Goal: Information Seeking & Learning: Learn about a topic

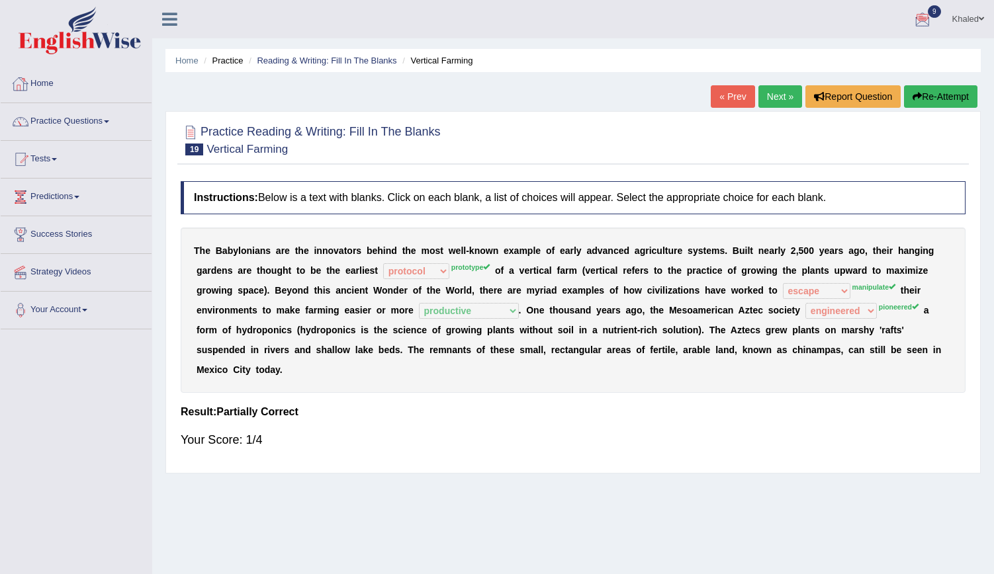
select select "protocol"
select select "escape"
select select "productive"
select select "engineered"
click at [42, 89] on link "Home" at bounding box center [76, 81] width 151 height 33
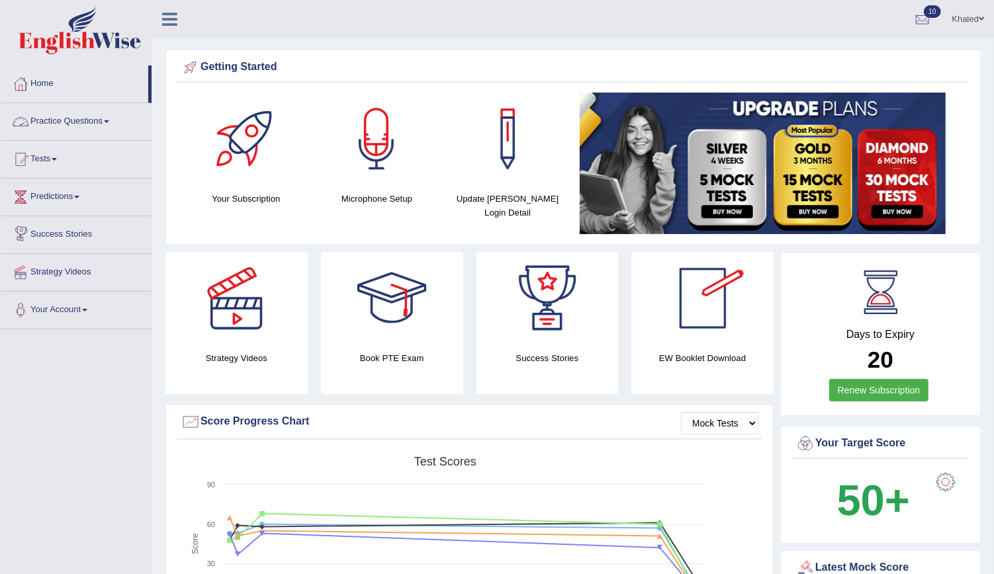
click at [81, 116] on link "Practice Questions" at bounding box center [76, 119] width 151 height 33
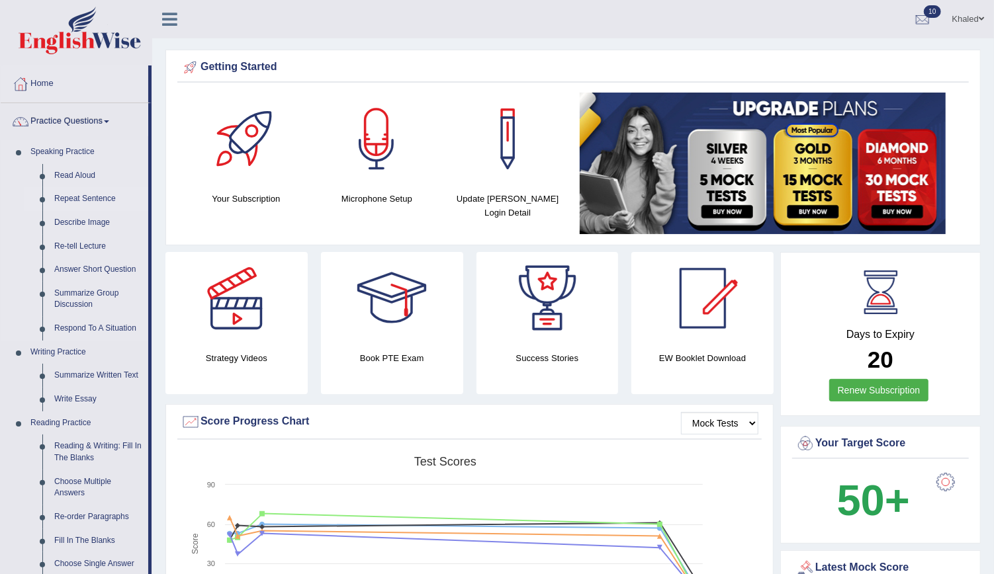
click at [79, 204] on link "Repeat Sentence" at bounding box center [98, 199] width 100 height 24
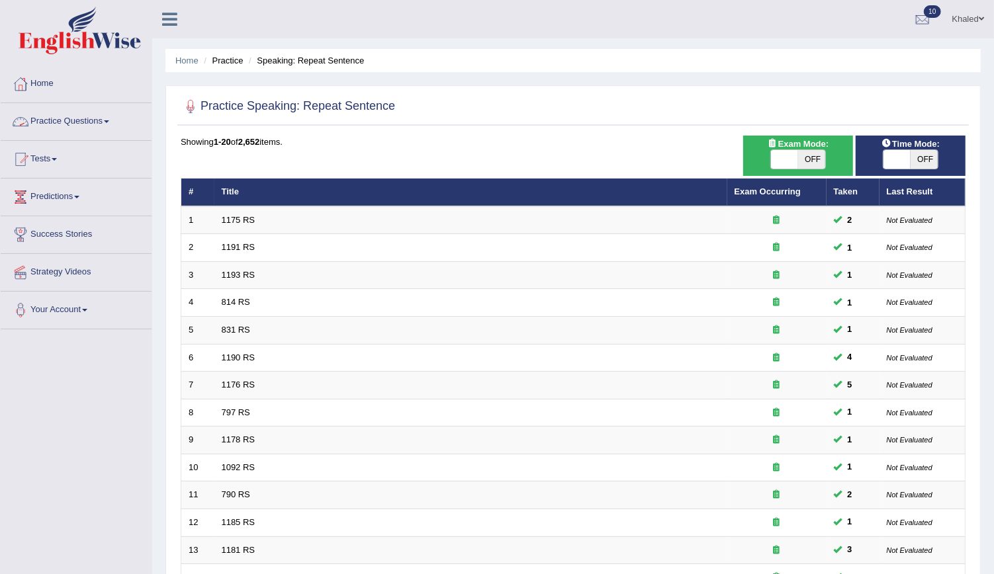
click at [89, 128] on link "Practice Questions" at bounding box center [76, 119] width 151 height 33
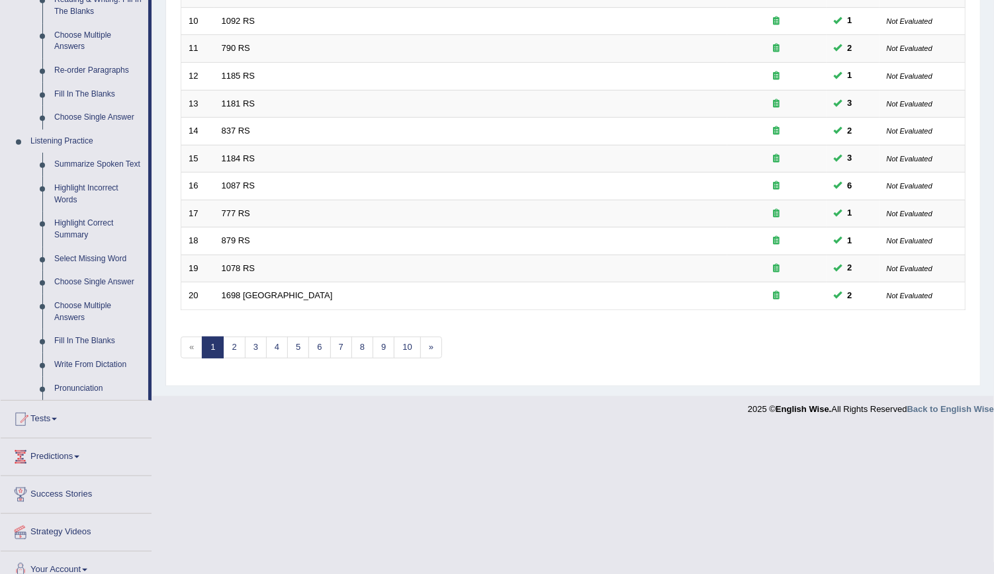
scroll to position [456, 0]
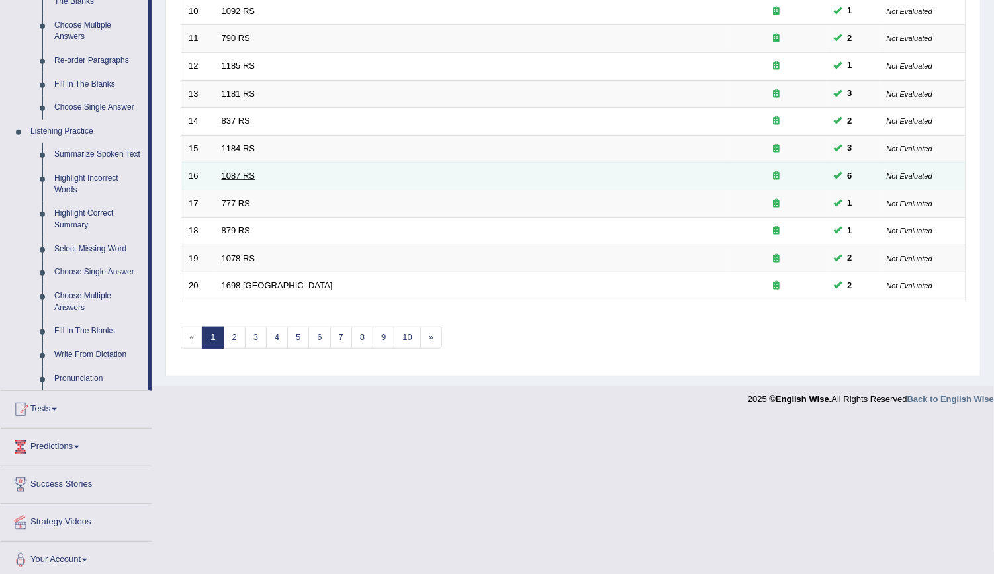
click at [245, 173] on link "1087 RS" at bounding box center [239, 176] width 34 height 10
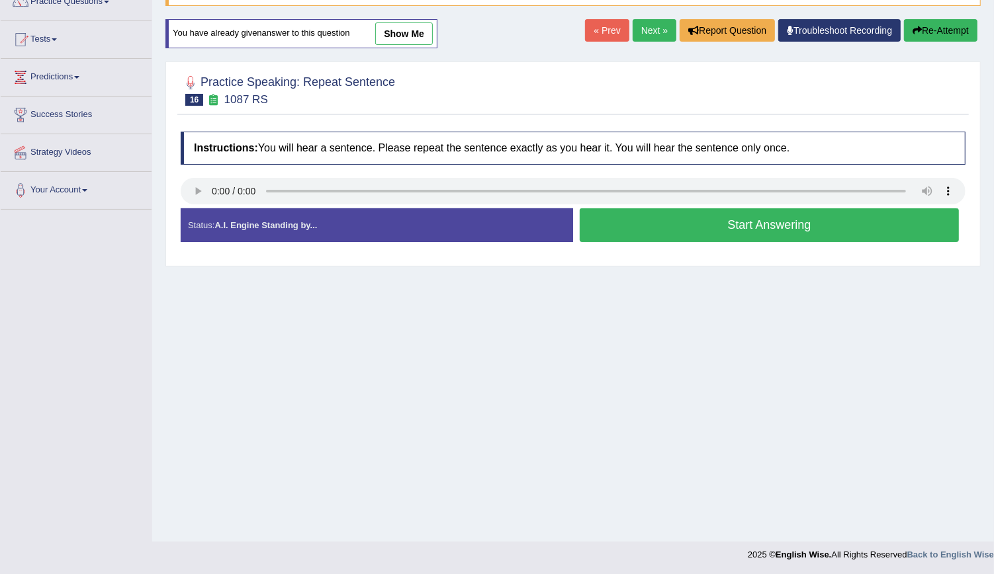
scroll to position [89, 0]
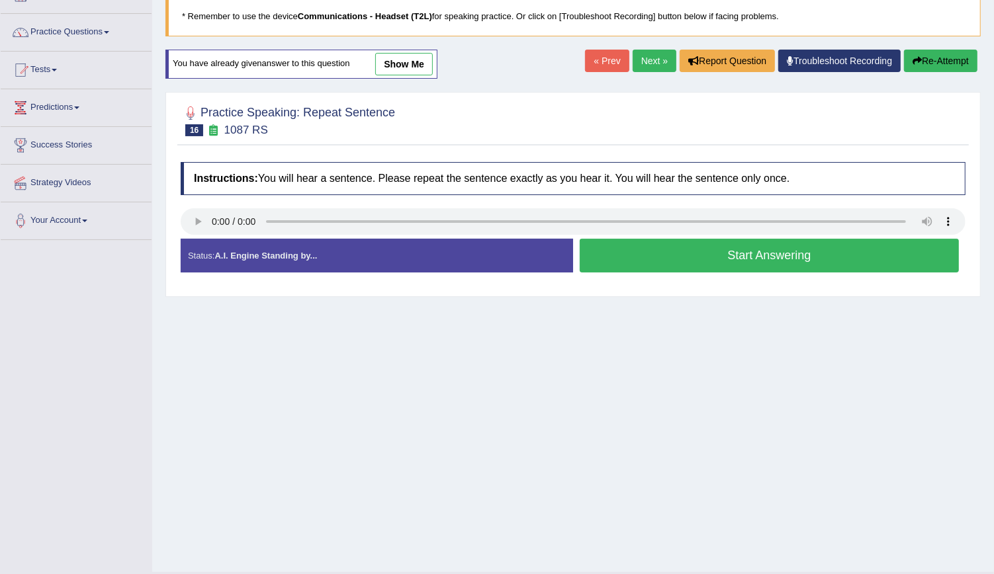
click at [392, 64] on link "show me" at bounding box center [404, 64] width 58 height 22
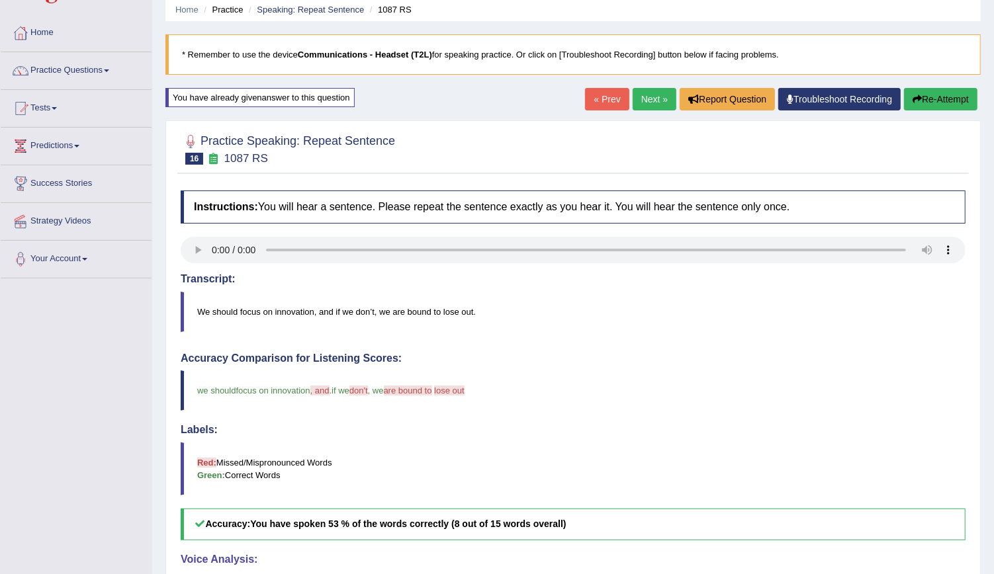
scroll to position [0, 0]
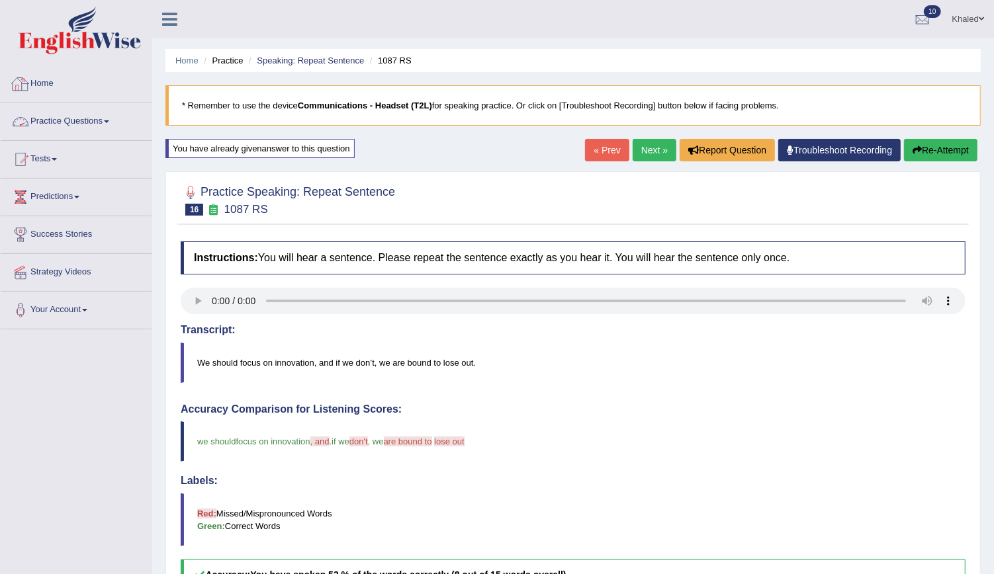
click at [68, 127] on link "Practice Questions" at bounding box center [76, 119] width 151 height 33
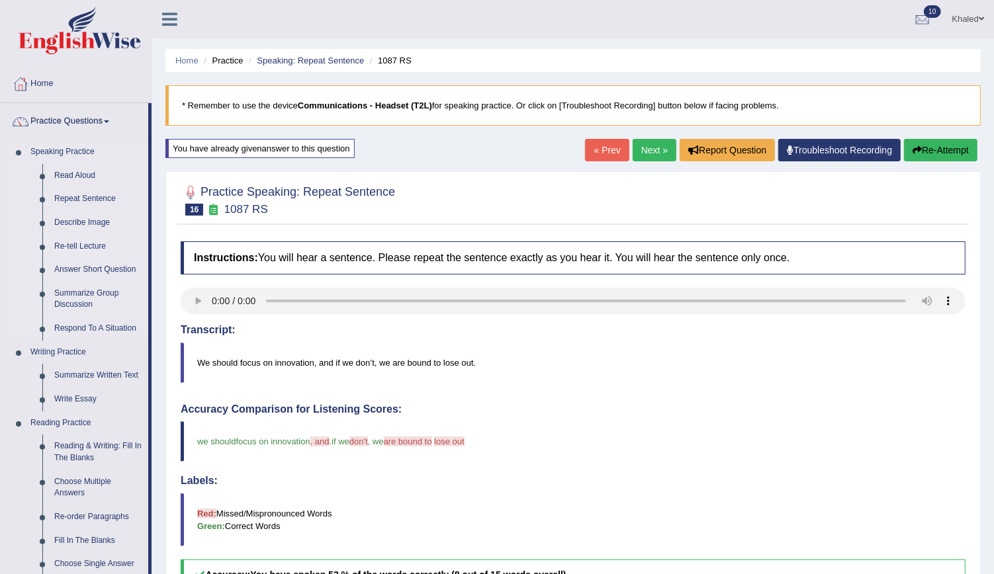
click at [76, 253] on link "Re-tell Lecture" at bounding box center [98, 247] width 100 height 24
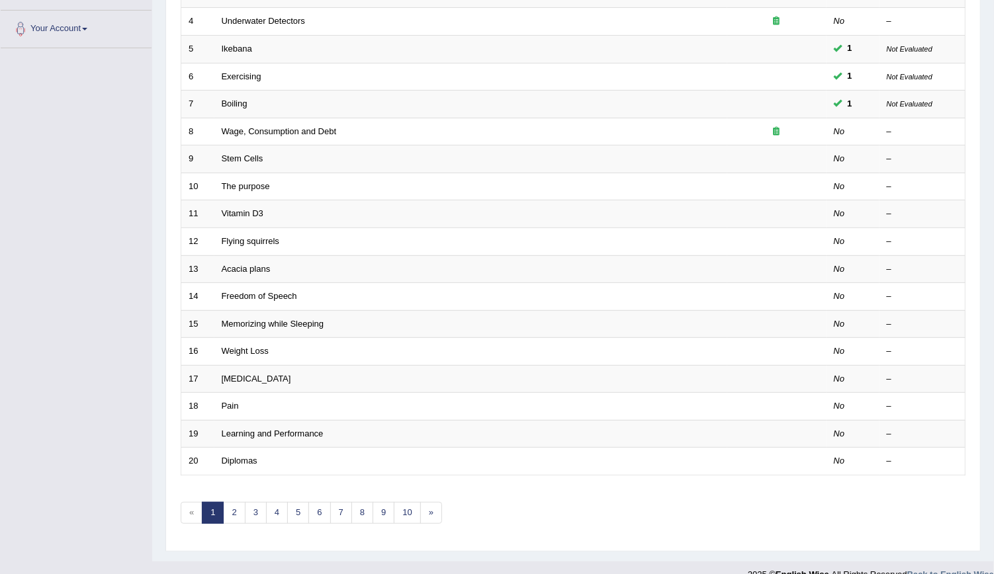
scroll to position [280, 0]
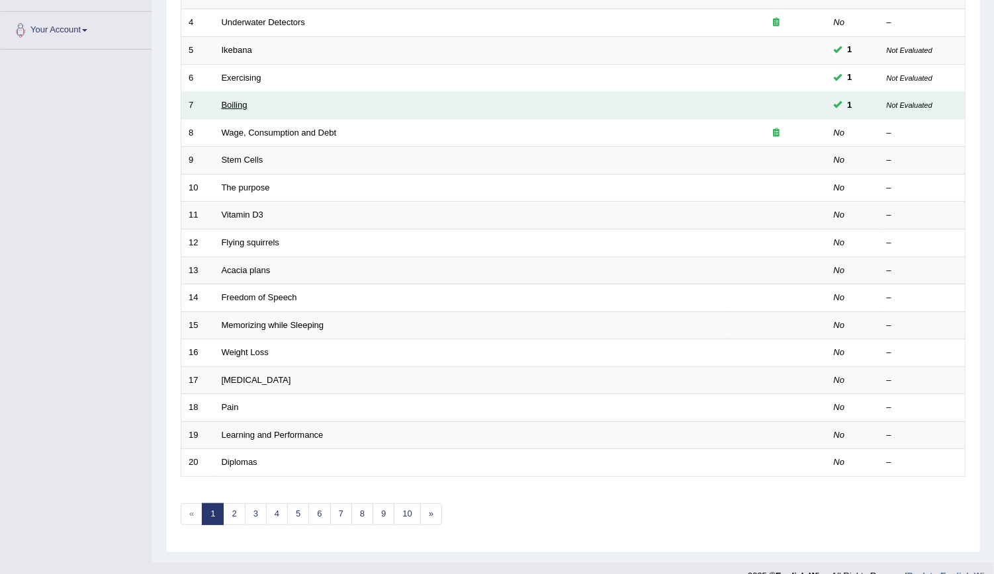
click at [236, 102] on link "Boiling" at bounding box center [235, 105] width 26 height 10
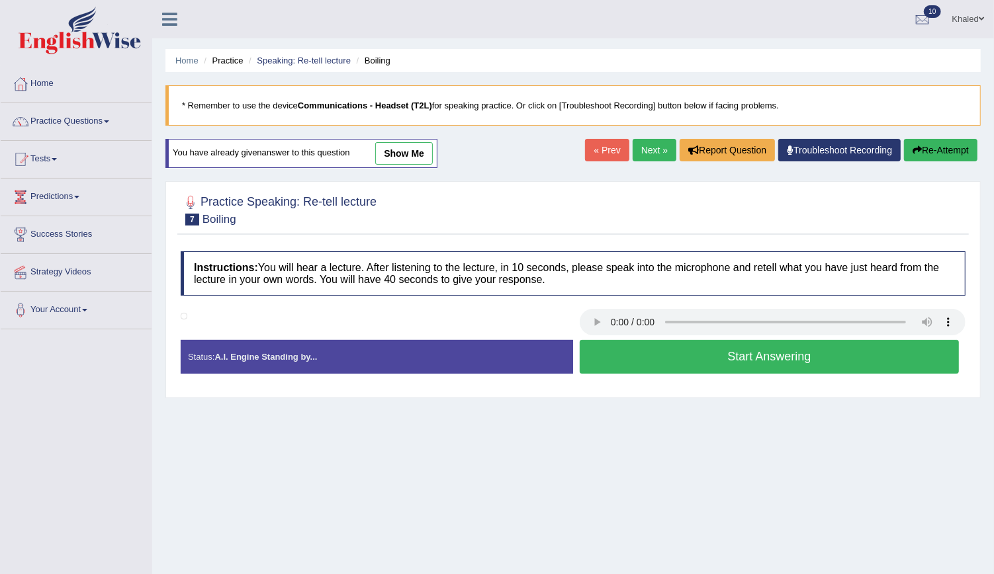
click at [393, 157] on link "show me" at bounding box center [404, 153] width 58 height 22
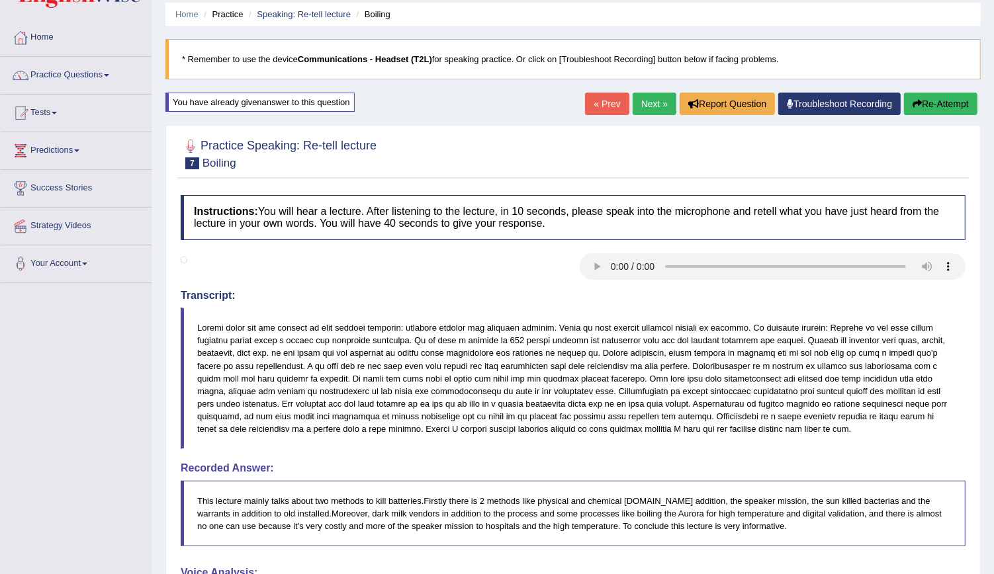
scroll to position [40, 0]
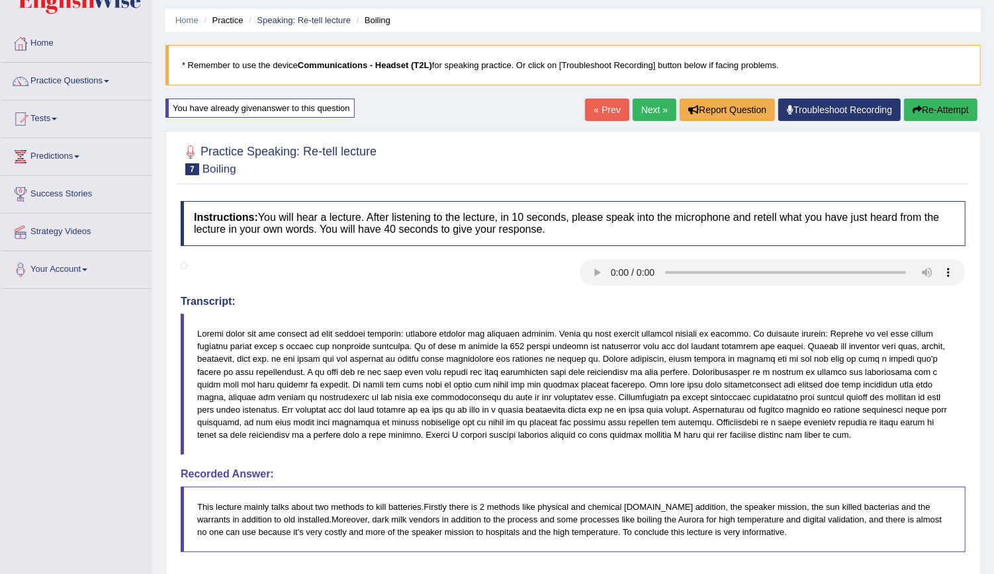
click at [595, 111] on link "« Prev" at bounding box center [607, 110] width 44 height 22
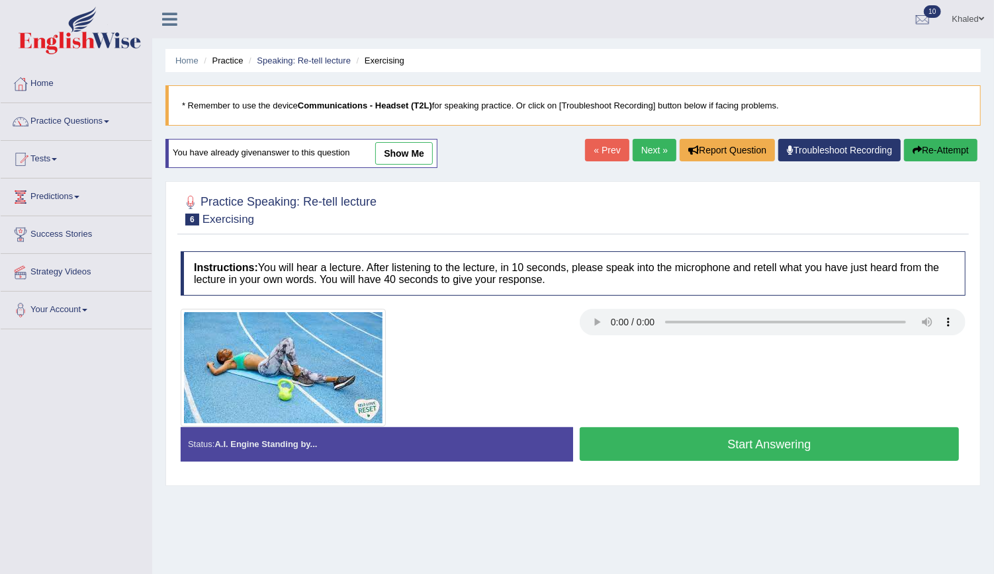
click at [401, 150] on link "show me" at bounding box center [404, 153] width 58 height 22
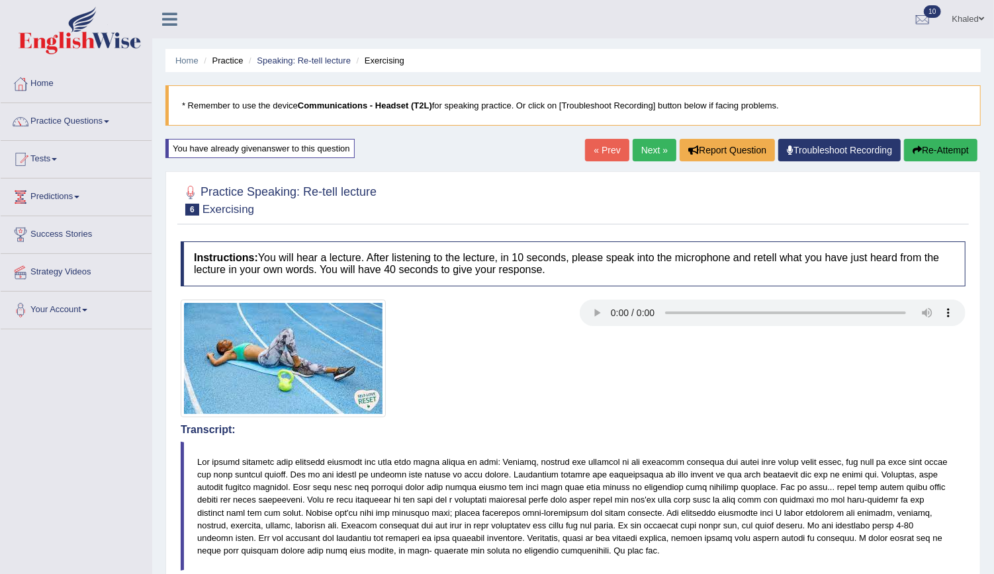
click at [599, 149] on link "« Prev" at bounding box center [607, 150] width 44 height 22
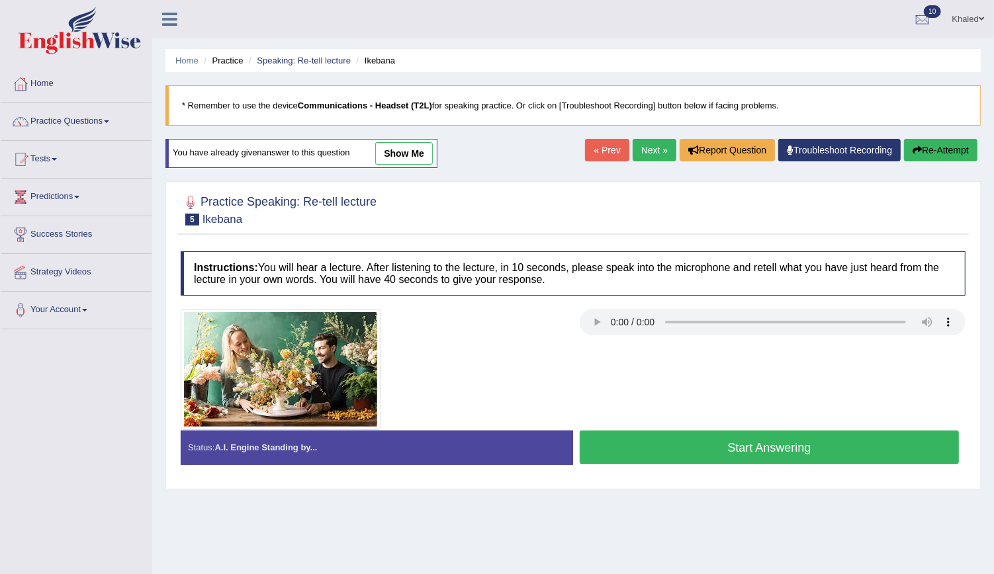
click at [417, 153] on link "show me" at bounding box center [404, 153] width 58 height 22
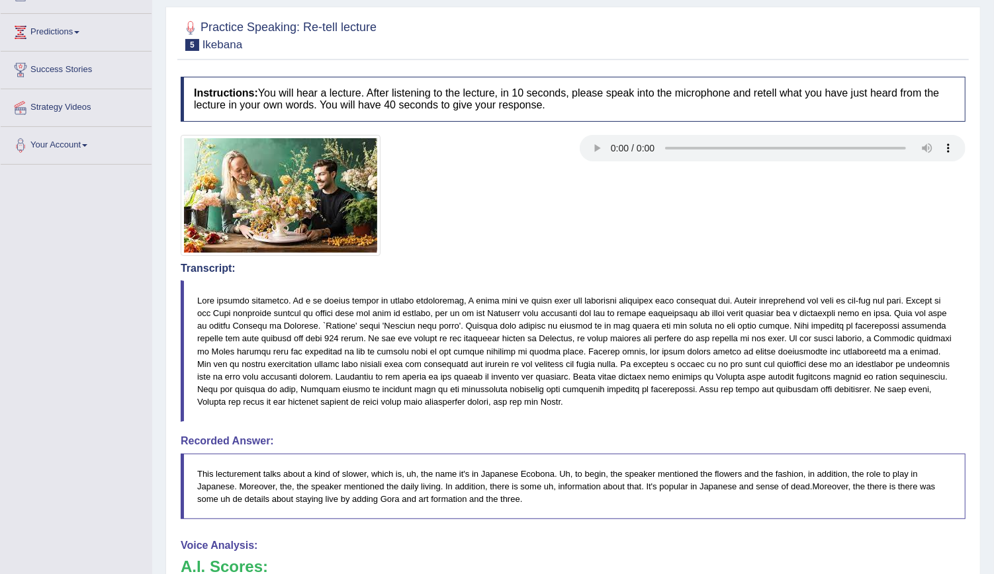
scroll to position [99, 0]
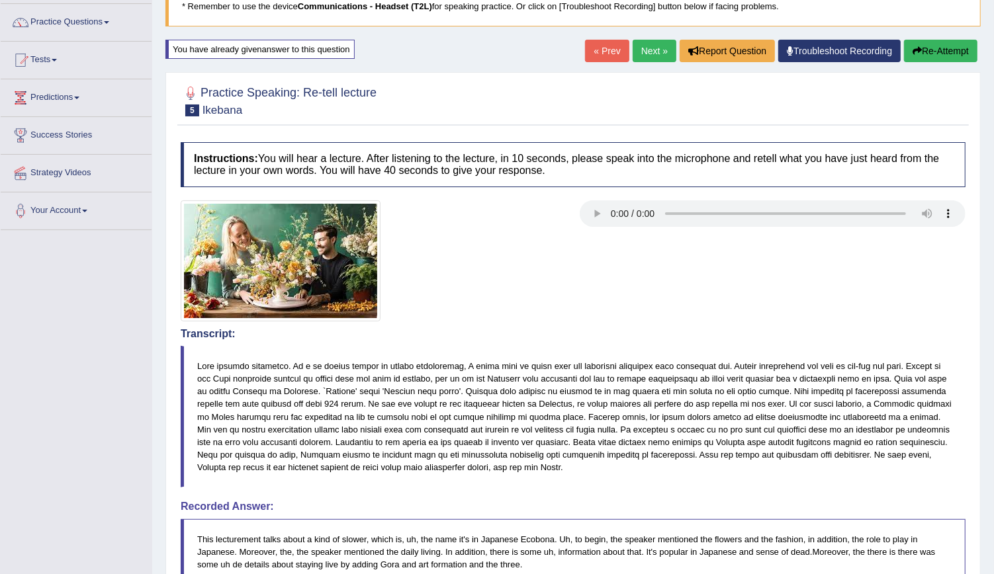
click at [645, 50] on link "Next »" at bounding box center [654, 51] width 44 height 22
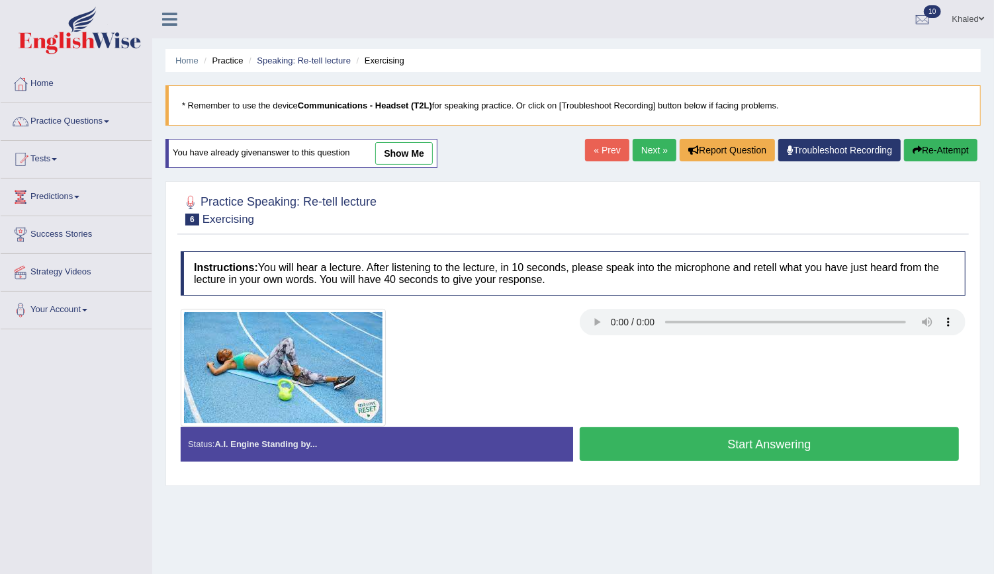
click at [409, 142] on link "show me" at bounding box center [404, 153] width 58 height 22
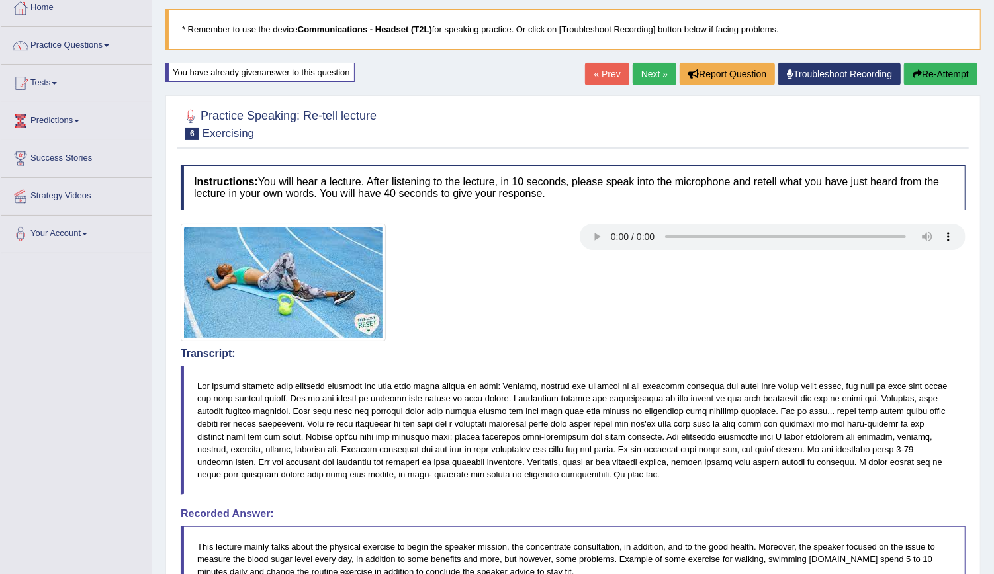
scroll to position [56, 0]
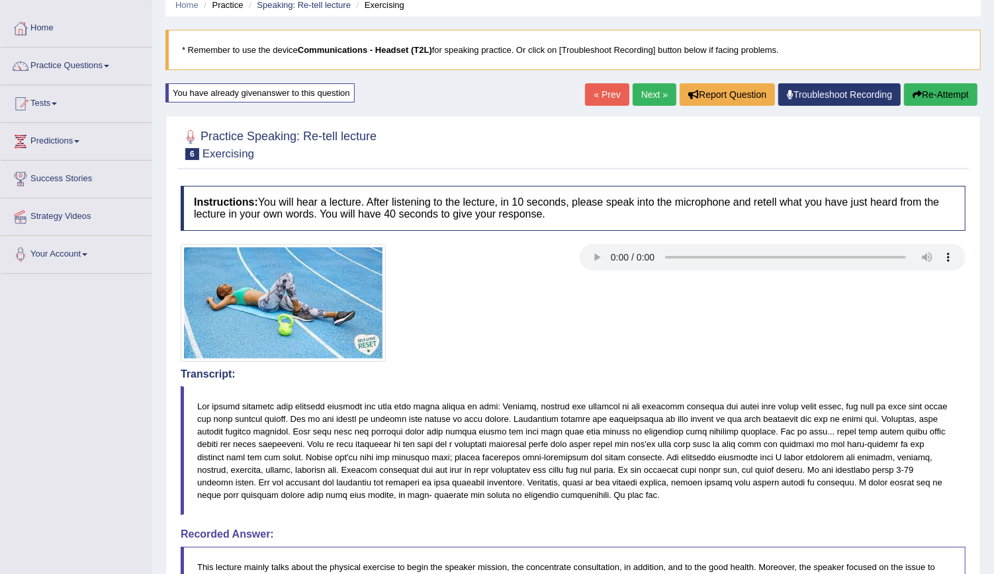
click at [655, 95] on link "Next »" at bounding box center [654, 94] width 44 height 22
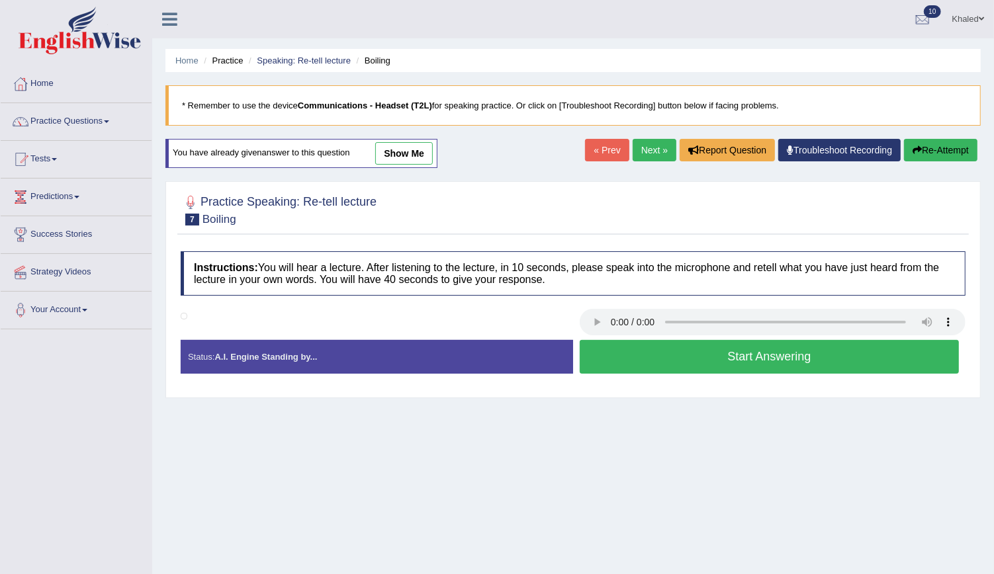
click at [385, 160] on link "show me" at bounding box center [404, 153] width 58 height 22
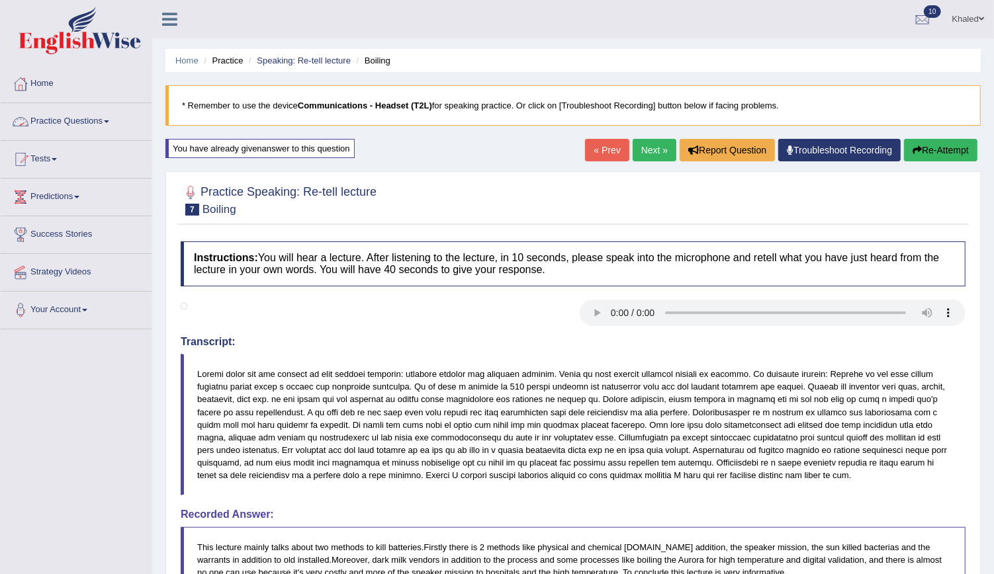
click at [74, 131] on link "Practice Questions" at bounding box center [76, 119] width 151 height 33
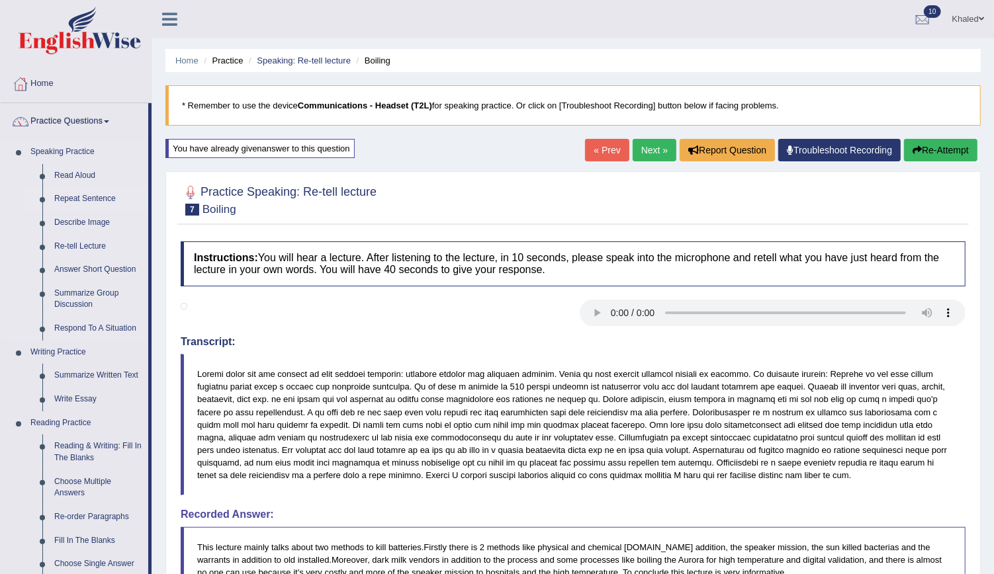
click at [81, 198] on link "Repeat Sentence" at bounding box center [98, 199] width 100 height 24
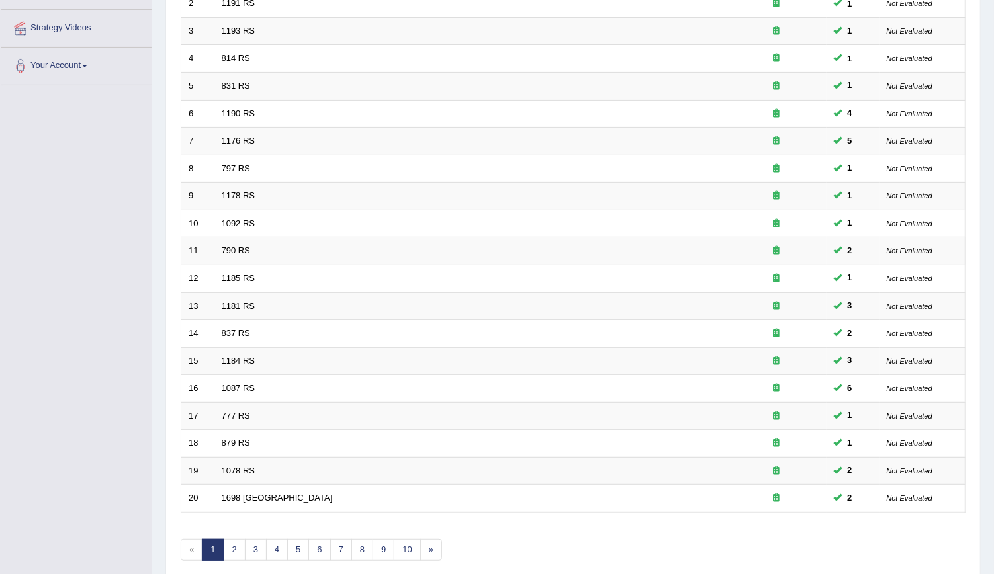
scroll to position [245, 0]
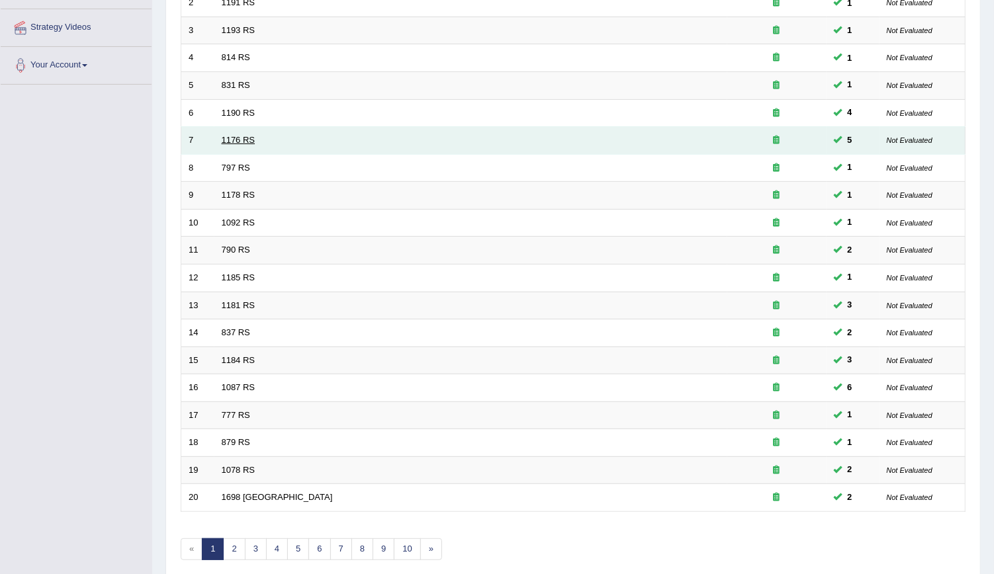
click at [228, 138] on link "1176 RS" at bounding box center [239, 140] width 34 height 10
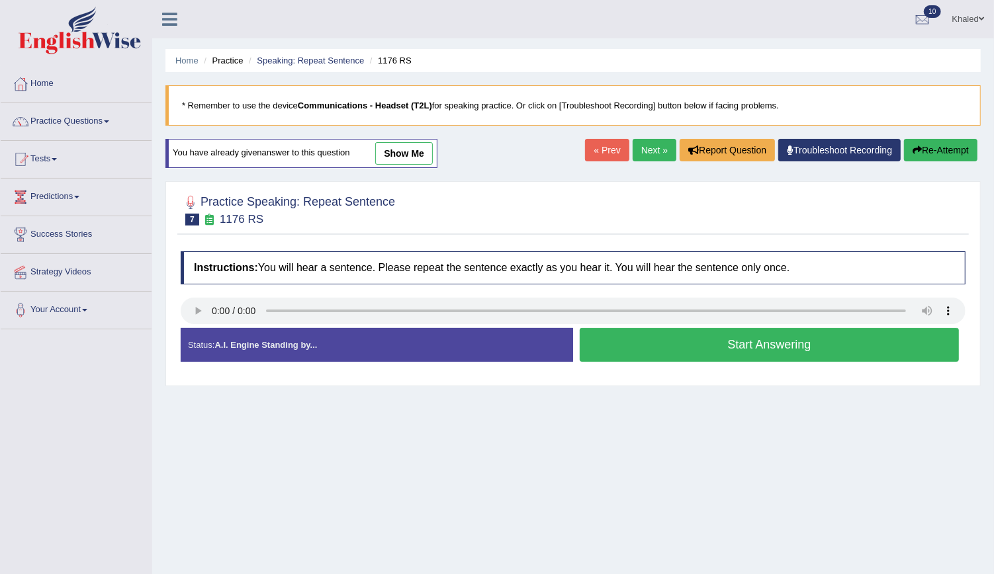
click at [394, 156] on link "show me" at bounding box center [404, 153] width 58 height 22
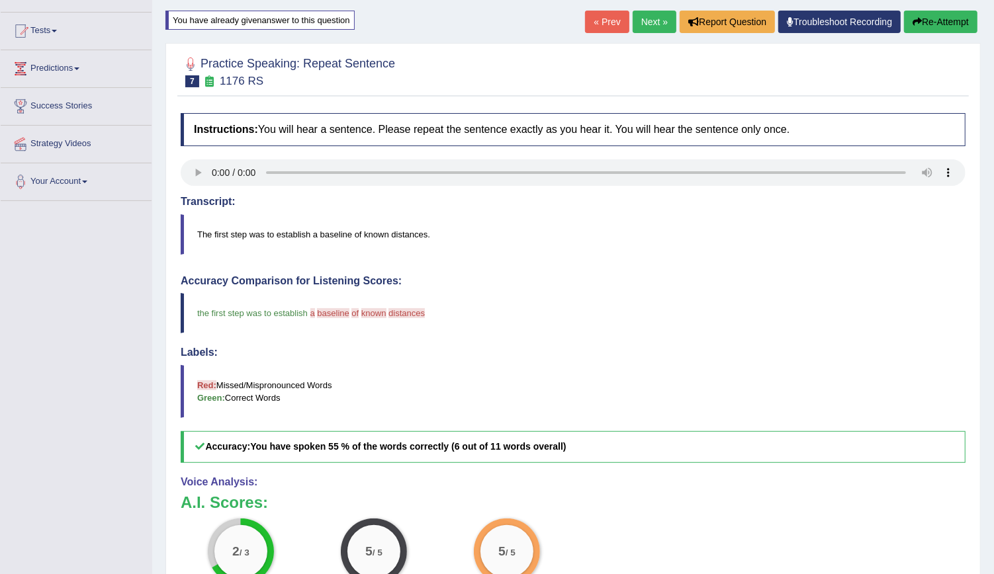
scroll to position [122, 0]
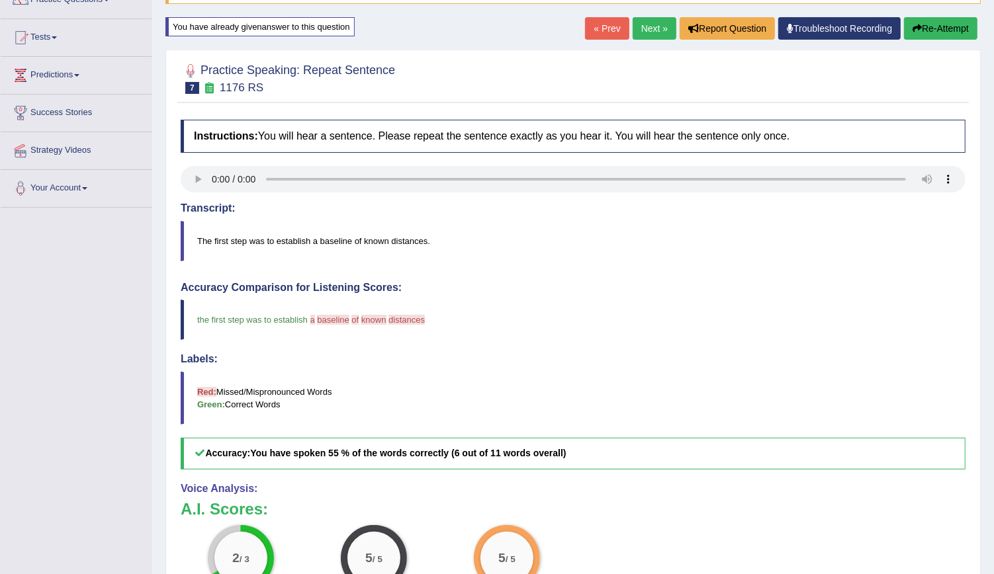
click at [660, 22] on link "Next »" at bounding box center [654, 28] width 44 height 22
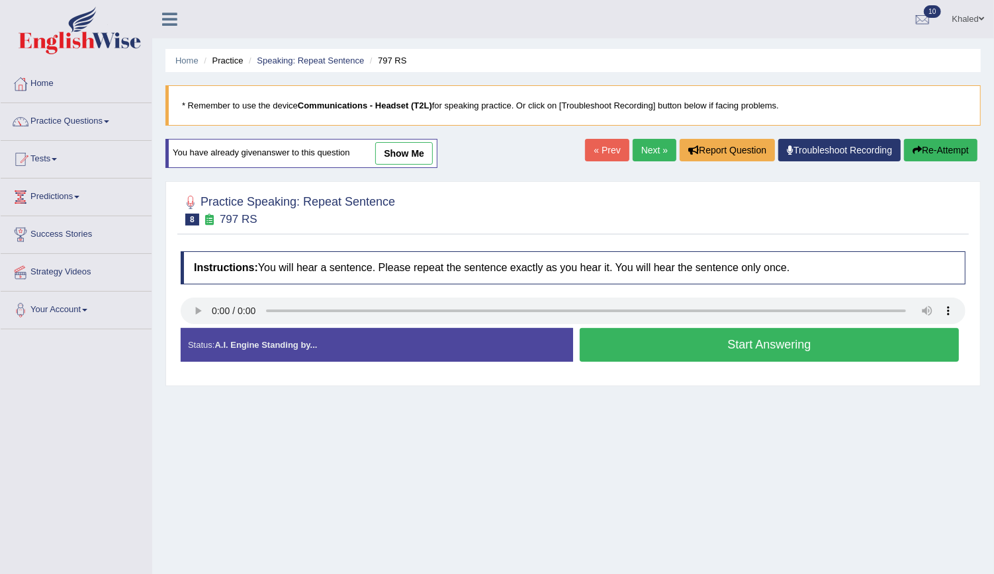
click at [394, 155] on link "show me" at bounding box center [404, 153] width 58 height 22
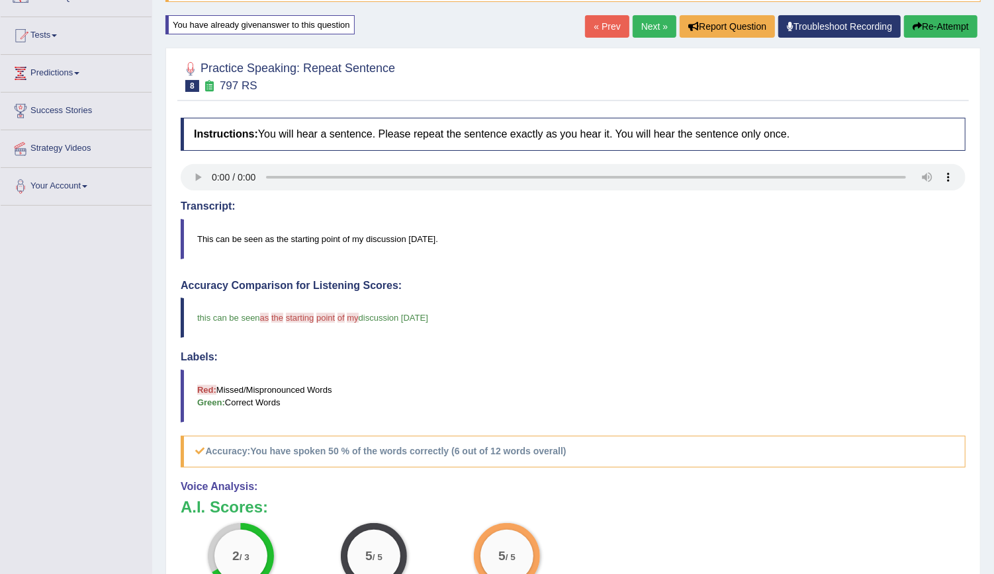
scroll to position [121, 0]
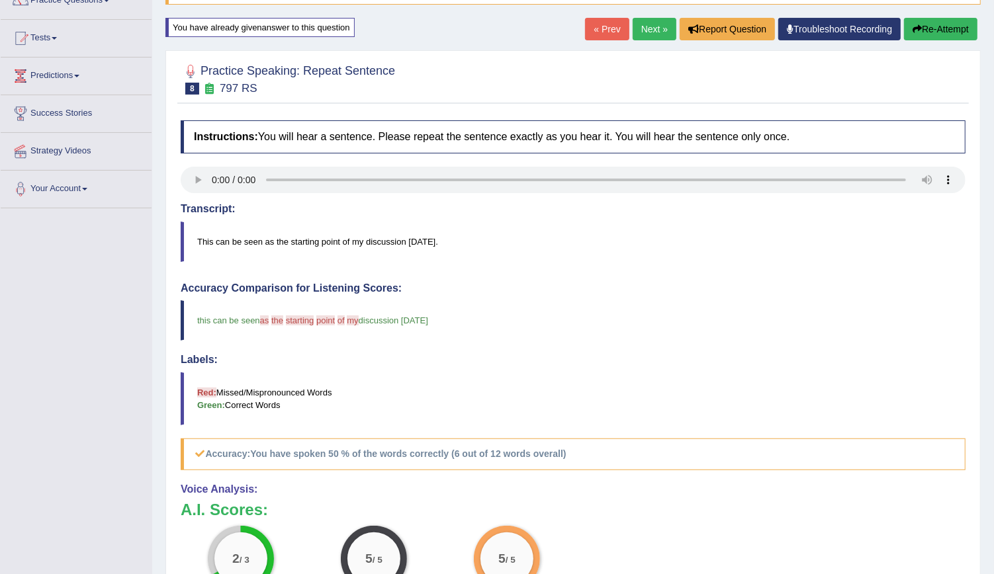
click at [654, 24] on link "Next »" at bounding box center [654, 29] width 44 height 22
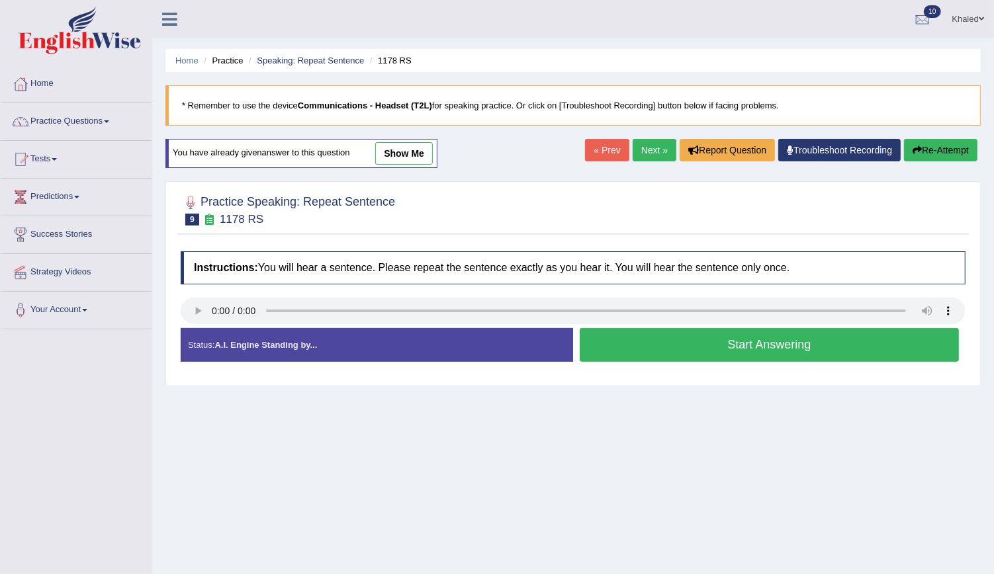
click at [409, 153] on link "show me" at bounding box center [404, 153] width 58 height 22
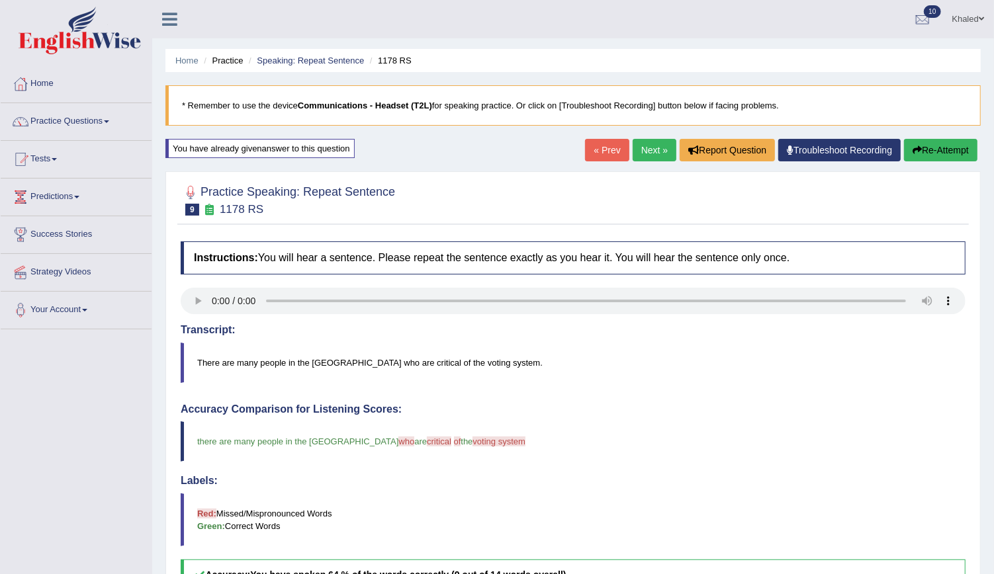
drag, startPoint x: 984, startPoint y: 103, endPoint x: 1006, endPoint y: 150, distance: 51.5
click at [993, 150] on html "Toggle navigation Home Practice Questions Speaking Practice Read Aloud Repeat S…" at bounding box center [497, 287] width 994 height 574
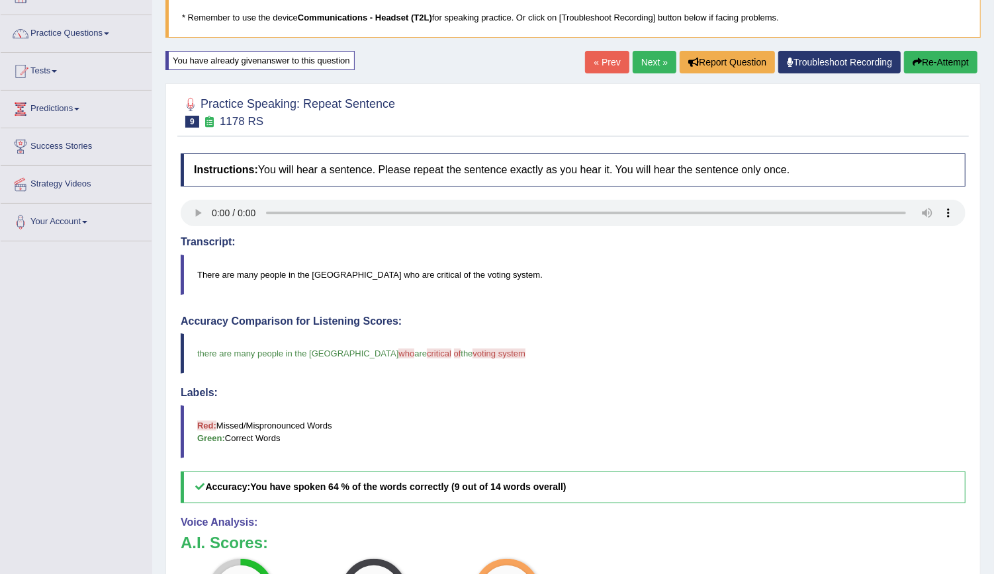
scroll to position [18, 0]
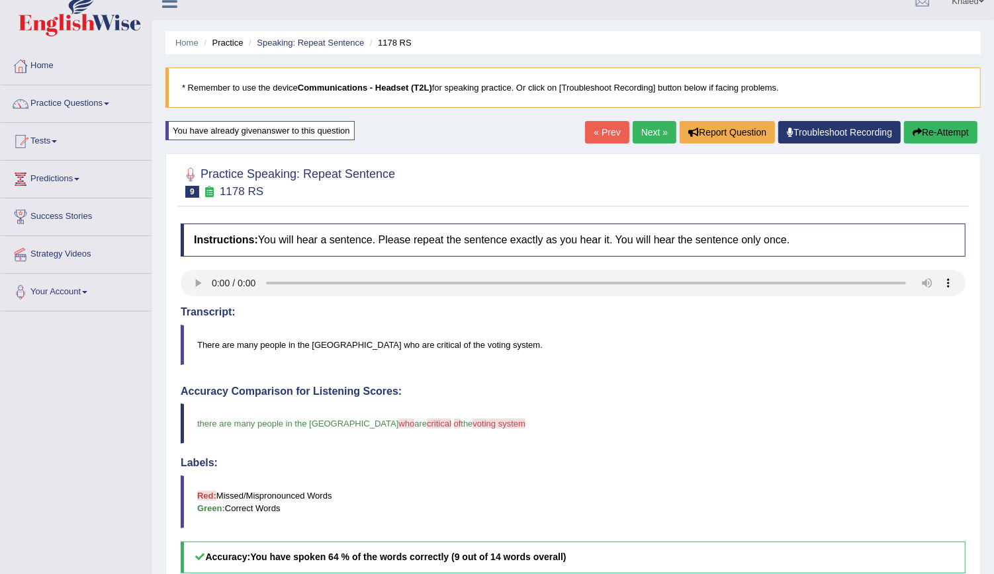
click at [654, 129] on link "Next »" at bounding box center [654, 132] width 44 height 22
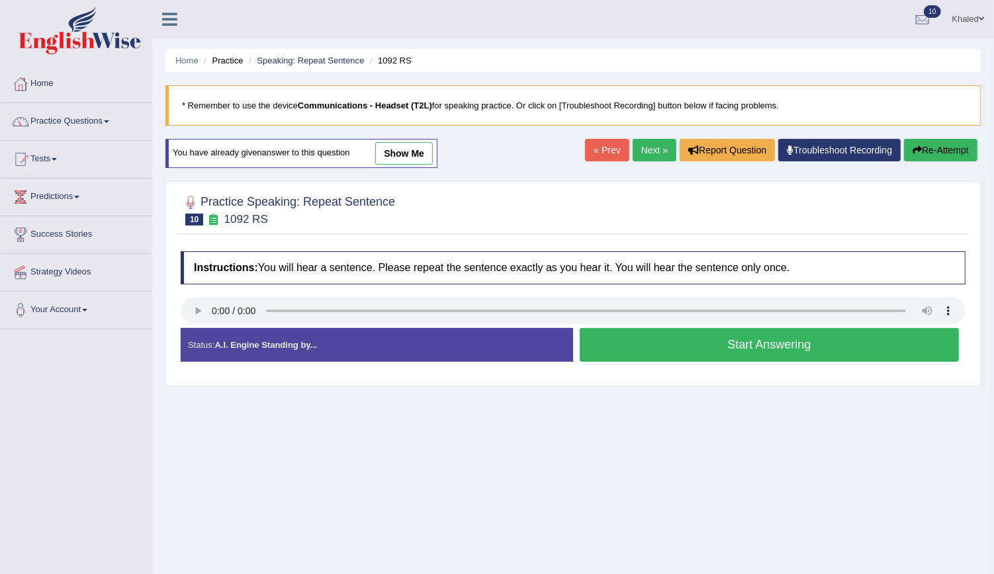
click at [394, 157] on link "show me" at bounding box center [404, 153] width 58 height 22
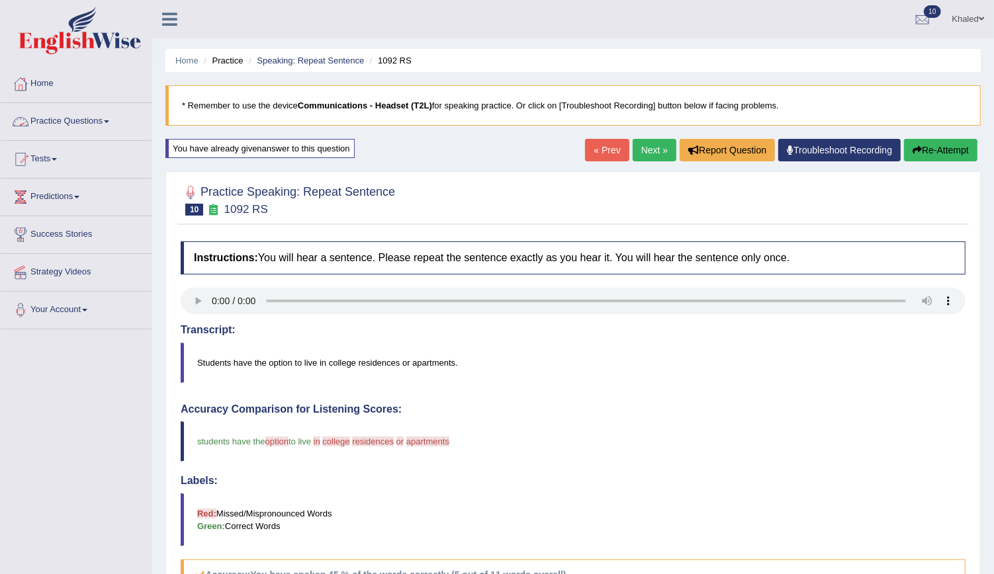
click at [58, 122] on link "Practice Questions" at bounding box center [76, 119] width 151 height 33
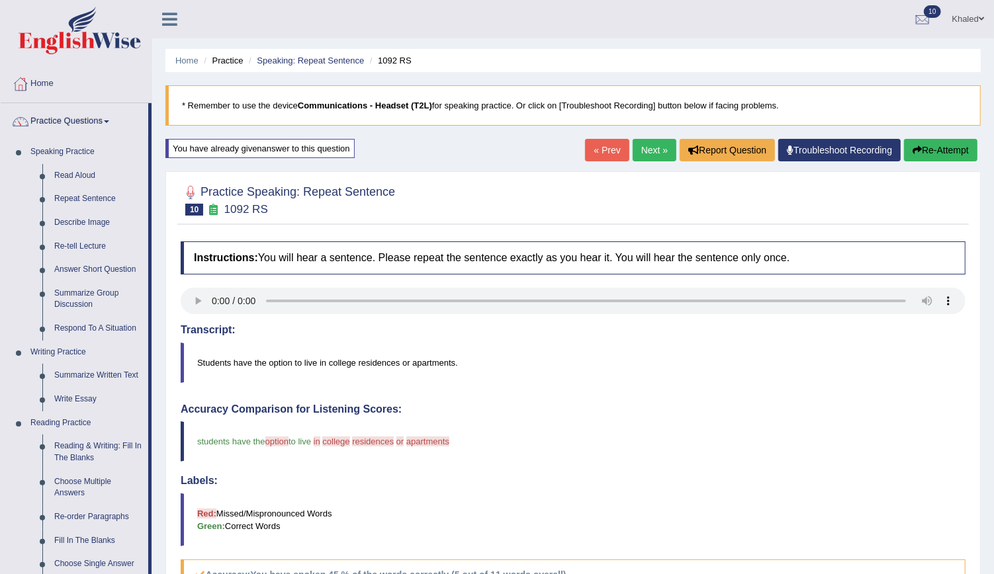
click at [77, 118] on link "Practice Questions" at bounding box center [75, 119] width 148 height 33
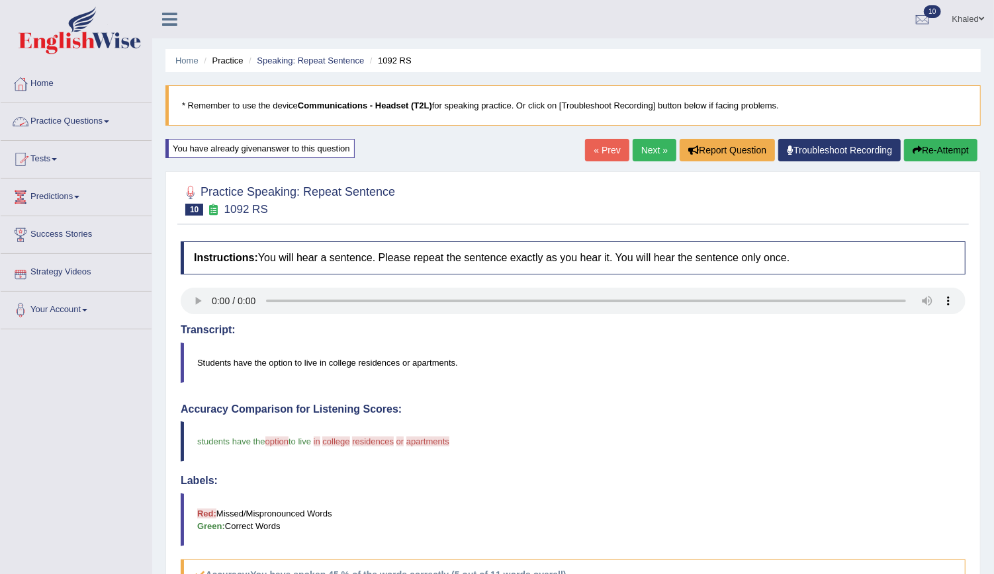
click at [71, 111] on link "Practice Questions" at bounding box center [76, 119] width 151 height 33
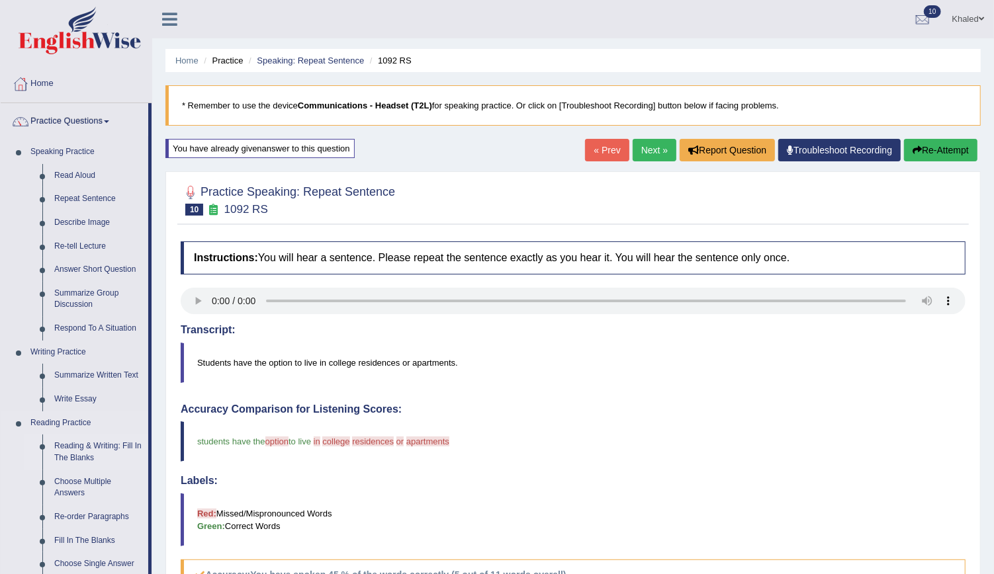
click at [76, 453] on link "Reading & Writing: Fill In The Blanks" at bounding box center [98, 452] width 100 height 35
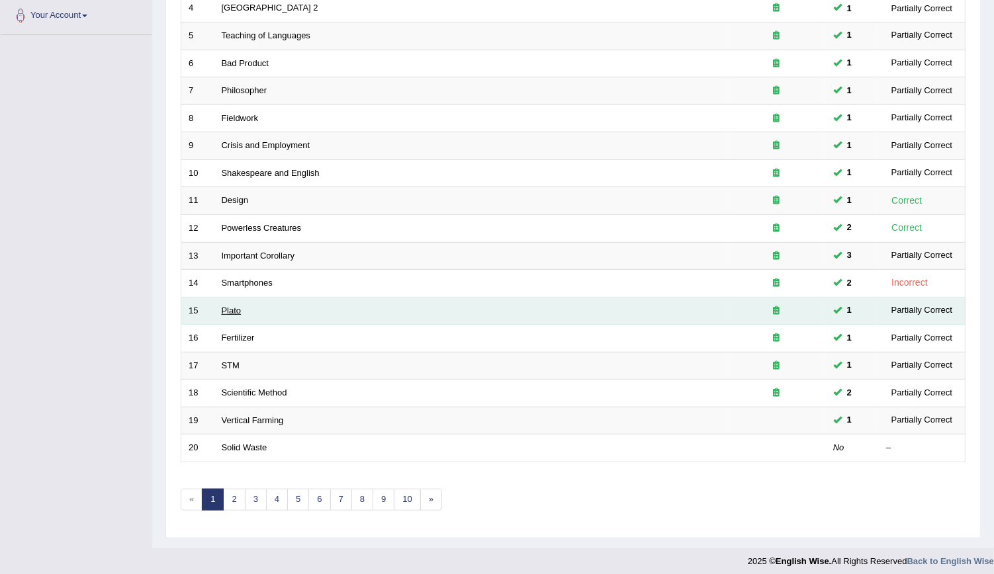
click at [228, 310] on link "Plato" at bounding box center [232, 311] width 20 height 10
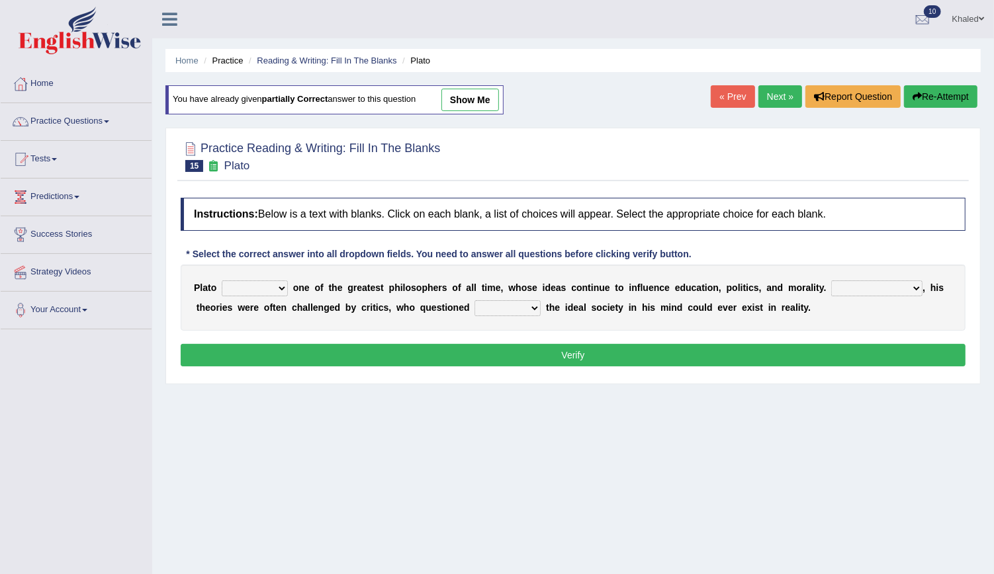
drag, startPoint x: 494, startPoint y: 87, endPoint x: 484, endPoint y: 96, distance: 13.1
click at [484, 96] on div "You have already given partially correct answer to this question show me" at bounding box center [334, 99] width 338 height 29
click at [484, 96] on link "show me" at bounding box center [470, 100] width 58 height 22
select select "remains"
select select "So"
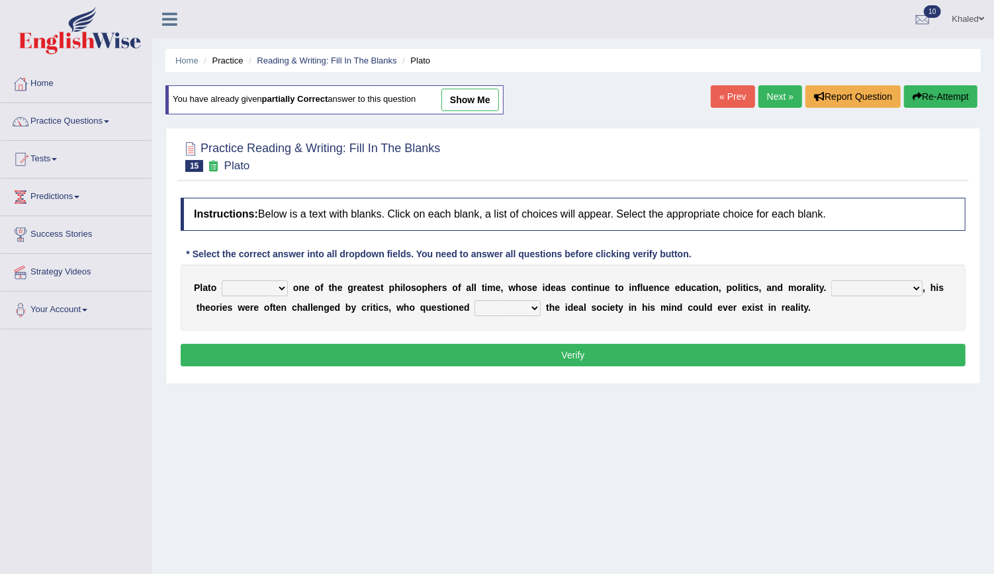
select select "whether"
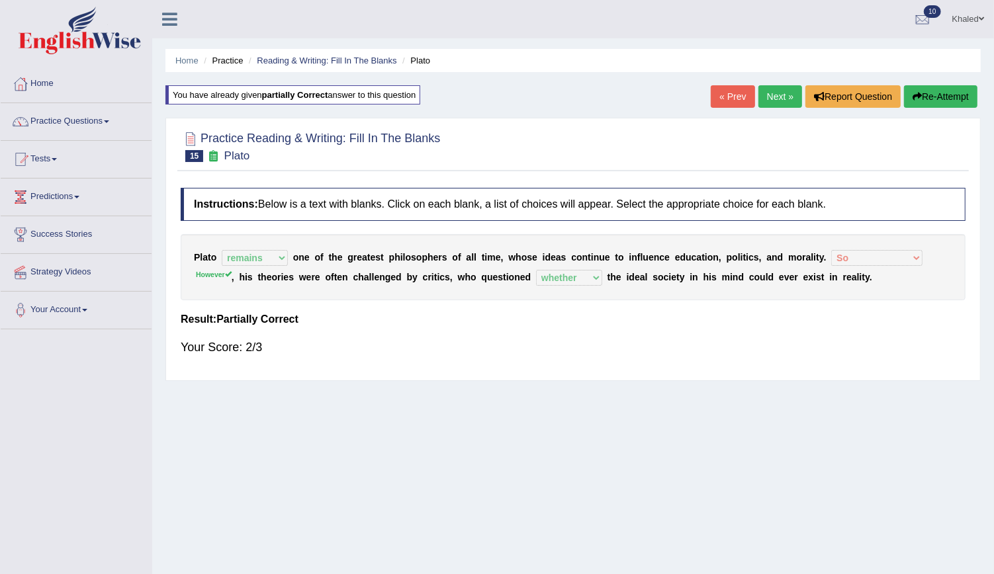
click at [781, 101] on link "Next »" at bounding box center [780, 96] width 44 height 22
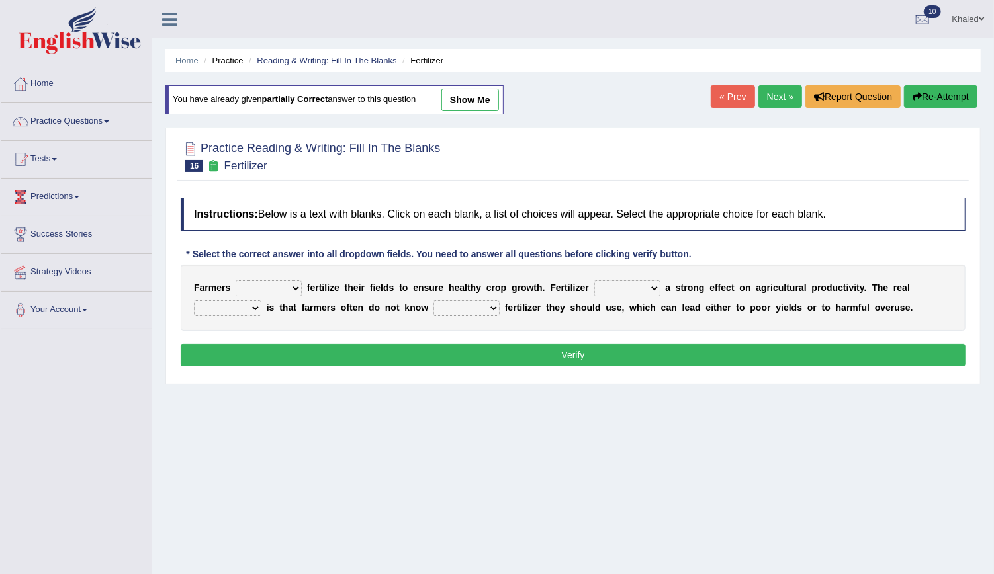
click at [472, 99] on link "show me" at bounding box center [470, 100] width 58 height 22
select select "should"
select select "has"
select select "problem"
select select "how many"
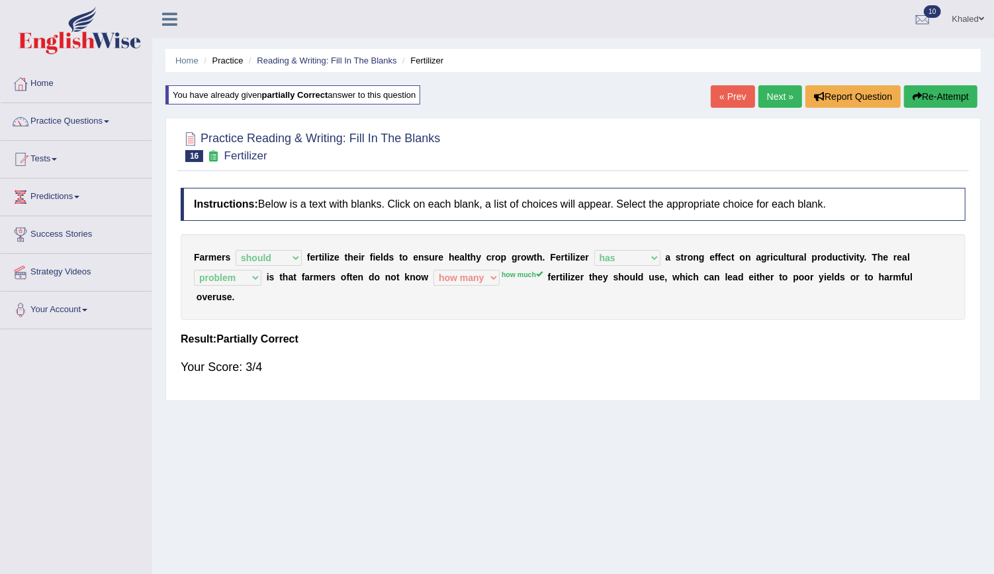
click at [781, 97] on link "Next »" at bounding box center [780, 96] width 44 height 22
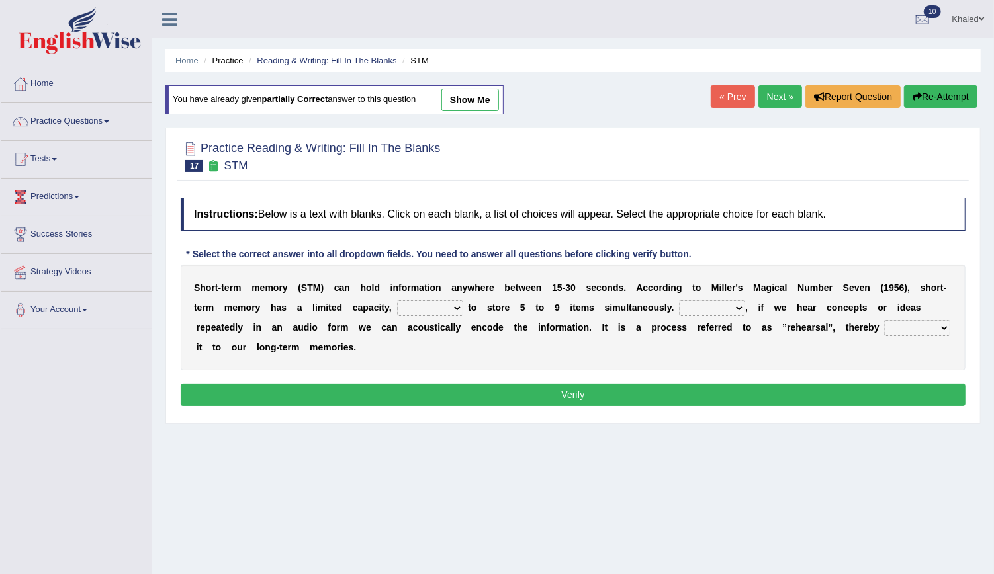
click at [464, 102] on link "show me" at bounding box center [470, 100] width 58 height 22
select select "unable"
select select "Therefore"
select select "commiting"
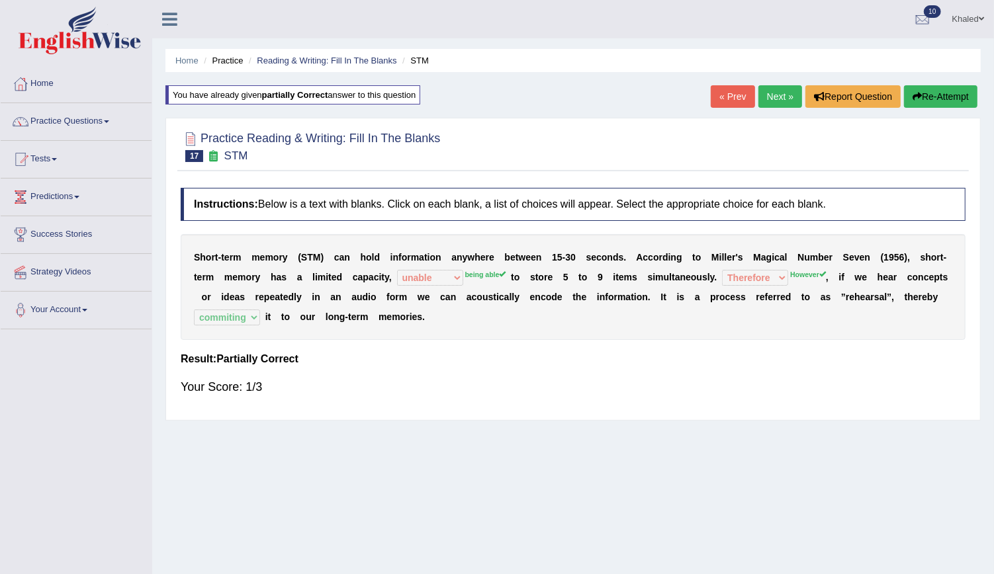
click at [307, 285] on div "S h o r t - t e r m m e m o r y ( S T M ) c a n h o l d i n f o r m a t i o n a…" at bounding box center [573, 287] width 785 height 106
click at [769, 94] on link "Next »" at bounding box center [780, 96] width 44 height 22
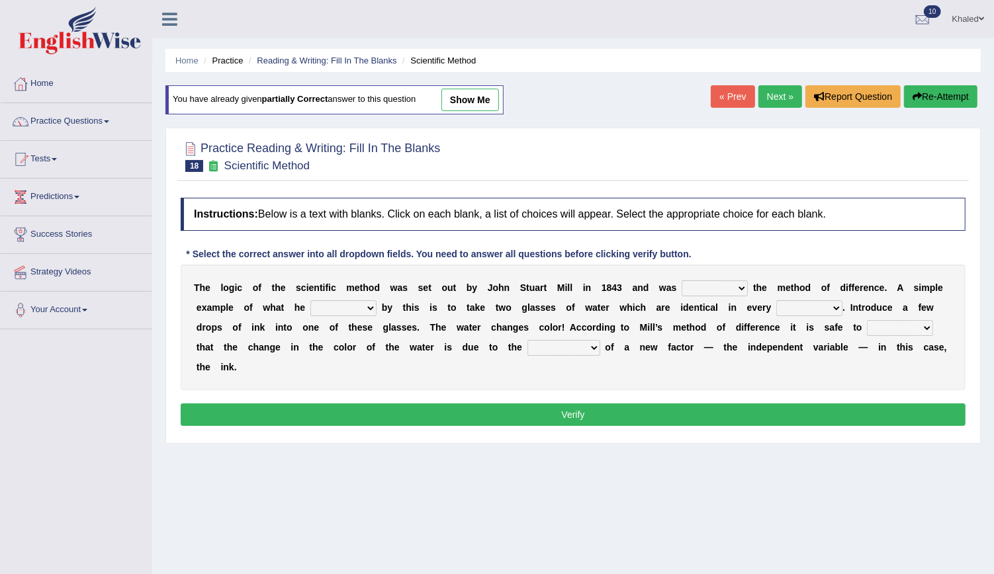
click at [471, 106] on link "show me" at bounding box center [470, 100] width 58 height 22
select select "named"
select select "meant"
select select "thought"
select select "assume"
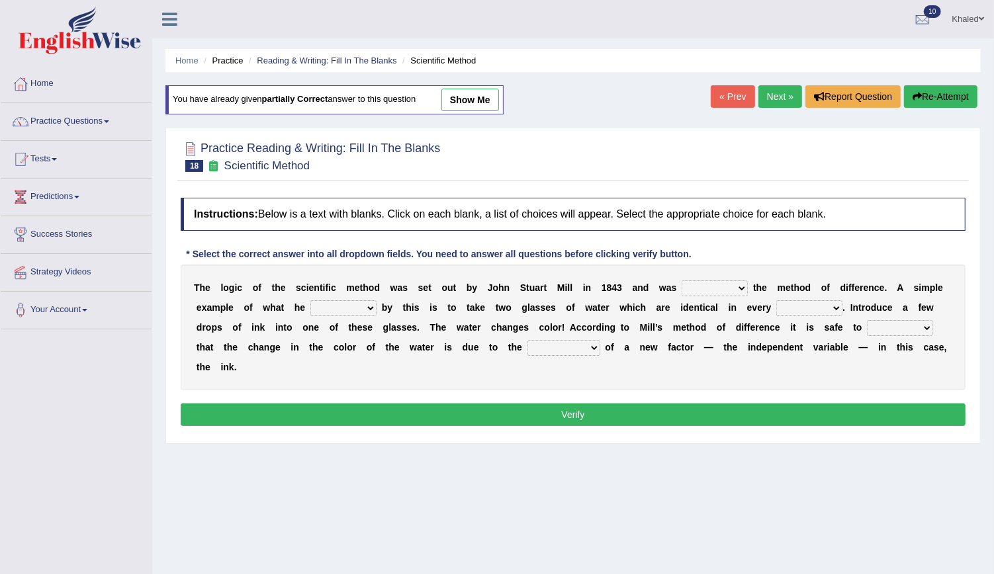
select select "introduction"
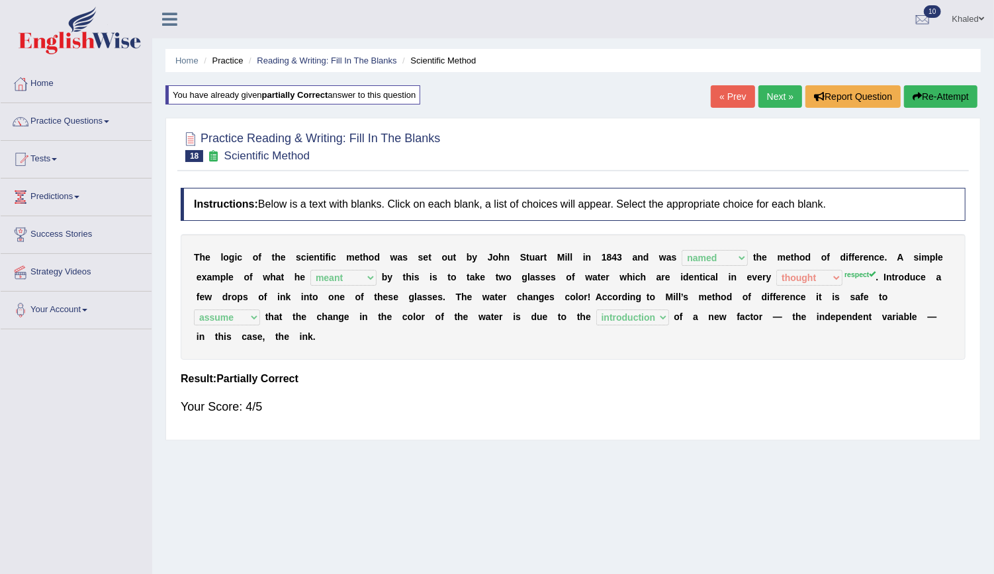
click at [777, 91] on link "Next »" at bounding box center [780, 96] width 44 height 22
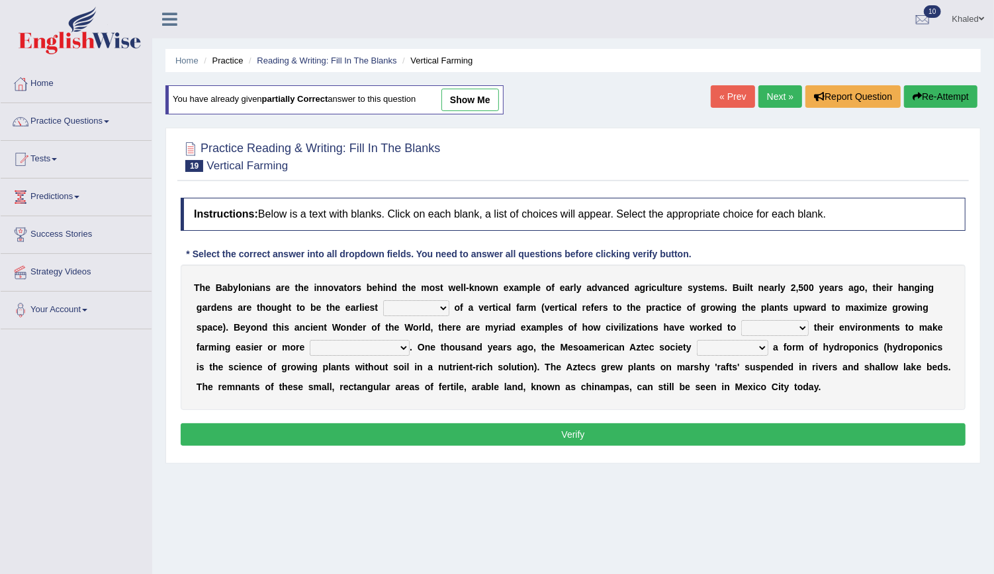
click at [474, 98] on link "show me" at bounding box center [470, 100] width 58 height 22
select select "protocol"
select select "escape"
select select "productive"
select select "engineered"
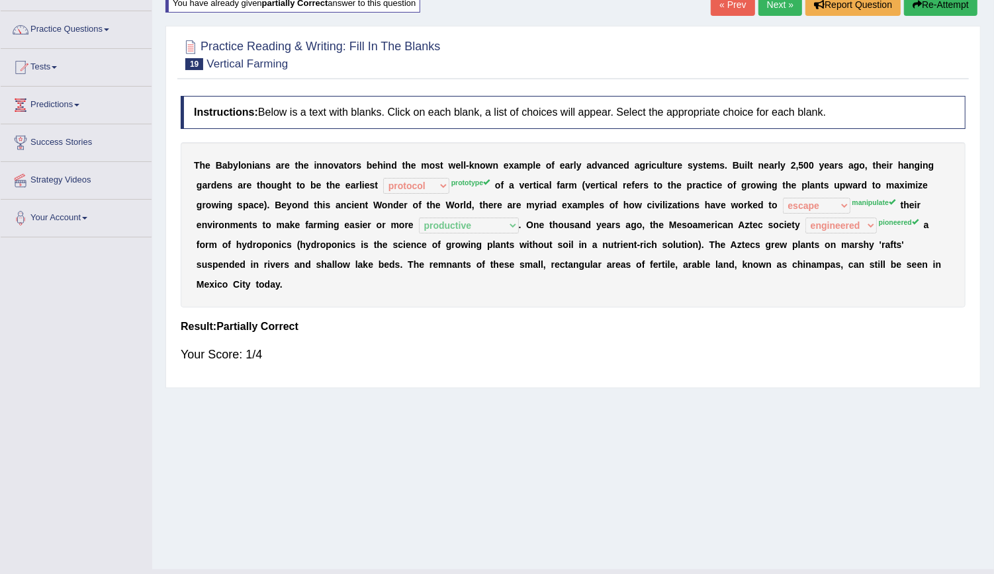
scroll to position [88, 0]
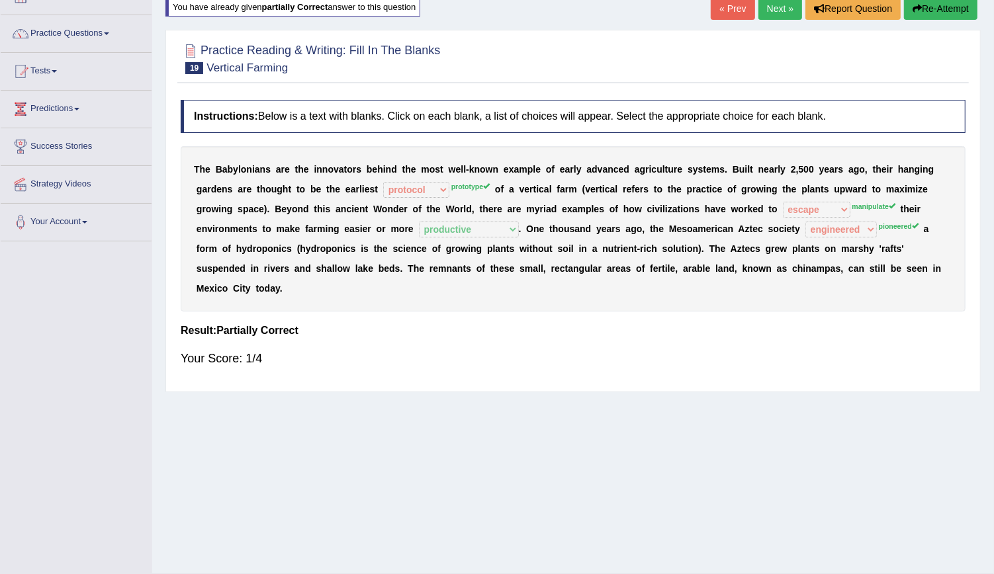
click at [683, 231] on div "T h e B a b y l o n i a n s a r e t h e i n n o v a t o r s b e h i n d t h e m…" at bounding box center [573, 228] width 785 height 165
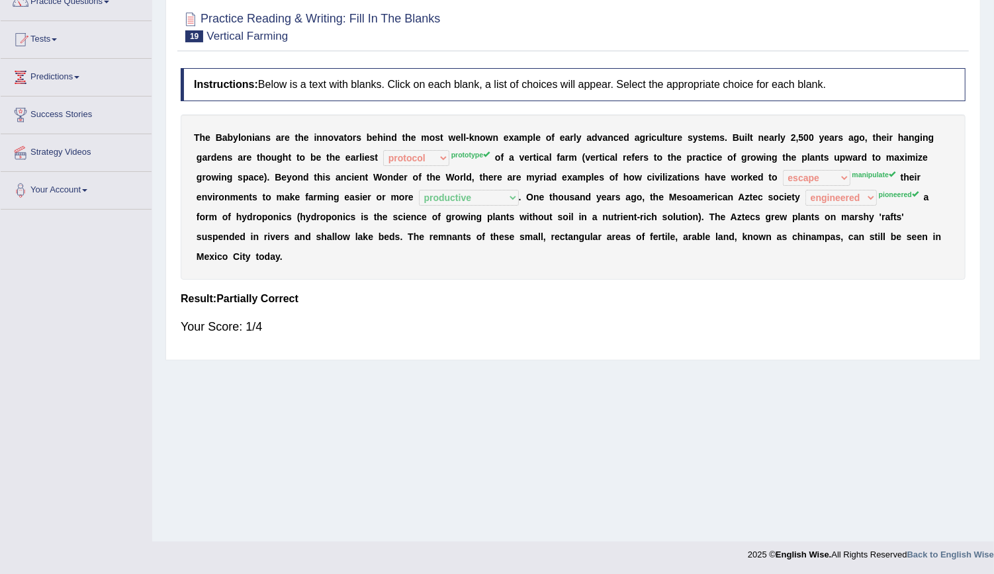
scroll to position [38, 0]
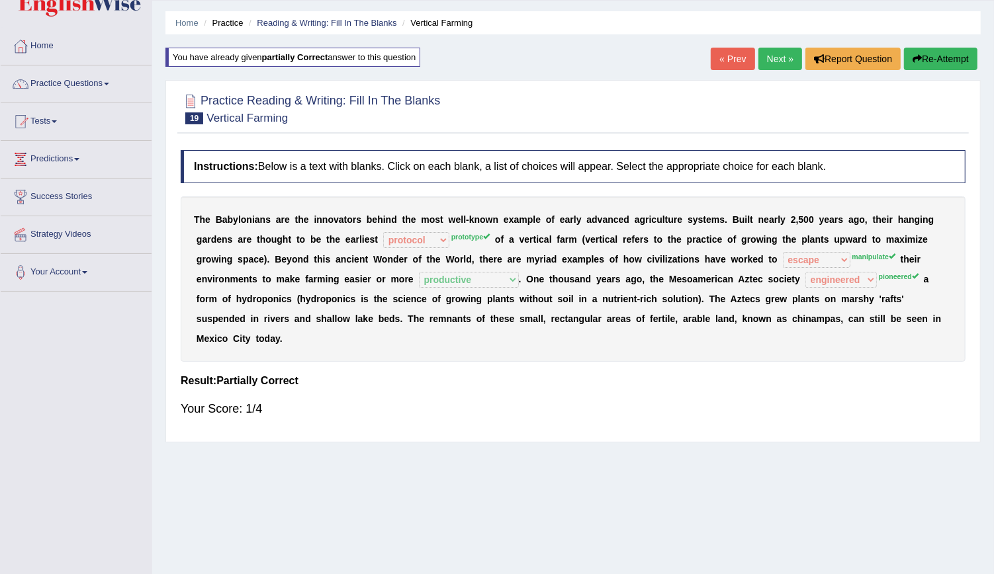
click at [769, 62] on link "Next »" at bounding box center [780, 59] width 44 height 22
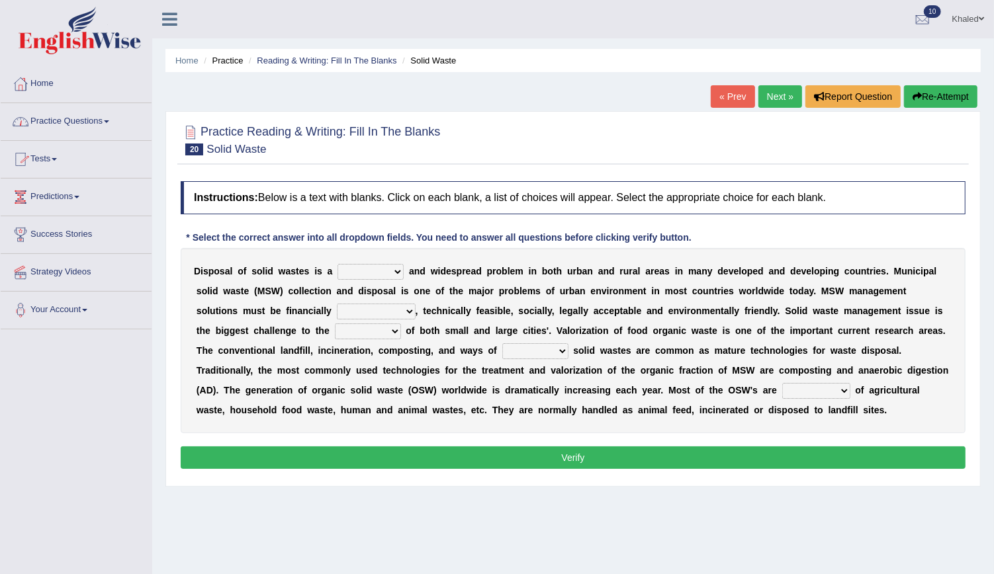
click at [69, 126] on link "Practice Questions" at bounding box center [76, 119] width 151 height 33
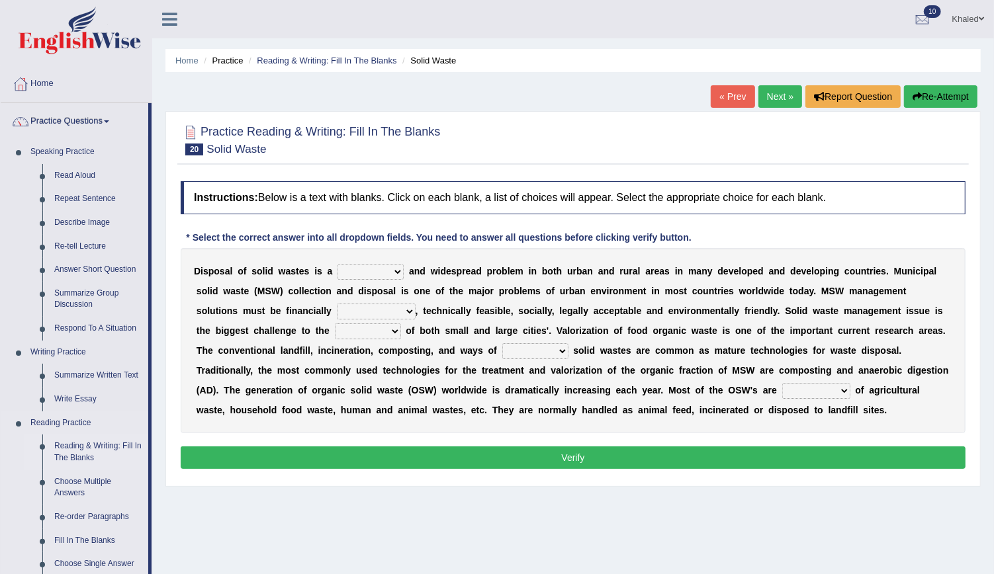
click at [82, 443] on link "Reading & Writing: Fill In The Blanks" at bounding box center [98, 452] width 100 height 35
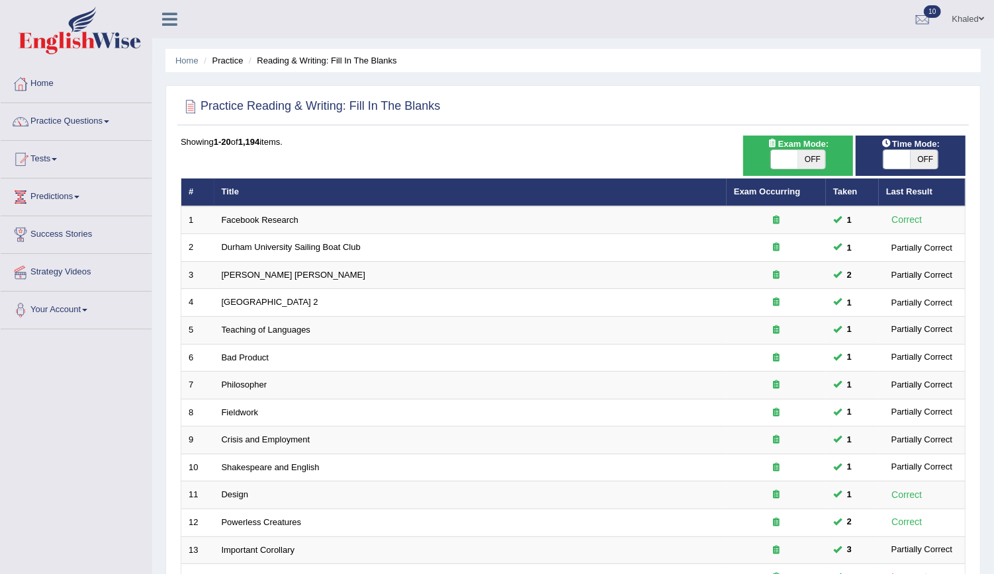
scroll to position [294, 0]
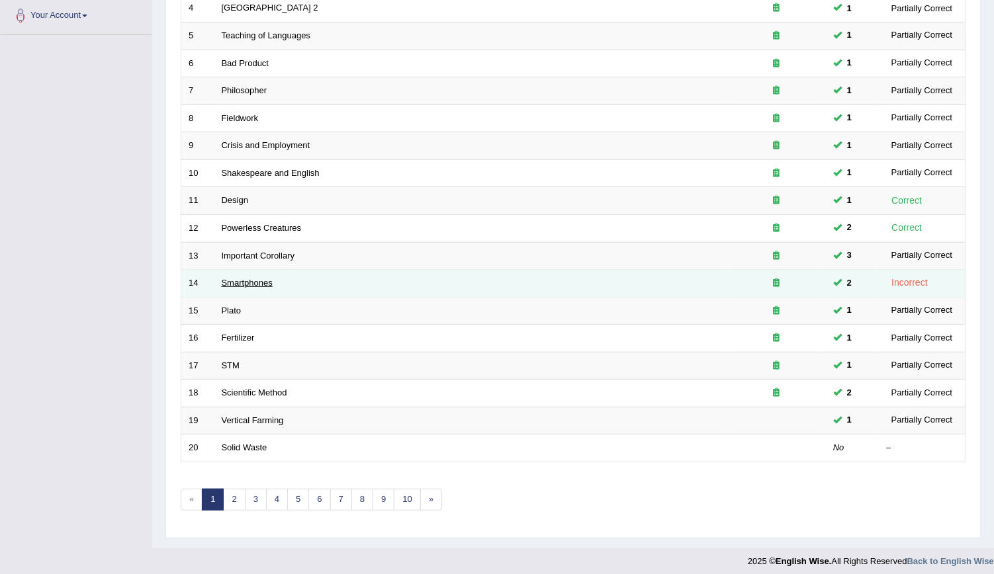
click at [243, 281] on link "Smartphones" at bounding box center [247, 283] width 51 height 10
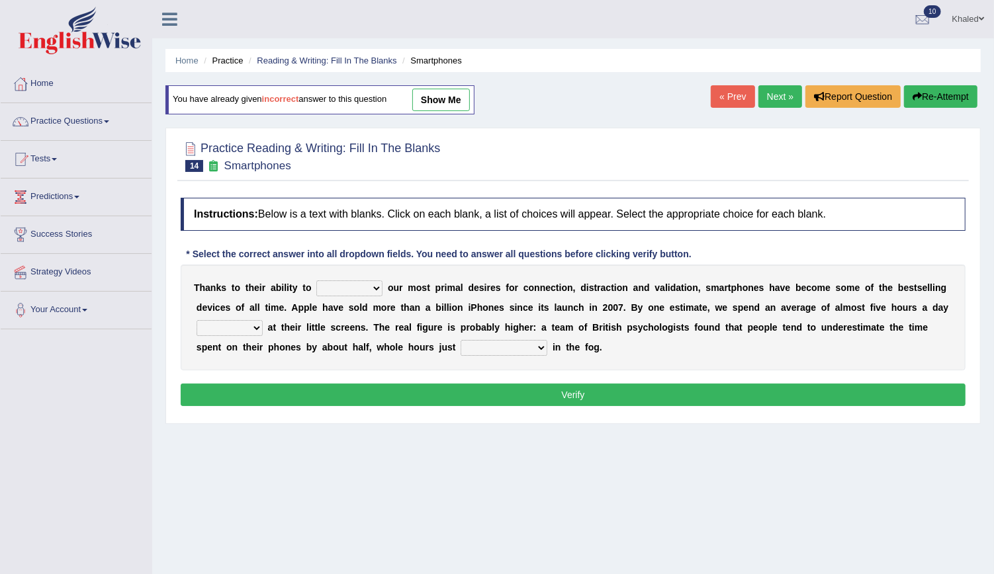
click at [448, 89] on link "show me" at bounding box center [441, 100] width 58 height 22
select select "conserve"
select select "waggling"
select select "has evaporated"
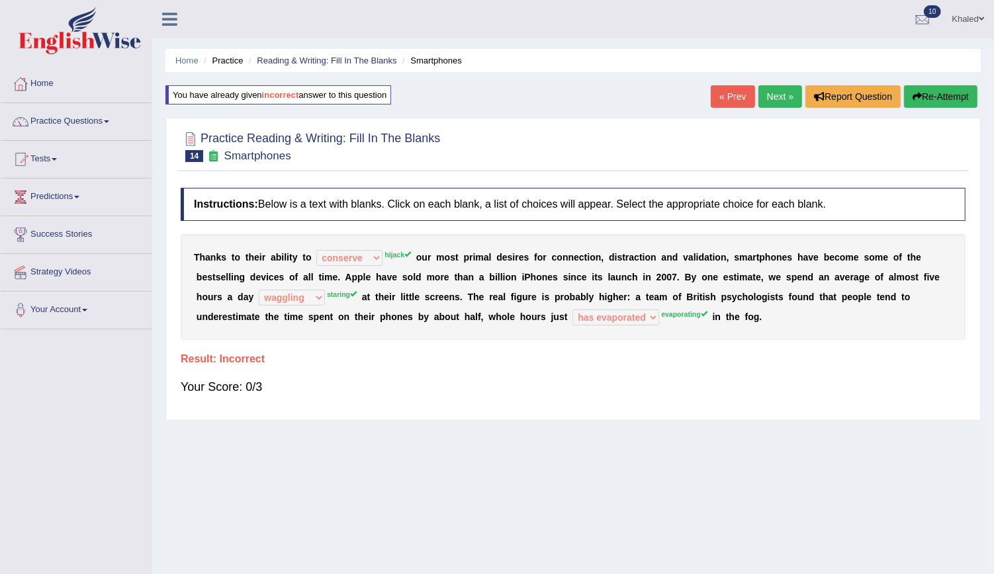
drag, startPoint x: 953, startPoint y: 84, endPoint x: 947, endPoint y: 94, distance: 11.9
click at [947, 94] on div "Home Practice Reading & Writing: Fill In The Blanks Smartphones You have alread…" at bounding box center [572, 331] width 841 height 662
click at [947, 94] on button "Re-Attempt" at bounding box center [940, 96] width 73 height 22
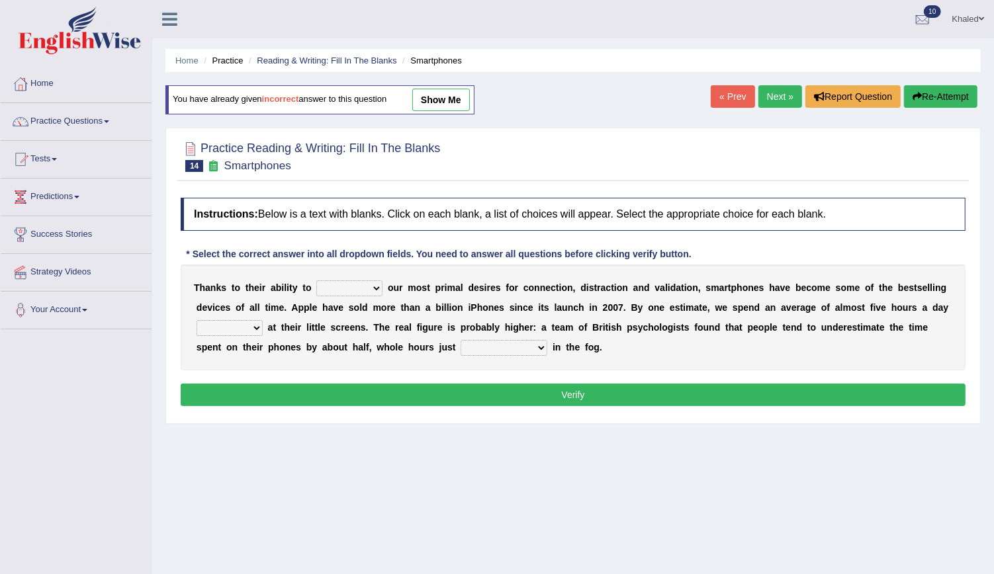
scroll to position [120, 0]
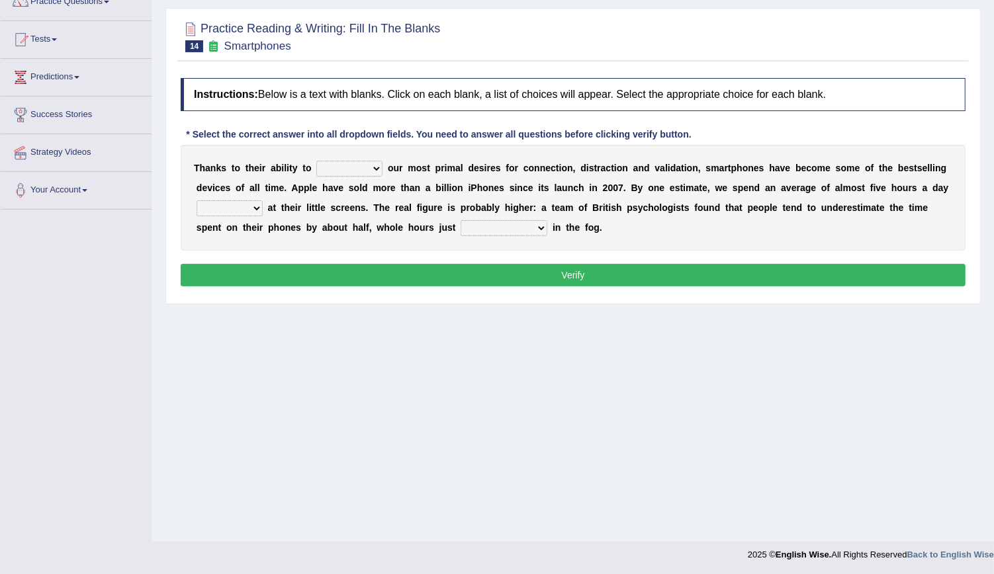
click at [352, 163] on select "hijack describe sharpen conserve" at bounding box center [349, 169] width 66 height 16
select select "hijack"
click at [316, 161] on select "hijack describe sharpen conserve" at bounding box center [349, 169] width 66 height 16
click at [263, 200] on select "watching waggling snoring staring" at bounding box center [229, 208] width 66 height 16
select select "watching"
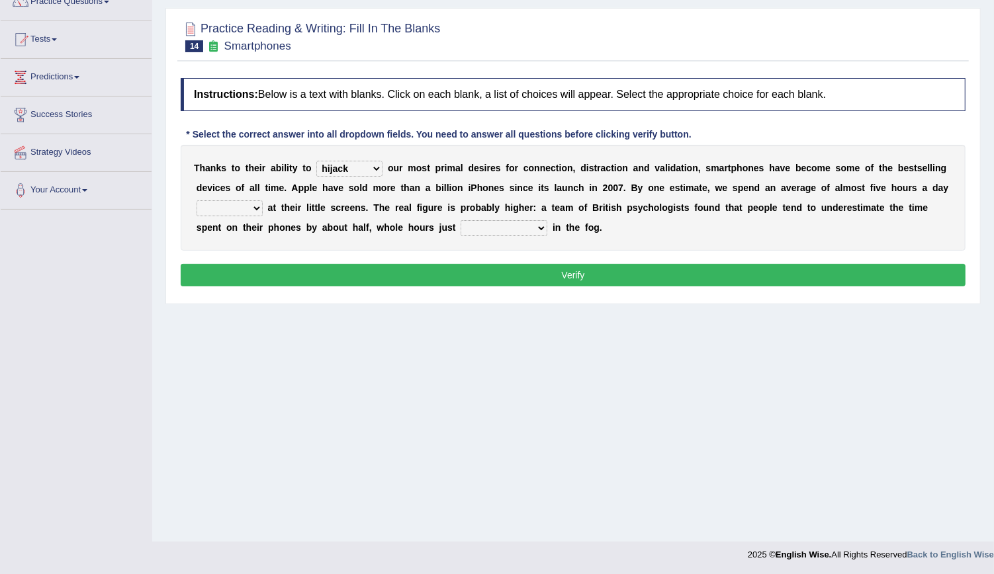
click at [263, 200] on select "watching waggling snoring staring" at bounding box center [229, 208] width 66 height 16
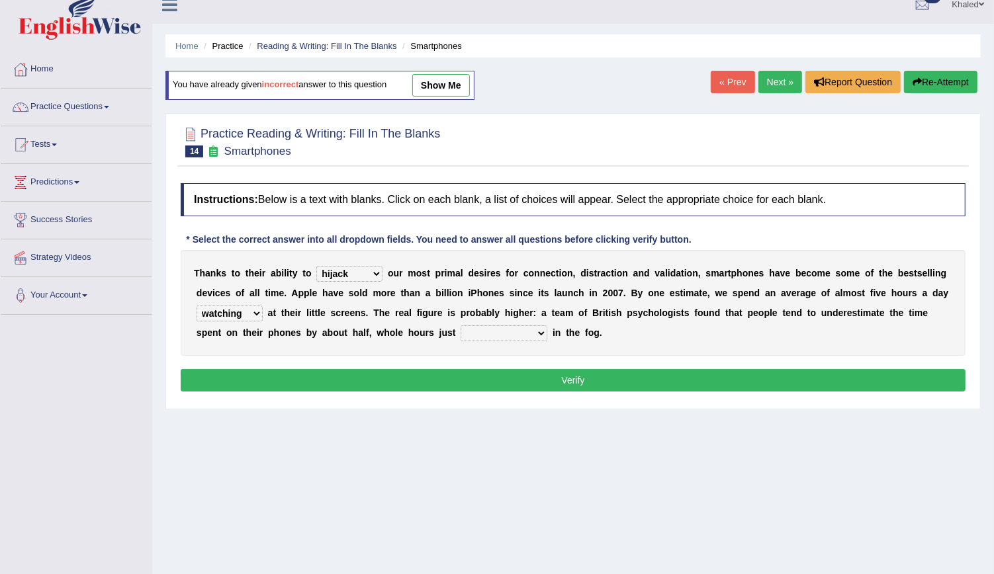
click at [263, 306] on select "watching waggling snoring staring" at bounding box center [229, 314] width 66 height 16
click at [460, 335] on select "has evaporated evaporating evaporate evaporates" at bounding box center [503, 333] width 87 height 16
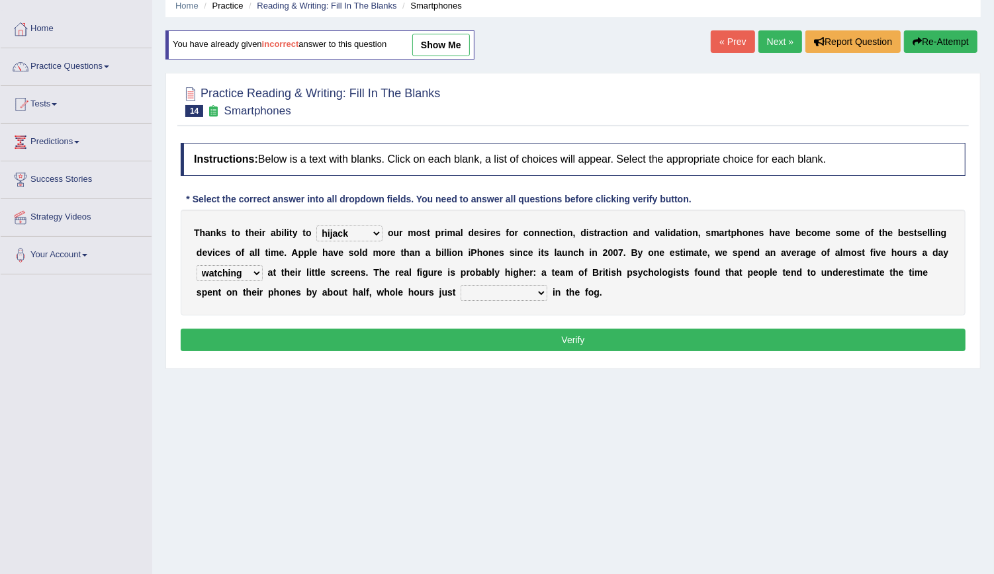
scroll to position [75, 0]
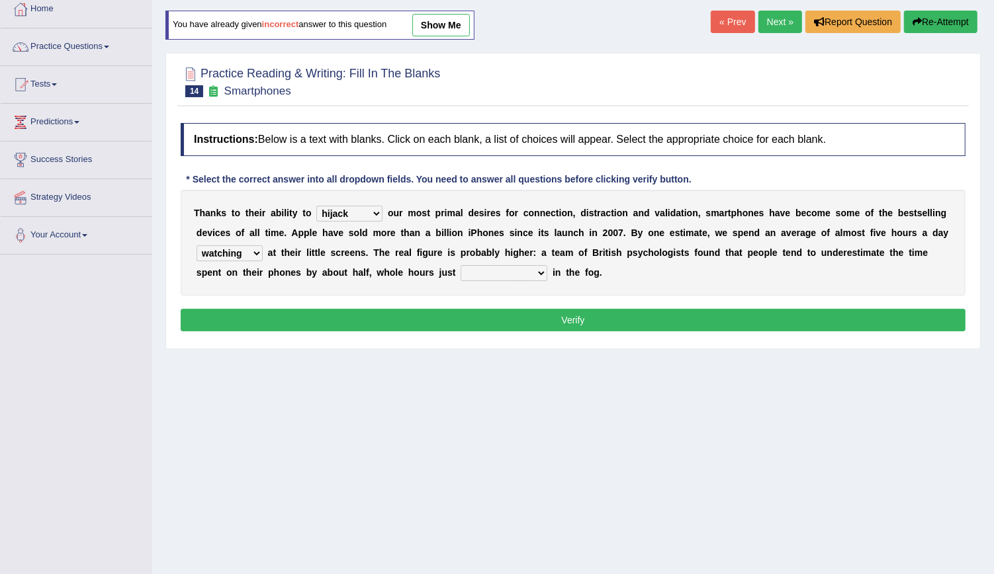
click at [460, 265] on select "has evaporated evaporating evaporate evaporates" at bounding box center [503, 273] width 87 height 16
click at [460, 269] on select "has evaporated evaporating evaporate evaporates" at bounding box center [503, 273] width 87 height 16
click at [460, 272] on select "has evaporated evaporating evaporate evaporates" at bounding box center [503, 273] width 87 height 16
click at [460, 274] on select "has evaporated evaporating evaporate evaporates" at bounding box center [503, 273] width 87 height 16
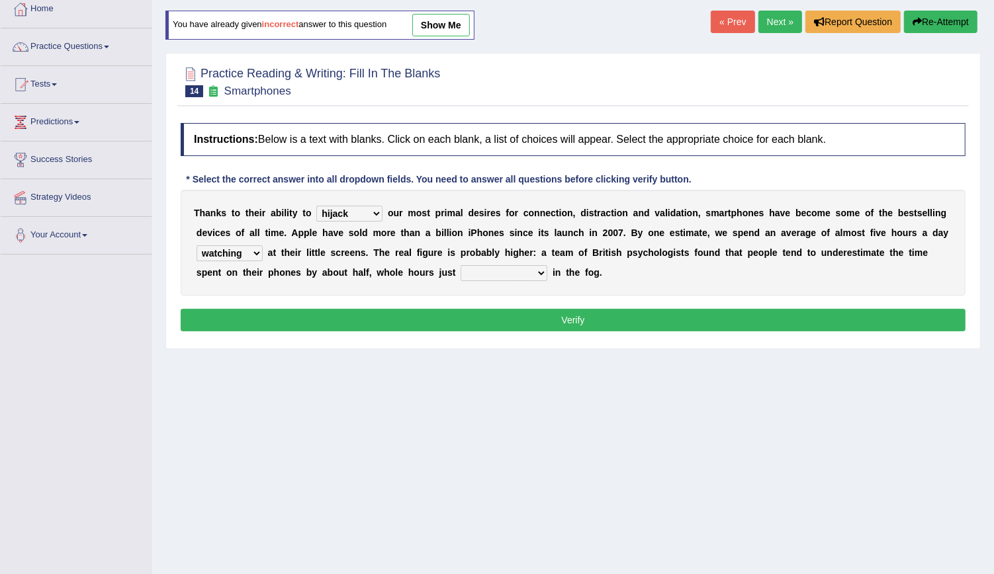
click at [460, 274] on select "has evaporated evaporating evaporate evaporates" at bounding box center [503, 273] width 87 height 16
click at [460, 270] on select "has evaporated evaporating evaporate evaporates" at bounding box center [503, 273] width 87 height 16
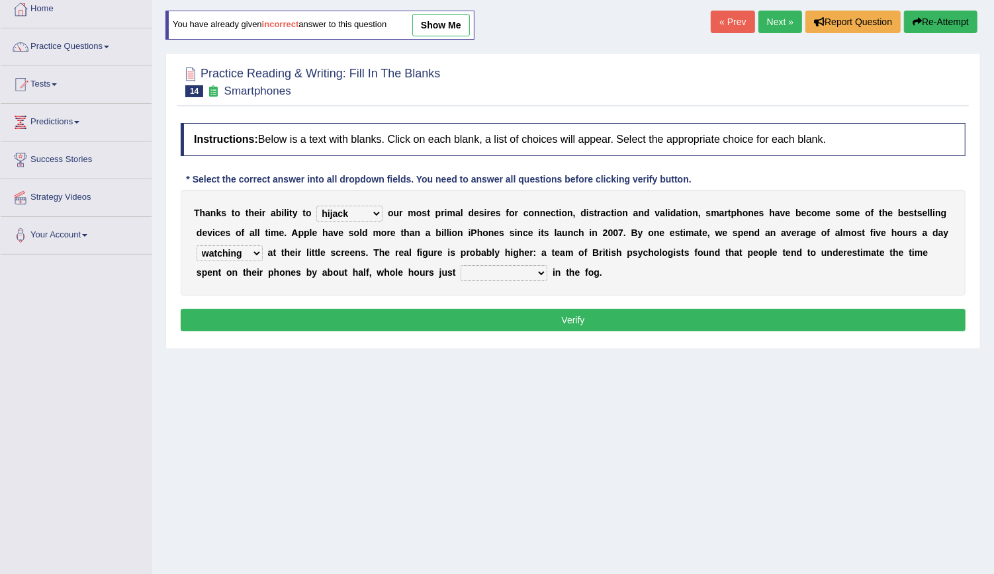
click at [460, 267] on select "has evaporated evaporating evaporate evaporates" at bounding box center [503, 273] width 87 height 16
click at [263, 245] on select "watching waggling snoring staring" at bounding box center [229, 253] width 66 height 16
click at [460, 277] on select "has evaporated evaporating evaporate evaporates" at bounding box center [503, 273] width 87 height 16
select select "evaporating"
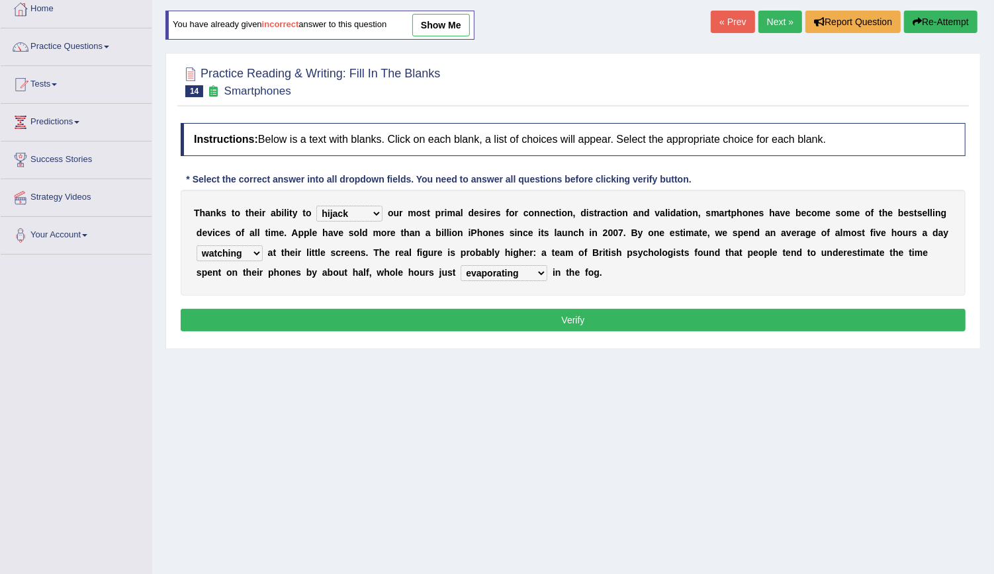
click at [460, 265] on select "has evaporated evaporating evaporate evaporates" at bounding box center [503, 273] width 87 height 16
click at [460, 271] on select "has evaporated evaporating evaporate evaporates" at bounding box center [503, 273] width 87 height 16
click at [263, 245] on select "watching waggling snoring staring" at bounding box center [229, 253] width 66 height 16
click at [881, 351] on div "Home Practice Reading & Writing: Fill In The Blanks Smartphones You have alread…" at bounding box center [572, 256] width 841 height 662
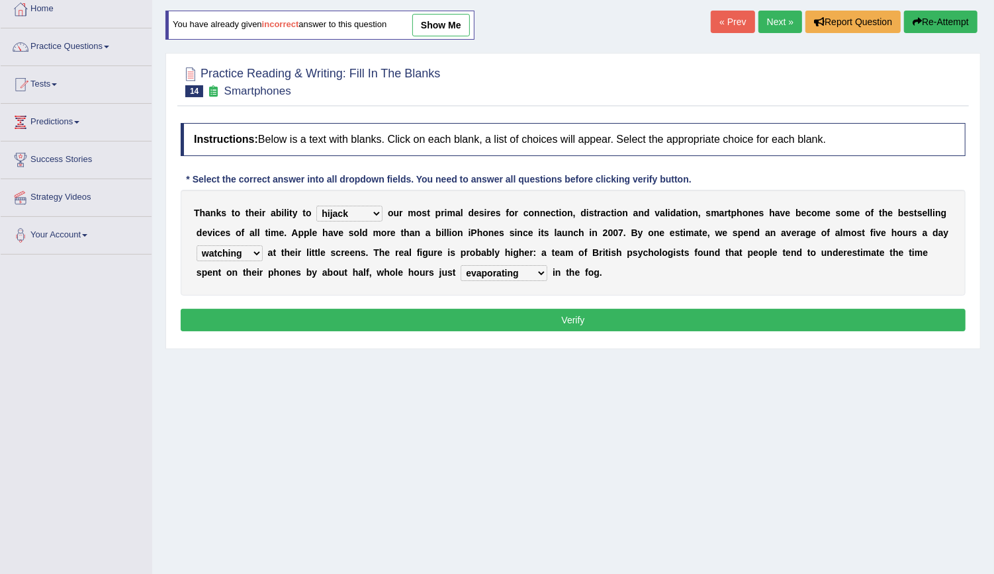
click at [263, 245] on select "watching waggling snoring staring" at bounding box center [229, 253] width 66 height 16
select select "staring"
click at [263, 245] on select "watching waggling snoring staring" at bounding box center [229, 253] width 66 height 16
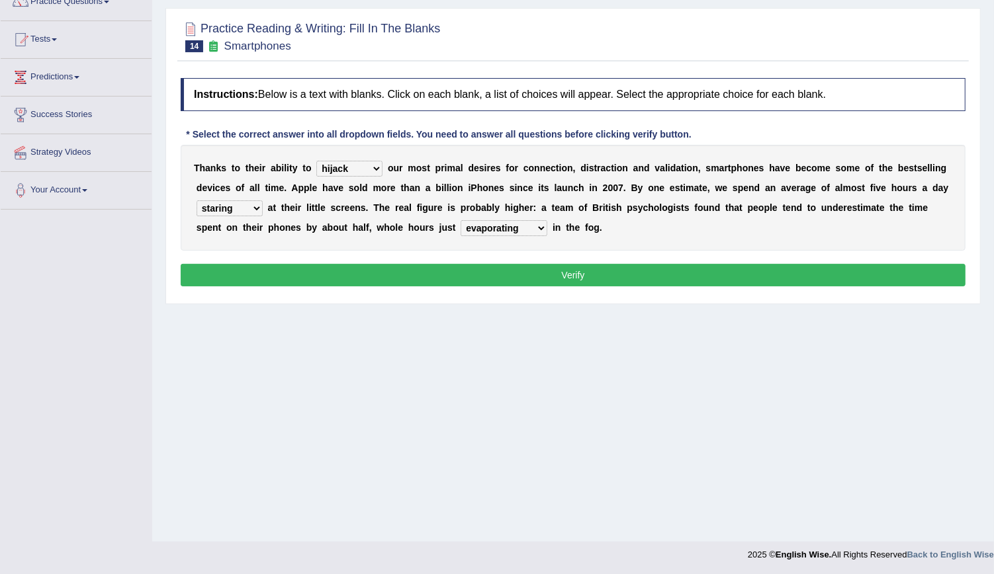
click at [597, 271] on button "Verify" at bounding box center [573, 275] width 785 height 22
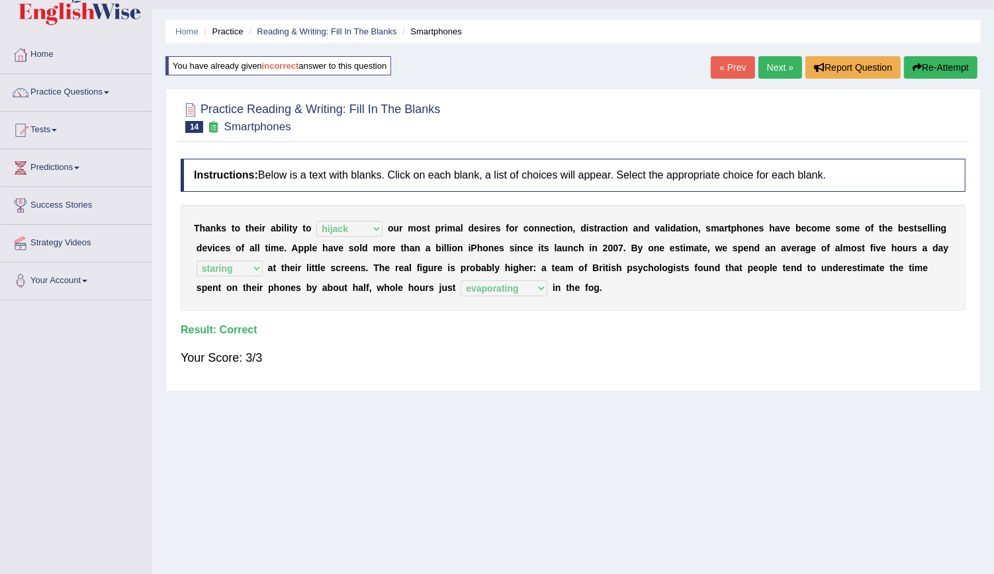
scroll to position [9, 0]
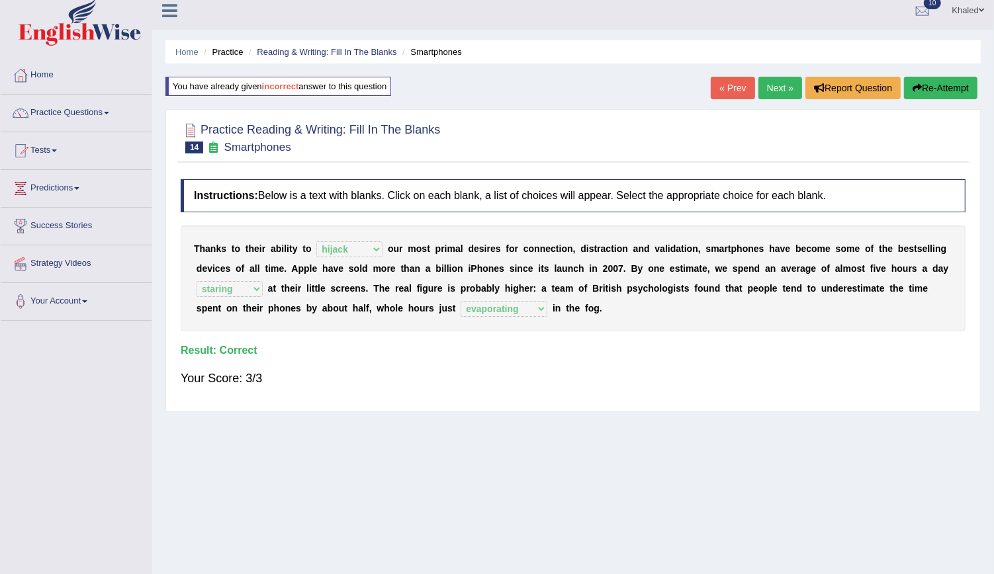
click at [734, 84] on link "« Prev" at bounding box center [732, 88] width 44 height 22
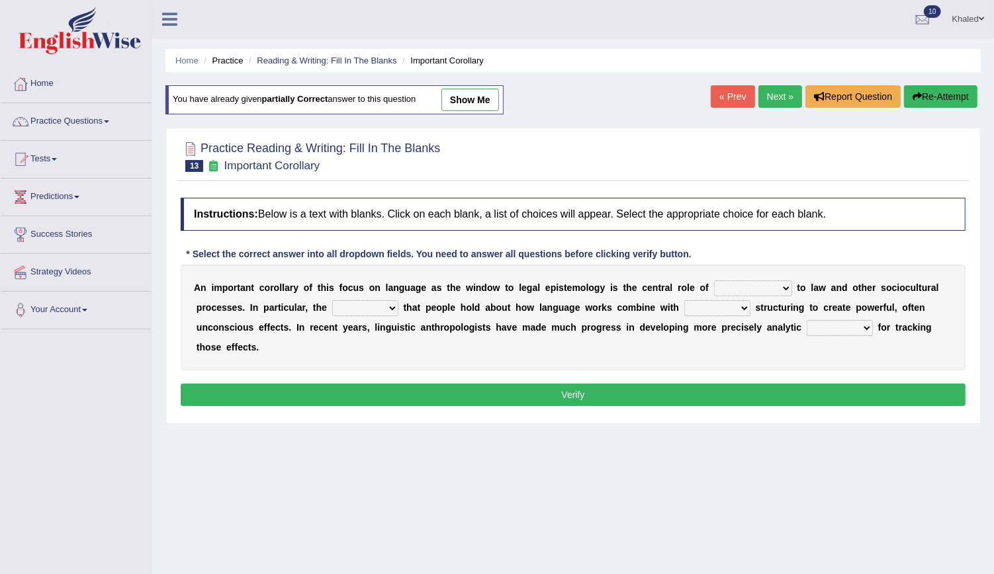
click at [472, 90] on link "show me" at bounding box center [470, 100] width 58 height 22
select select "discourse"
select select "consent"
select select "linguistic"
select select "stroke"
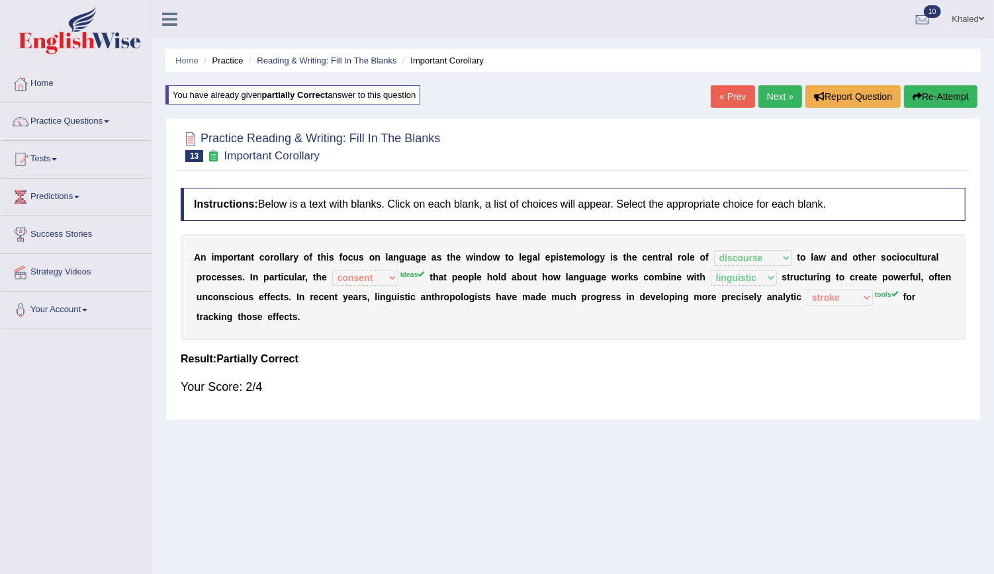
click at [736, 98] on link "« Prev" at bounding box center [732, 96] width 44 height 22
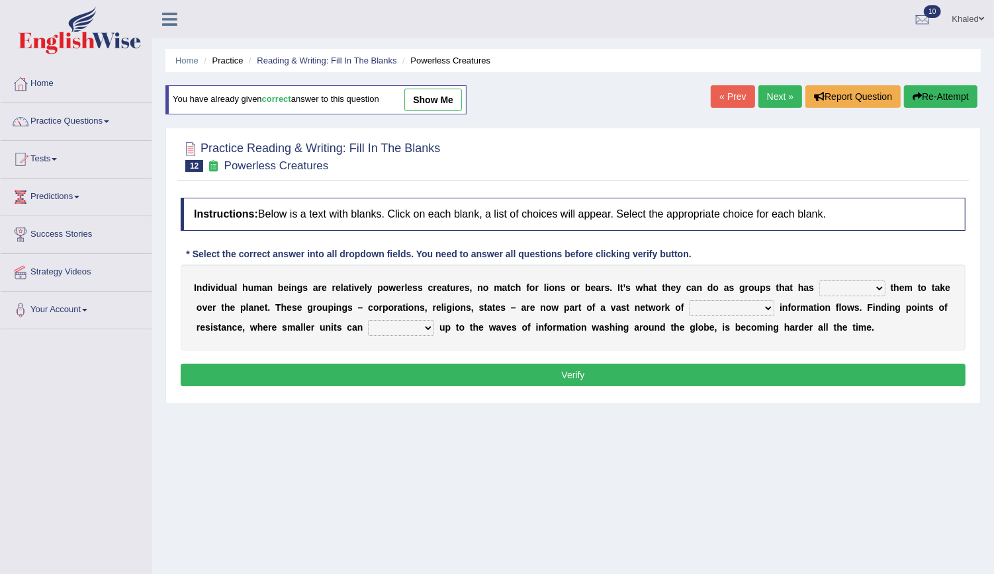
click at [449, 99] on link "show me" at bounding box center [433, 100] width 58 height 22
select select "enabled"
select select "interconnected"
select select "stand"
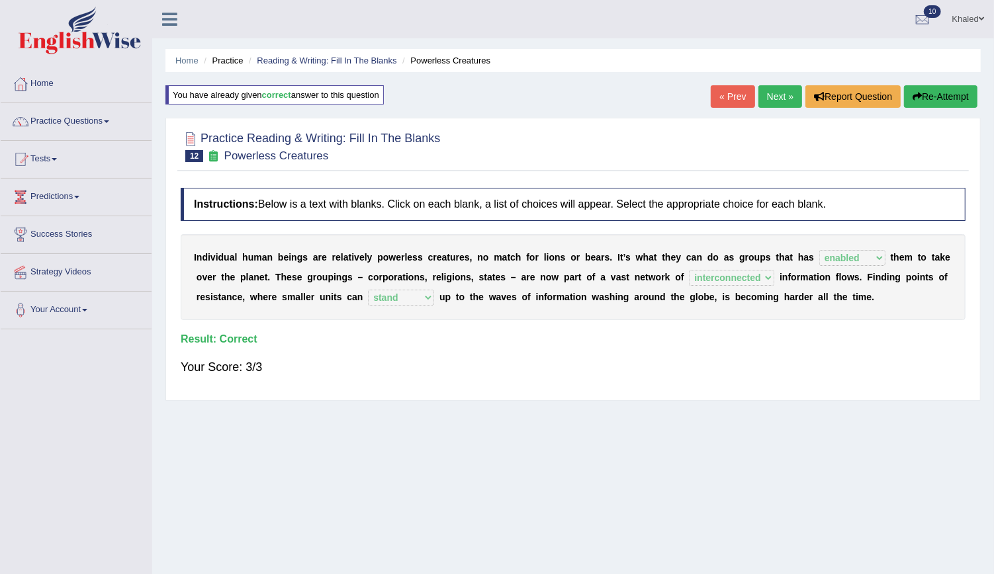
click at [767, 95] on link "Next »" at bounding box center [780, 96] width 44 height 22
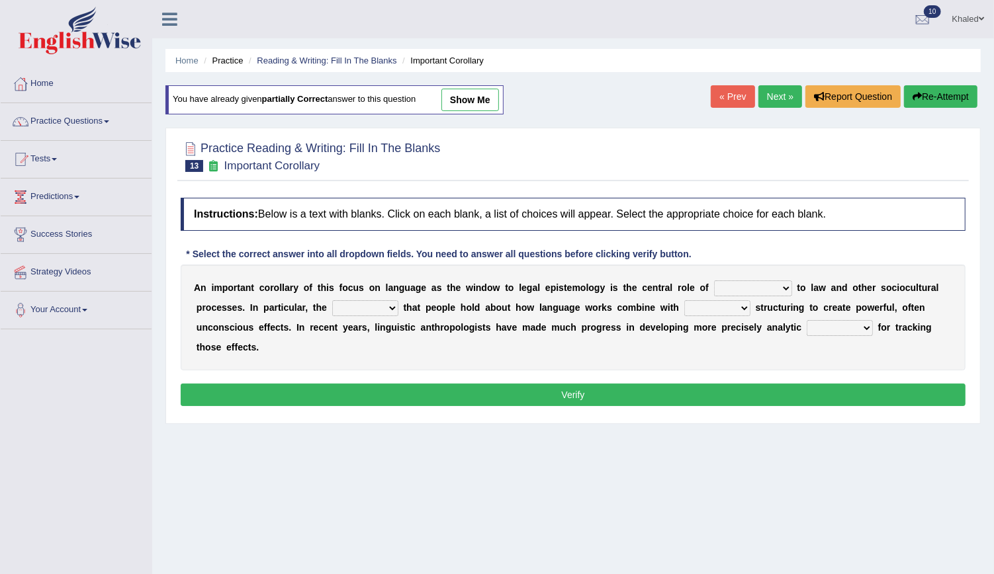
click at [458, 92] on link "show me" at bounding box center [470, 100] width 58 height 22
select select "discourse"
select select "consent"
select select "linguistic"
select select "stroke"
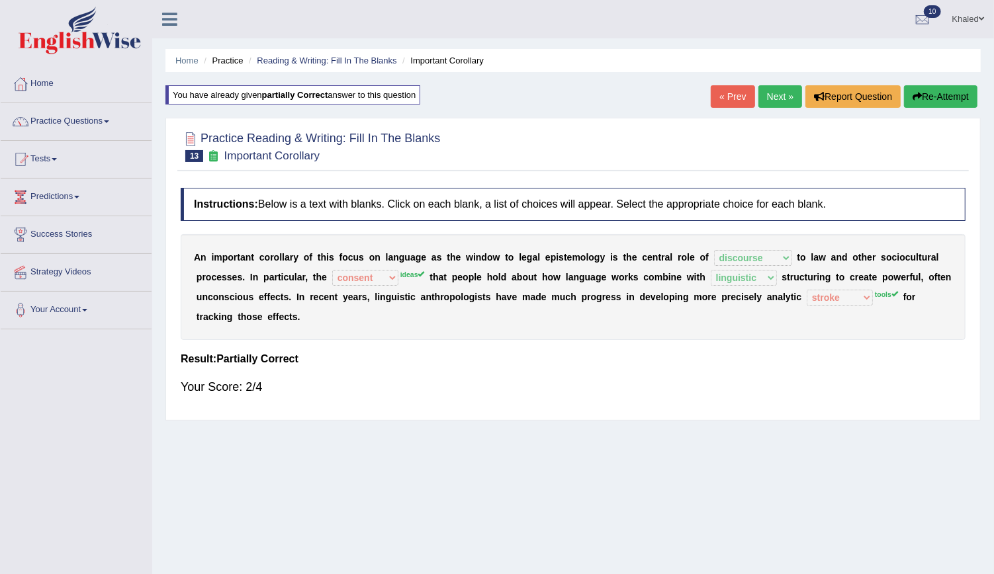
click at [942, 99] on button "Re-Attempt" at bounding box center [940, 96] width 73 height 22
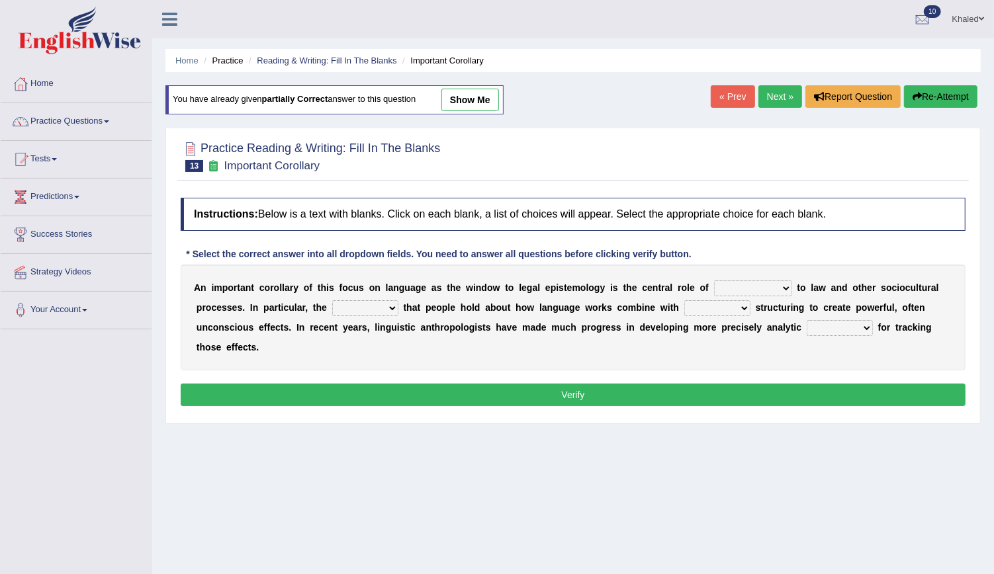
click at [742, 285] on select "discourse epoch dialect acquaintance" at bounding box center [753, 288] width 78 height 16
click at [735, 290] on select "discourse epoch dialect acquaintance" at bounding box center [753, 288] width 78 height 16
click at [714, 280] on select "discourse epoch dialect acquaintance" at bounding box center [753, 288] width 78 height 16
drag, startPoint x: 716, startPoint y: 285, endPoint x: 697, endPoint y: 339, distance: 57.8
click at [697, 339] on div "A n i m p o r t a n t c o r o l l a r y o f t h i s f o c u s o n l a n g u a g…" at bounding box center [573, 318] width 785 height 106
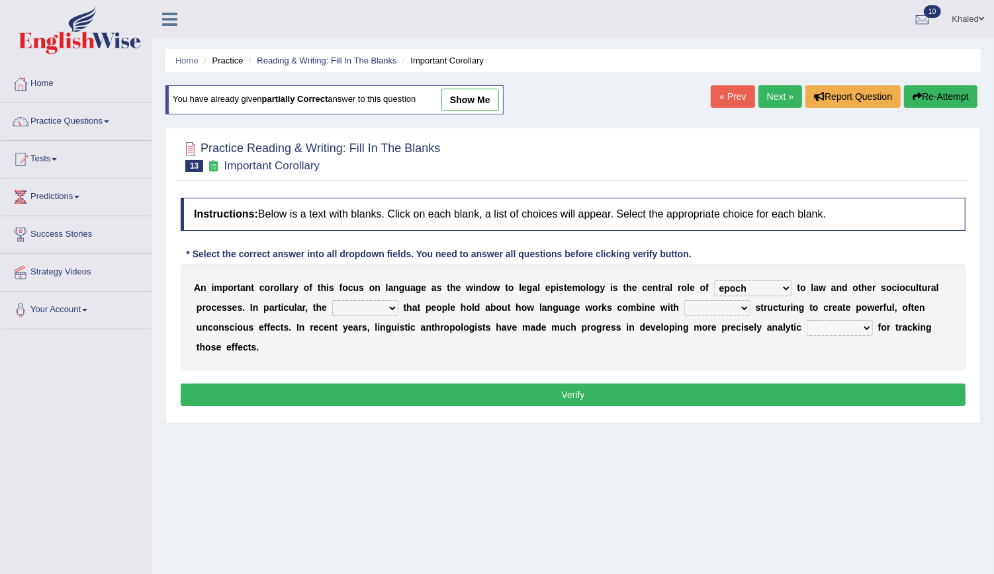
select select "discourse"
click at [714, 280] on select "discourse epoch dialect acquaintance" at bounding box center [753, 288] width 78 height 16
click at [332, 300] on select "deviation besmirch consent ideas" at bounding box center [365, 308] width 66 height 16
drag, startPoint x: 314, startPoint y: 310, endPoint x: 301, endPoint y: 415, distance: 105.4
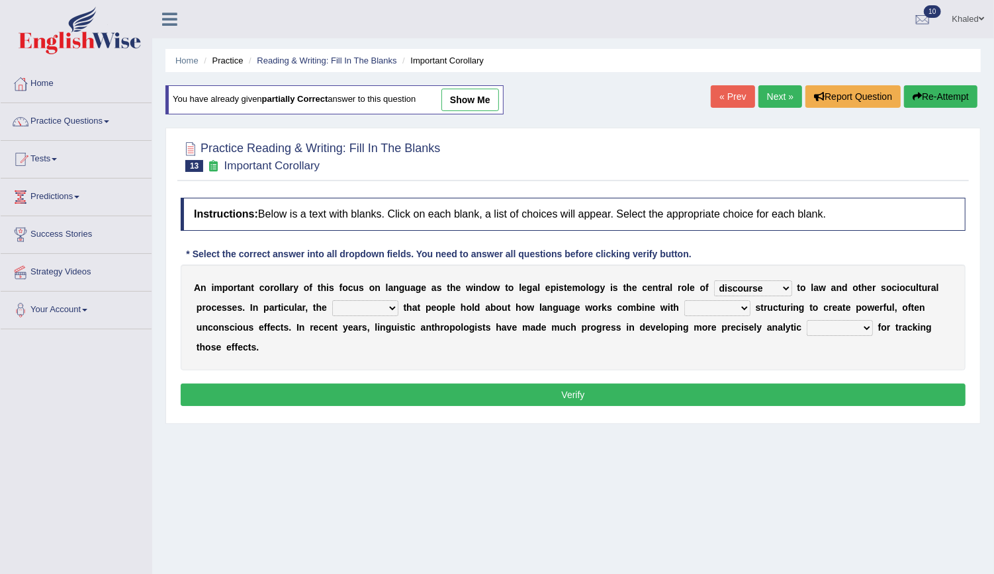
click at [301, 415] on div "Home Practice Reading & Writing: Fill In The Blanks Important Corollary You hav…" at bounding box center [572, 331] width 841 height 662
select select "ideas"
click at [332, 300] on select "deviation besmirch consent ideas" at bounding box center [365, 308] width 66 height 16
click at [684, 300] on select "mandatory linguistic legitimate customary" at bounding box center [717, 308] width 66 height 16
select select "linguistic"
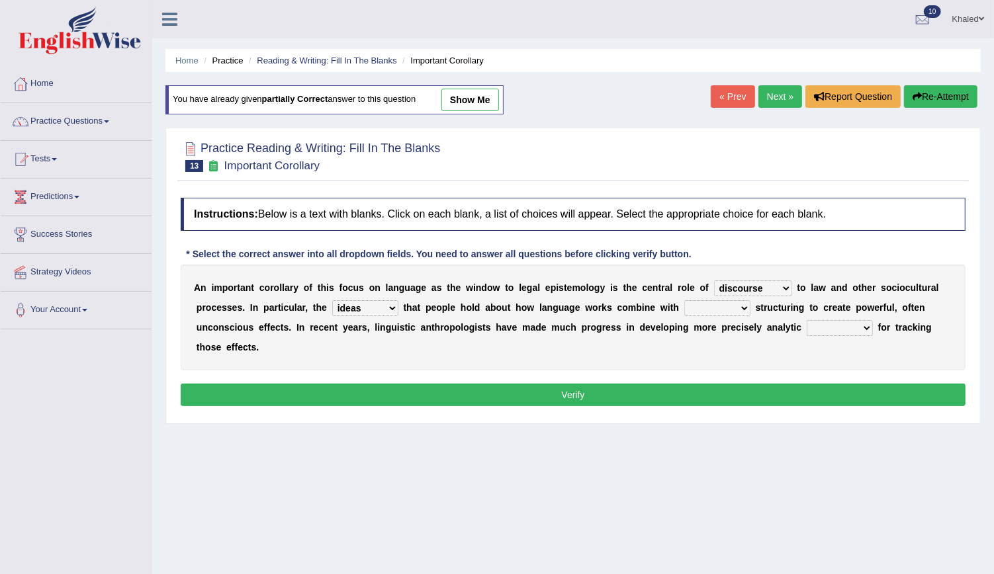
click at [684, 300] on select "mandatory linguistic legitimate customary" at bounding box center [717, 308] width 66 height 16
click at [806, 321] on select "tools appetite albums stroke" at bounding box center [839, 328] width 66 height 16
click at [806, 320] on select "tools appetite albums stroke" at bounding box center [839, 328] width 66 height 16
select select "tools"
click at [806, 320] on select "tools appetite albums stroke" at bounding box center [839, 328] width 66 height 16
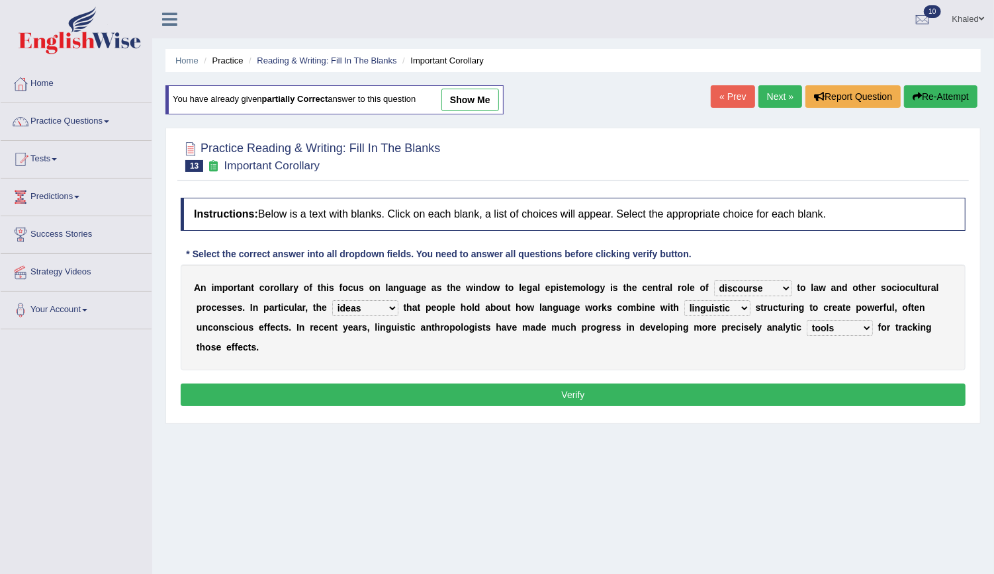
click at [806, 324] on select "tools appetite albums stroke" at bounding box center [839, 328] width 66 height 16
drag, startPoint x: 703, startPoint y: 324, endPoint x: 611, endPoint y: 376, distance: 105.2
click at [611, 376] on div "Instructions: Below is a text with blanks. Click on each blank, a list of choic…" at bounding box center [572, 304] width 791 height 226
click at [611, 384] on button "Verify" at bounding box center [573, 395] width 785 height 22
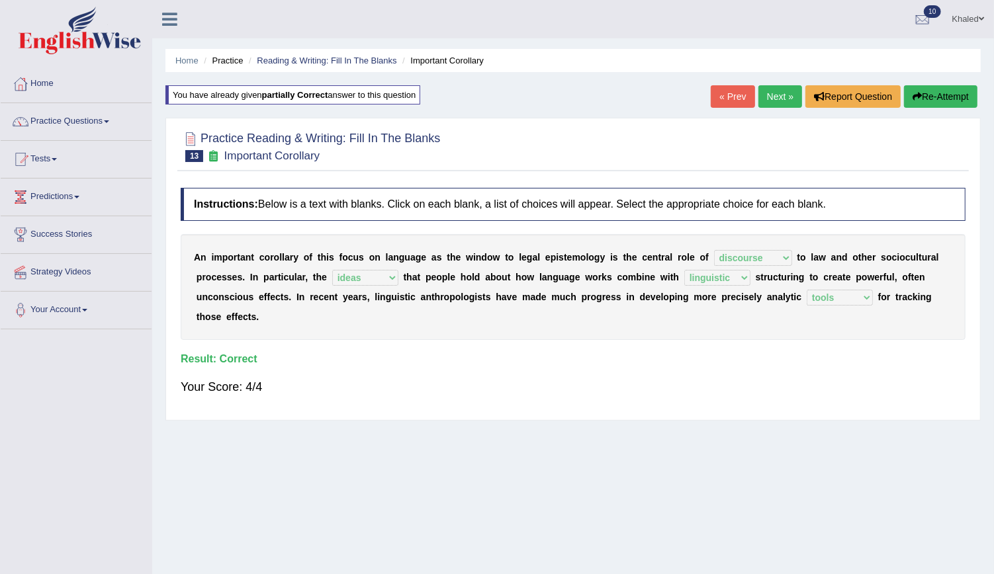
click at [748, 93] on link "« Prev" at bounding box center [732, 96] width 44 height 22
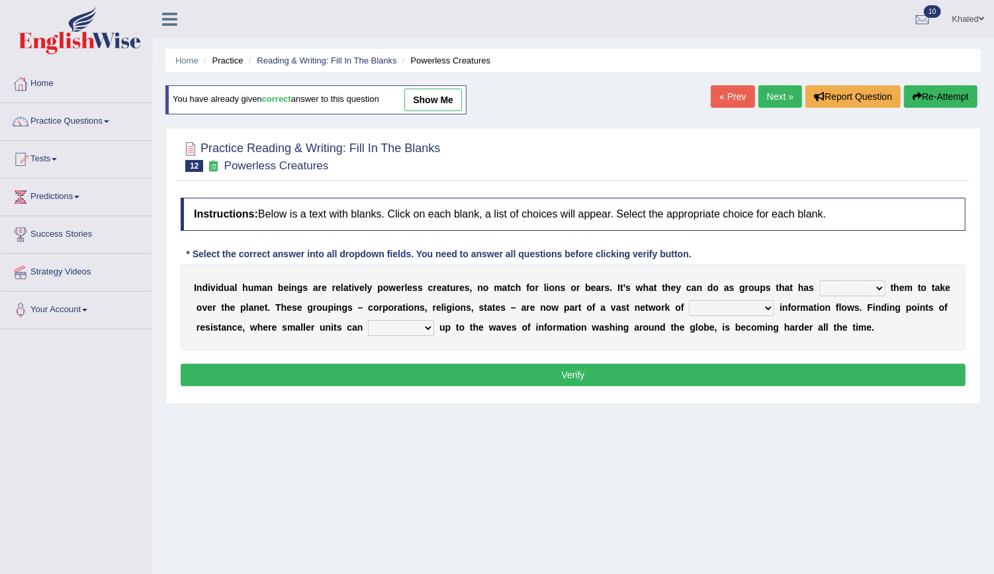
click at [433, 91] on link "show me" at bounding box center [433, 100] width 58 height 22
select select "enabled"
select select "interconnected"
select select "stand"
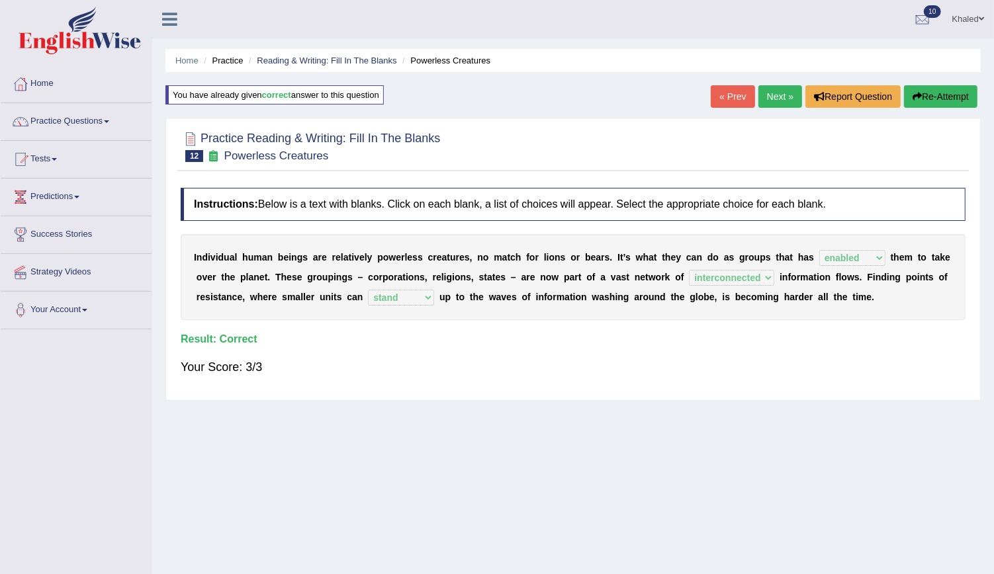
click at [738, 102] on link "« Prev" at bounding box center [732, 96] width 44 height 22
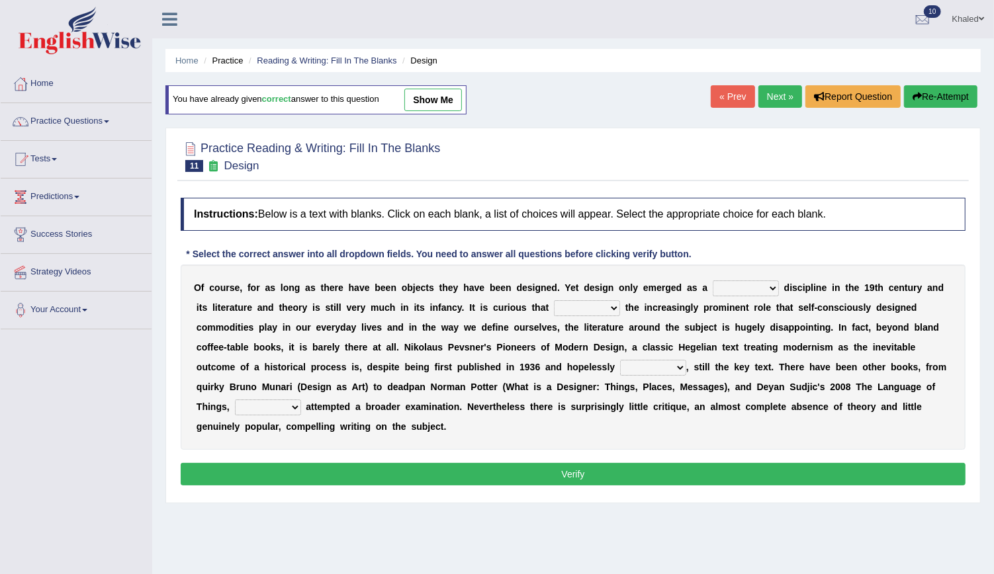
click at [436, 97] on link "show me" at bounding box center [433, 100] width 58 height 22
select select "dedicated"
select select "despite"
select select "dated"
select select "which"
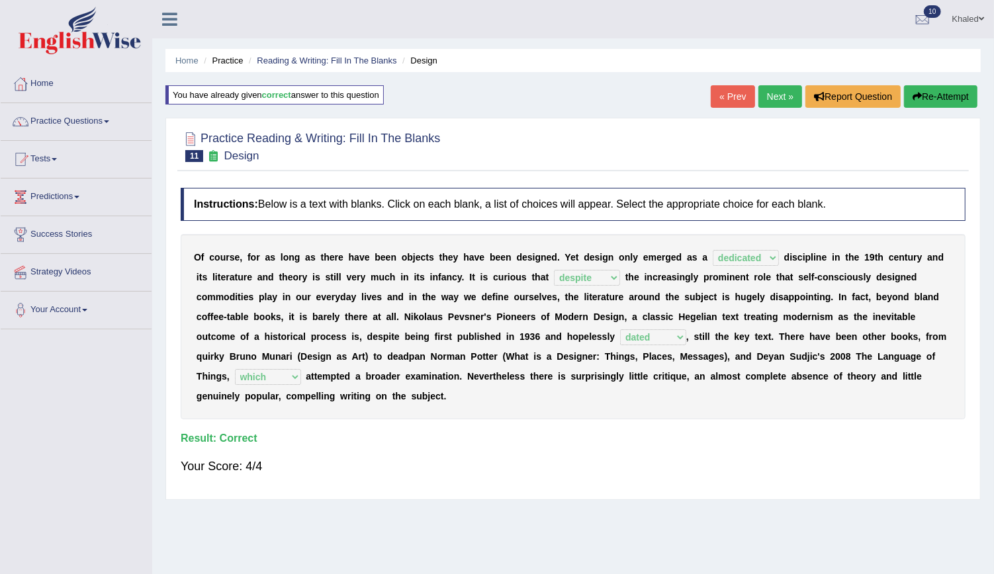
click at [733, 104] on link "« Prev" at bounding box center [732, 96] width 44 height 22
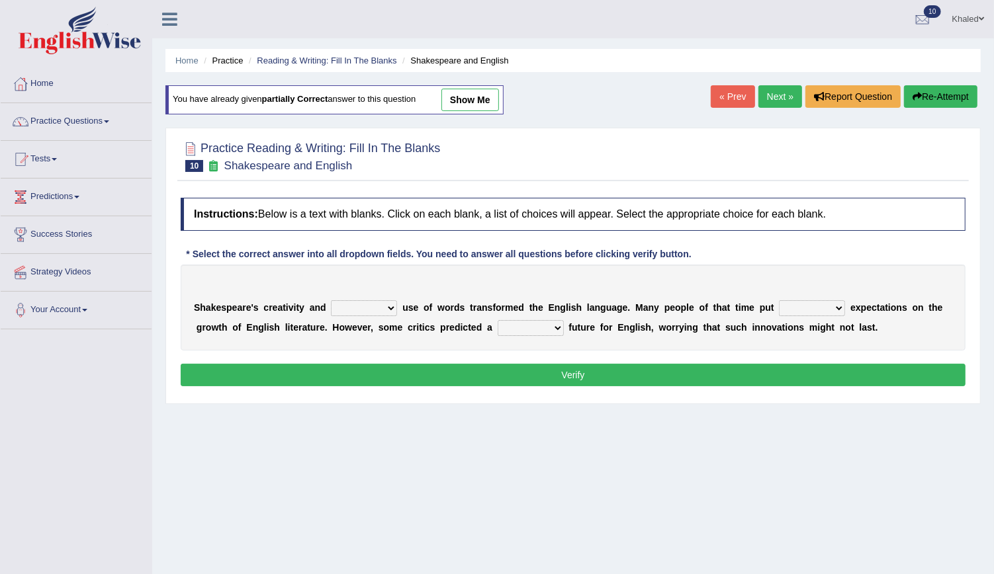
click at [482, 102] on link "show me" at bounding box center [470, 100] width 58 height 22
select select "intensive"
select select "more"
select select "daunting"
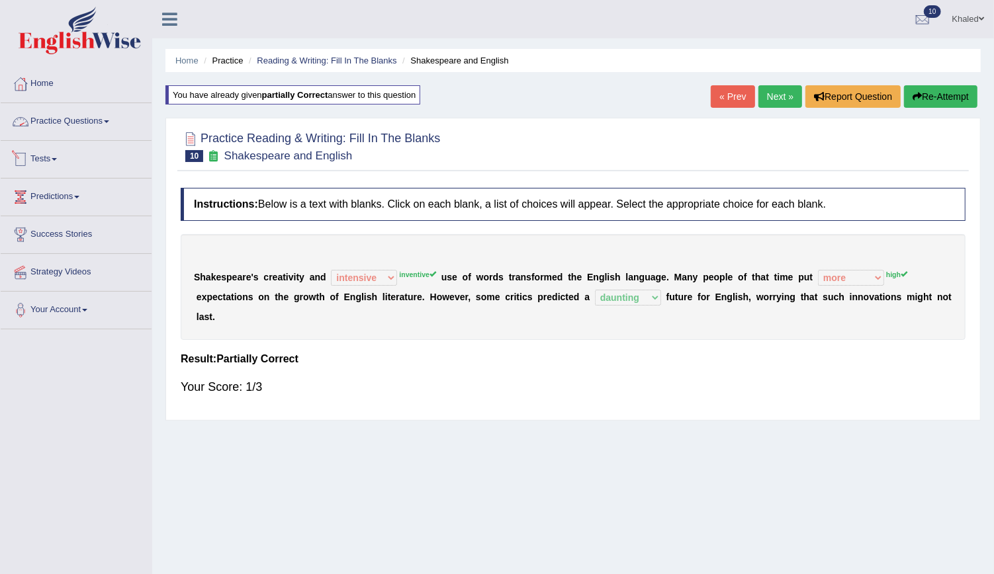
click at [72, 119] on link "Practice Questions" at bounding box center [76, 119] width 151 height 33
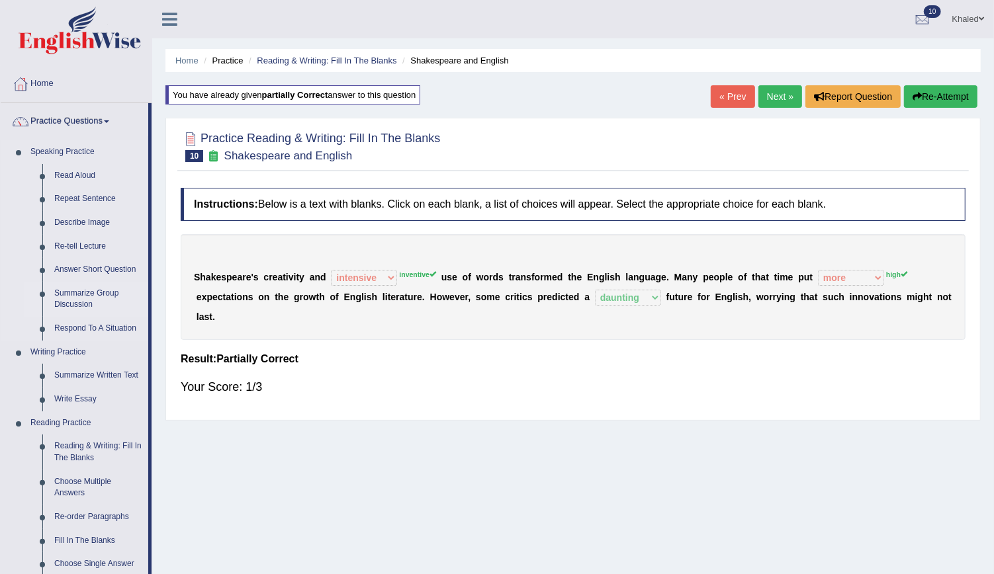
click at [87, 298] on link "Summarize Group Discussion" at bounding box center [98, 299] width 100 height 35
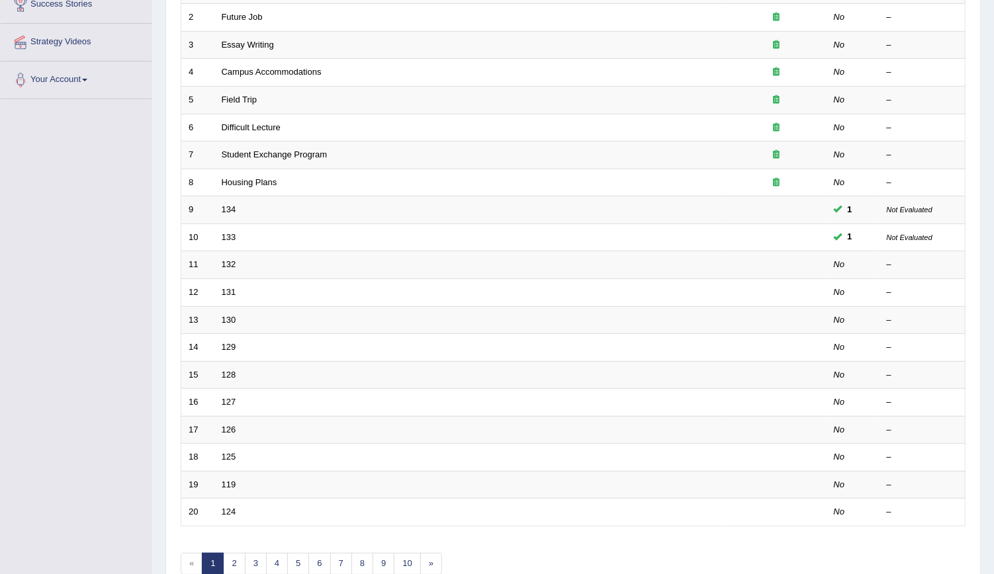
scroll to position [294, 0]
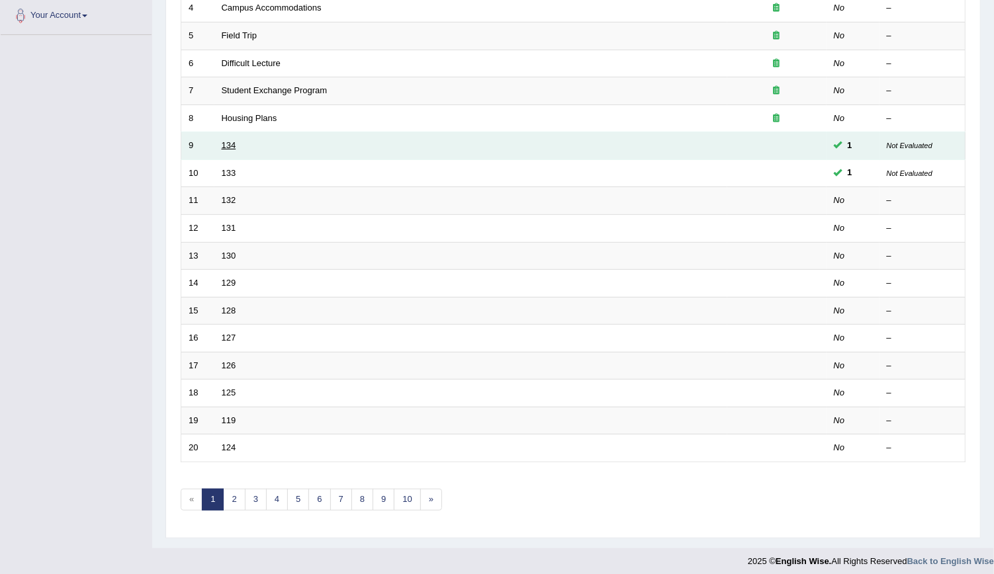
click at [224, 143] on link "134" at bounding box center [229, 145] width 15 height 10
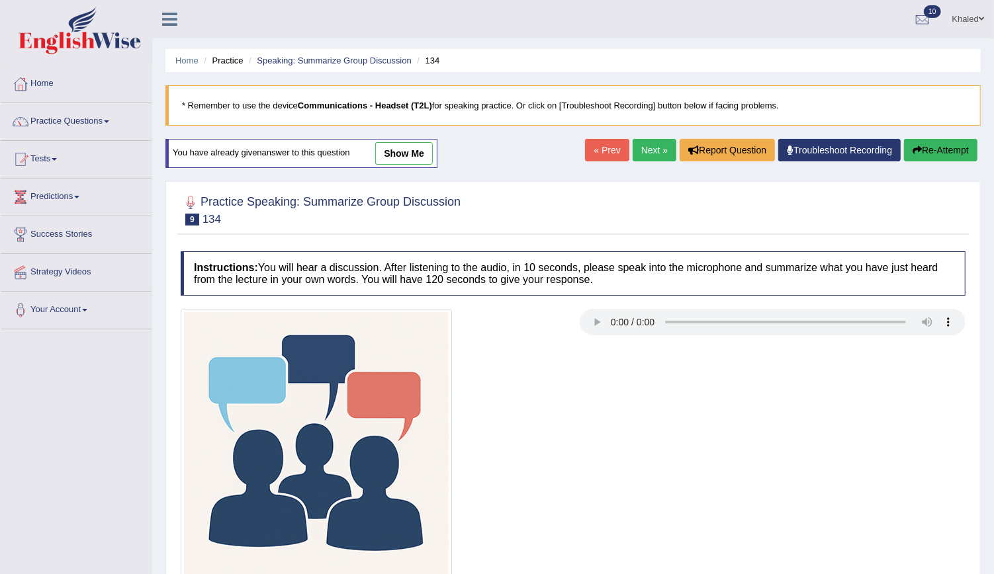
click at [394, 152] on link "show me" at bounding box center [404, 153] width 58 height 22
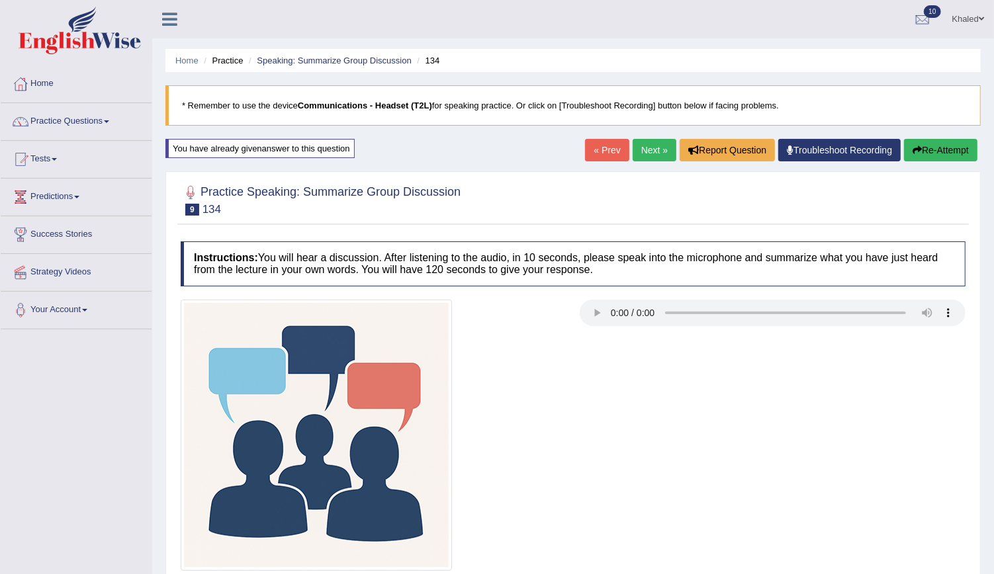
click at [664, 152] on link "Next »" at bounding box center [654, 150] width 44 height 22
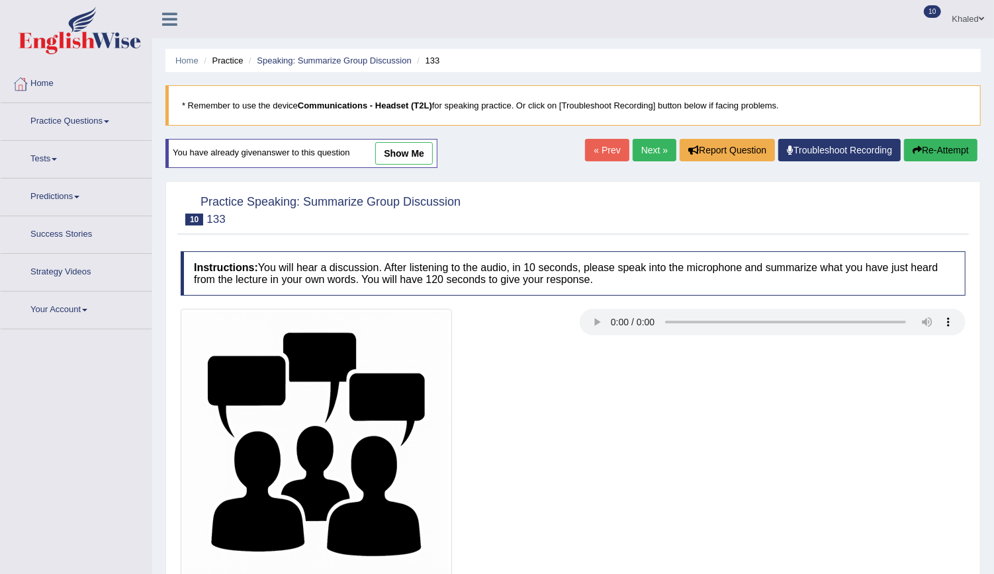
click at [68, 114] on link "Practice Questions" at bounding box center [76, 119] width 151 height 33
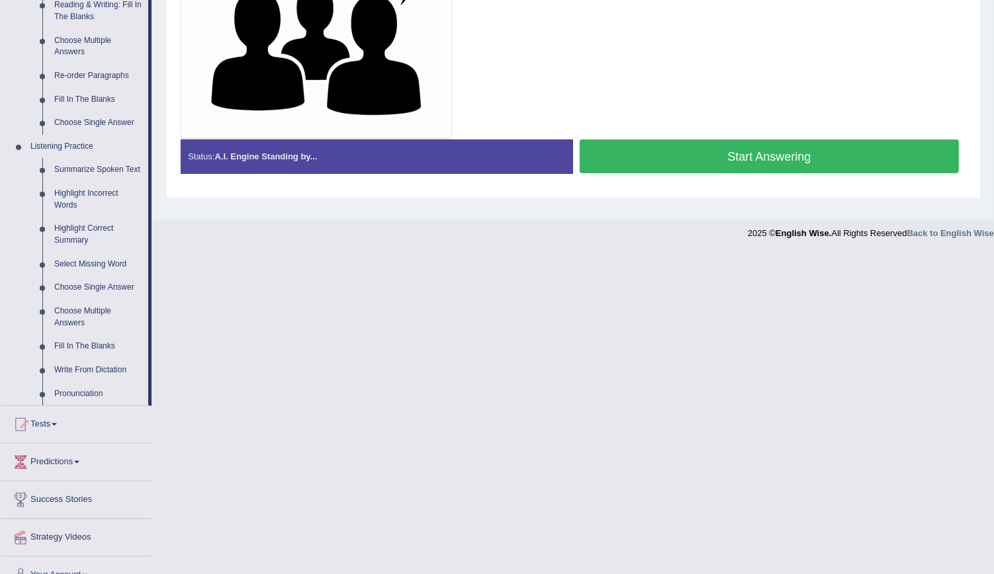
scroll to position [460, 0]
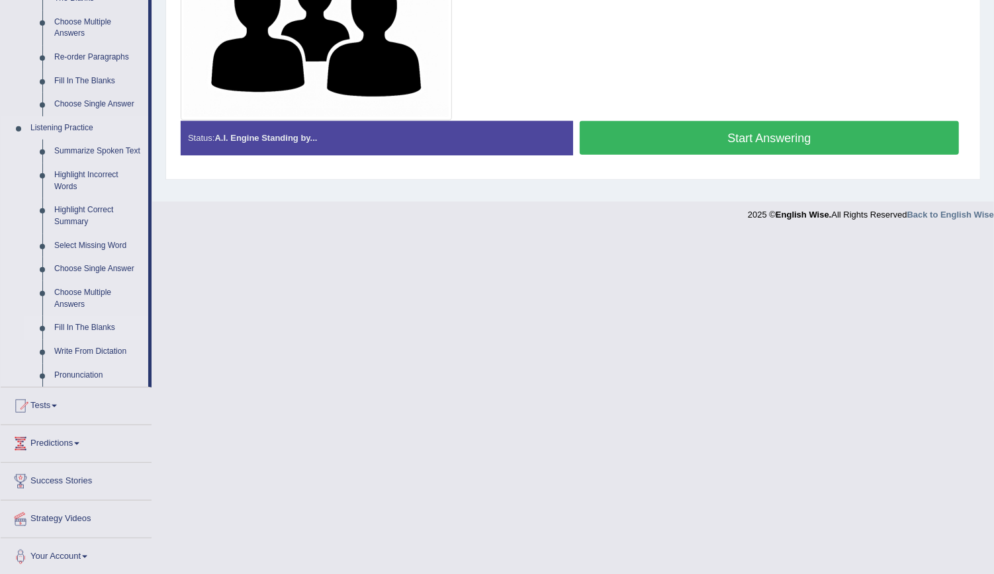
click at [83, 329] on link "Fill In The Blanks" at bounding box center [98, 328] width 100 height 24
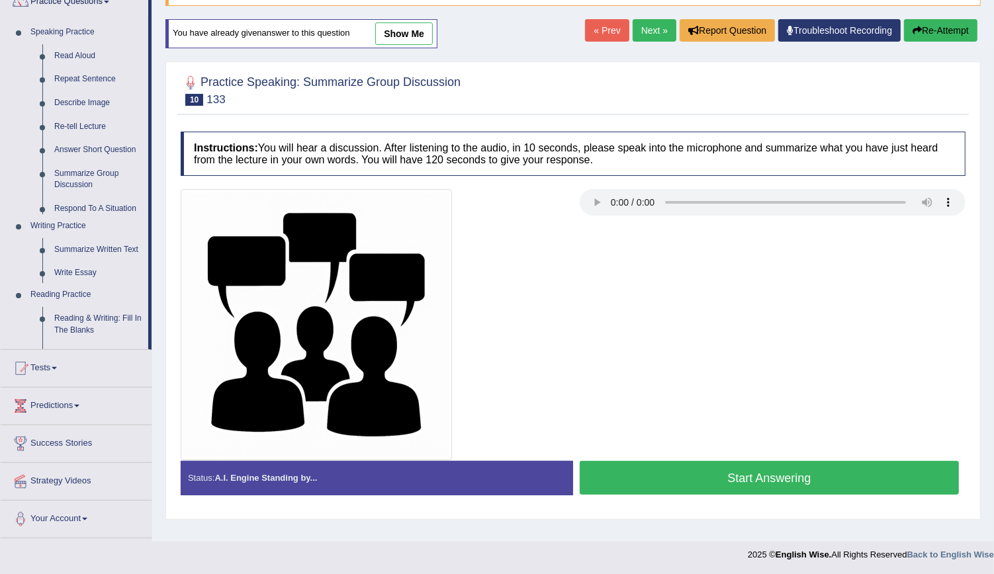
scroll to position [134, 0]
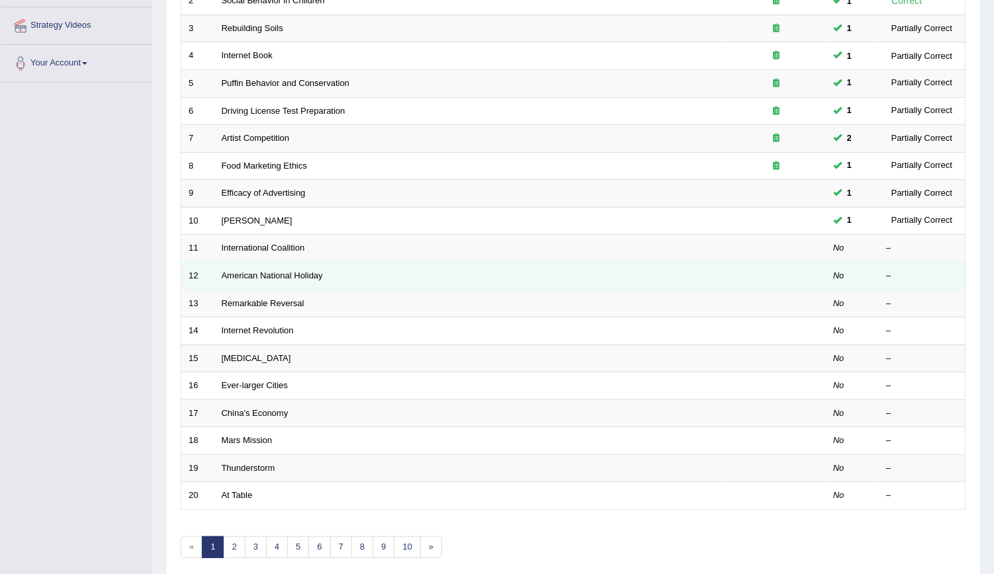
scroll to position [258, 0]
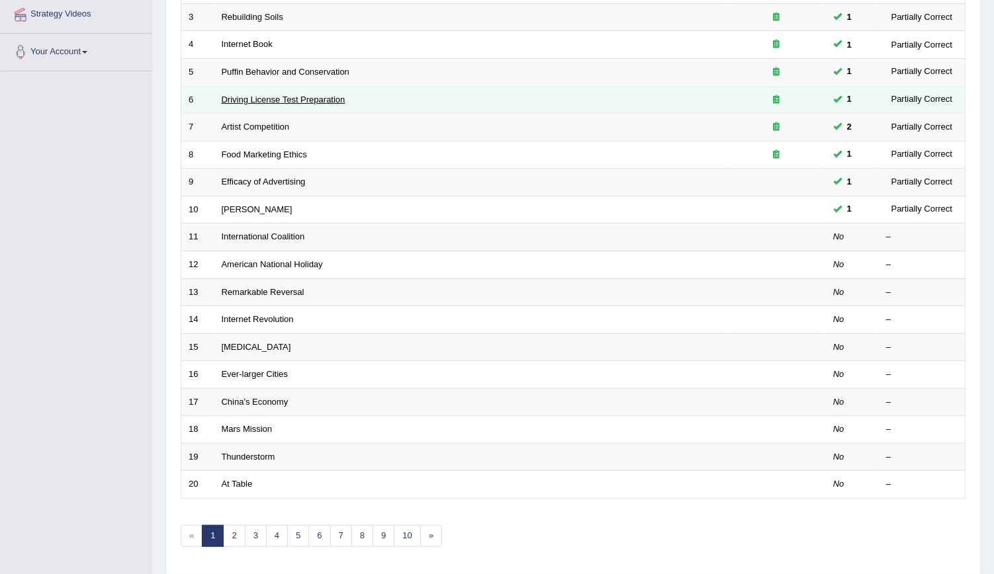
click at [277, 97] on link "Driving License Test Preparation" at bounding box center [284, 100] width 124 height 10
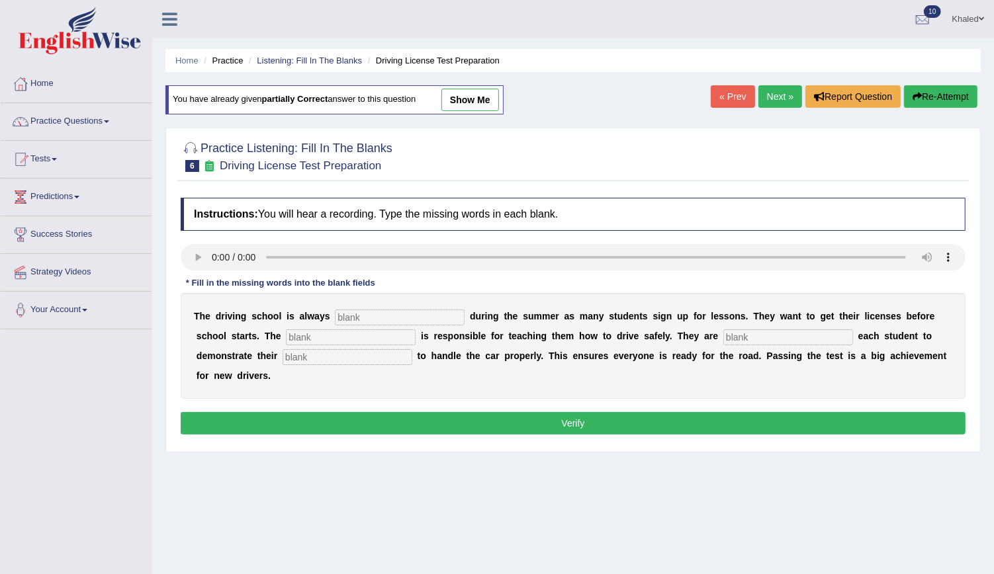
click at [480, 95] on link "show me" at bounding box center [470, 100] width 58 height 22
type input "busy"
type input "instractor"
type input "requiring"
type input "ability"
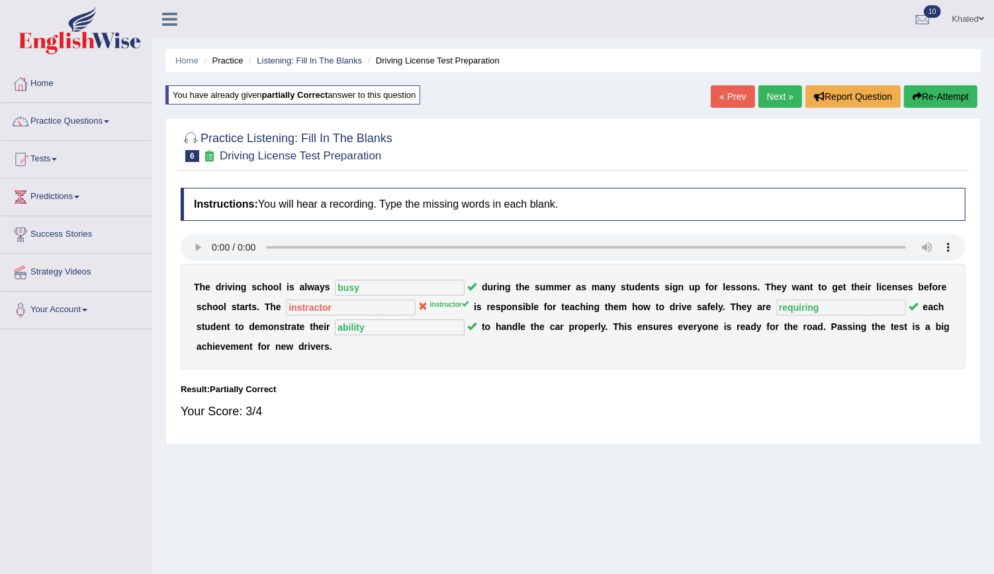
click at [782, 99] on link "Next »" at bounding box center [780, 96] width 44 height 22
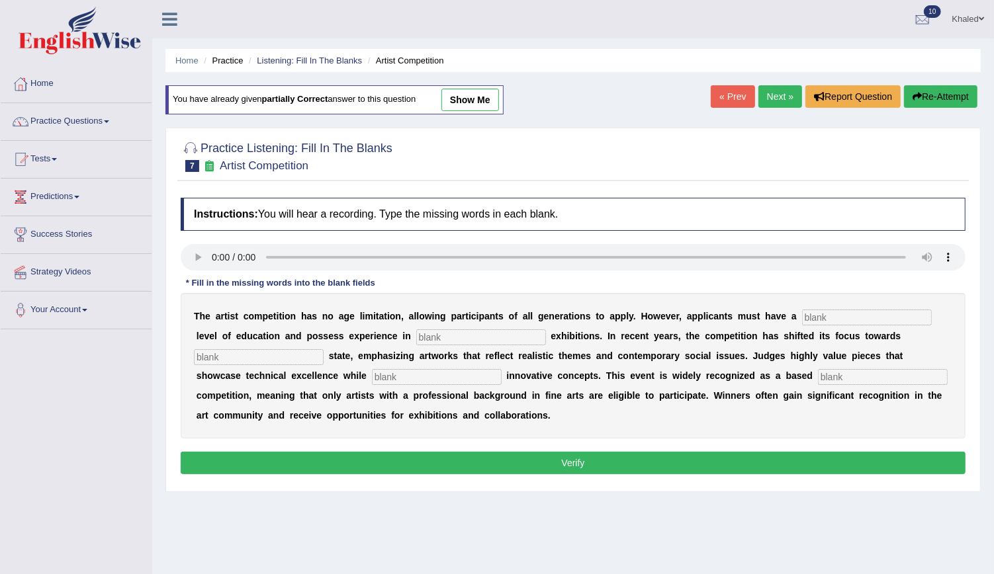
click at [454, 101] on link "show me" at bounding box center [470, 100] width 58 height 22
type input "graduate"
type input "k"
type input "real"
type input "collaborates"
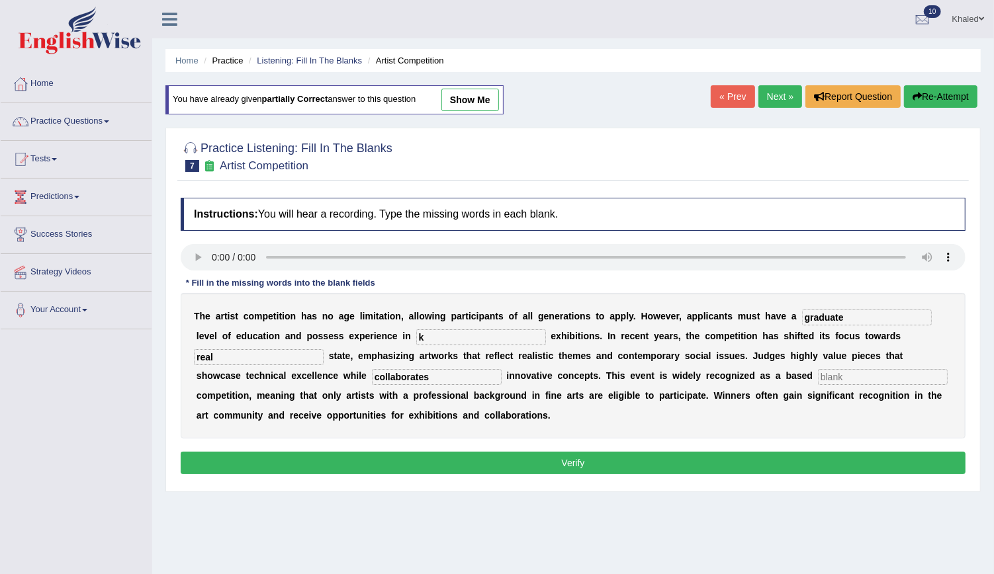
type input "profession"
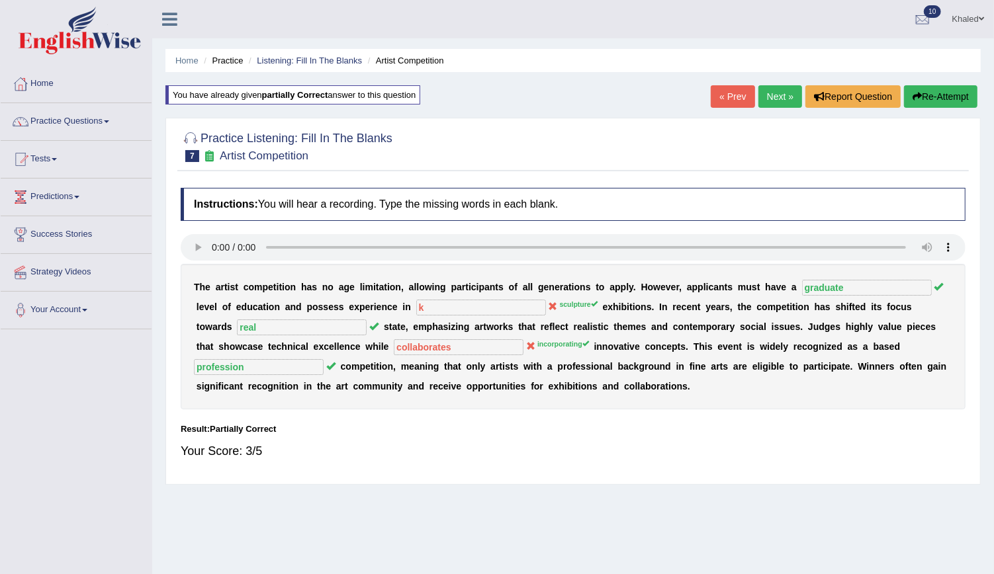
click at [775, 91] on link "Next »" at bounding box center [780, 96] width 44 height 22
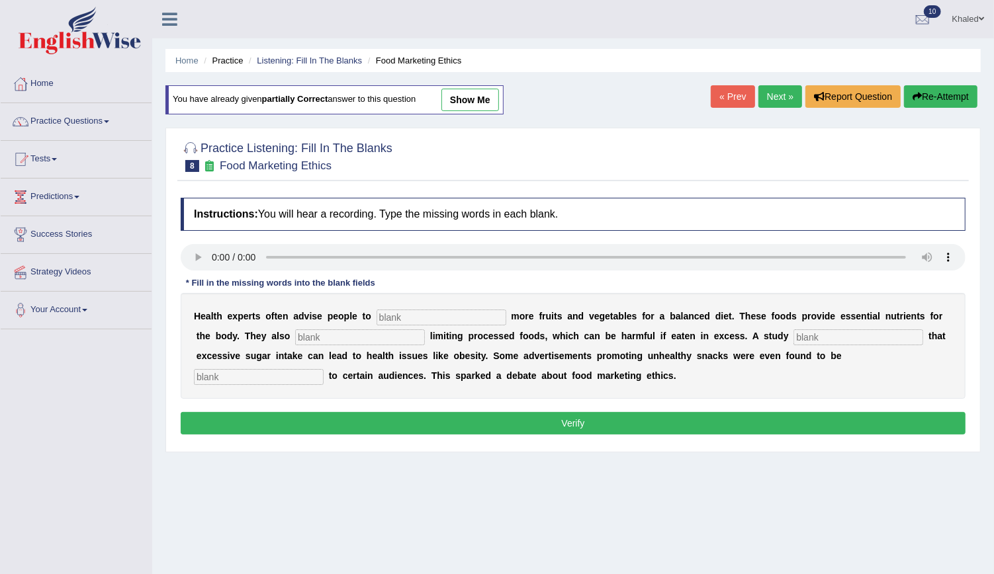
click at [472, 95] on link "show me" at bounding box center [470, 100] width 58 height 22
type input "consume"
type input "recommended"
type input "diagnosize"
type input "effencive"
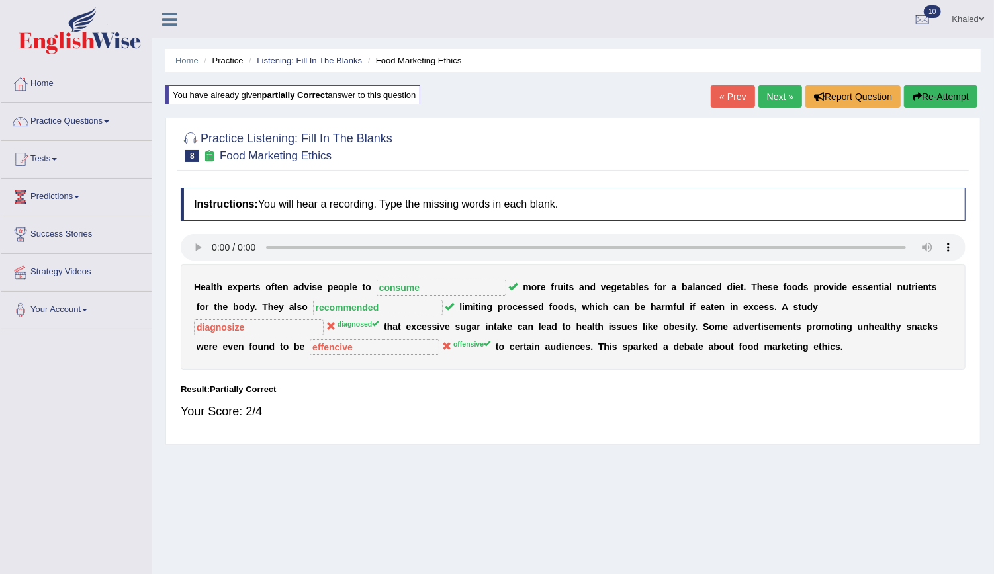
click at [781, 99] on link "Next »" at bounding box center [780, 96] width 44 height 22
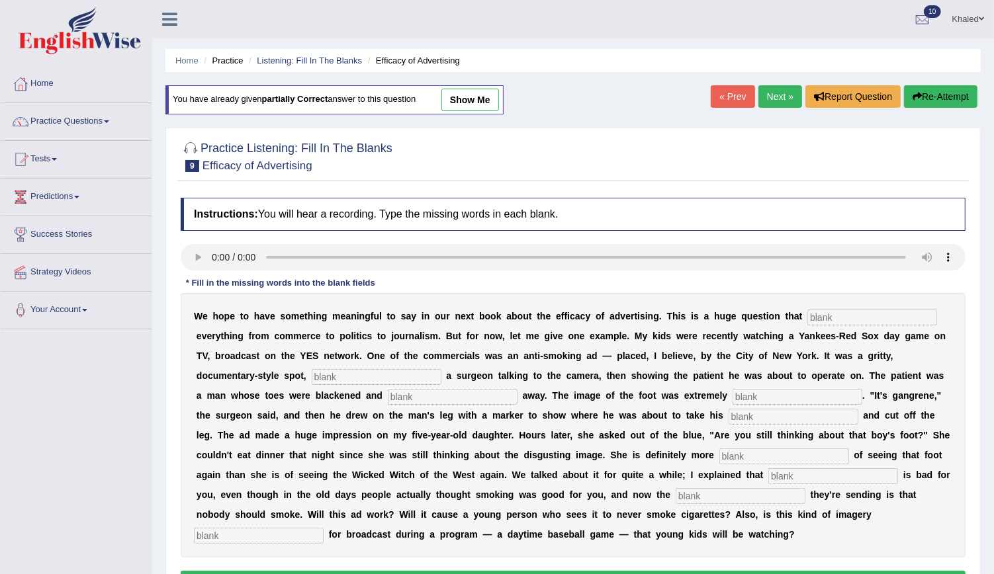
click at [470, 102] on link "show me" at bounding box center [470, 100] width 58 height 22
type input "impacts"
type input "featuring"
type input "ranked"
type input "distinsting"
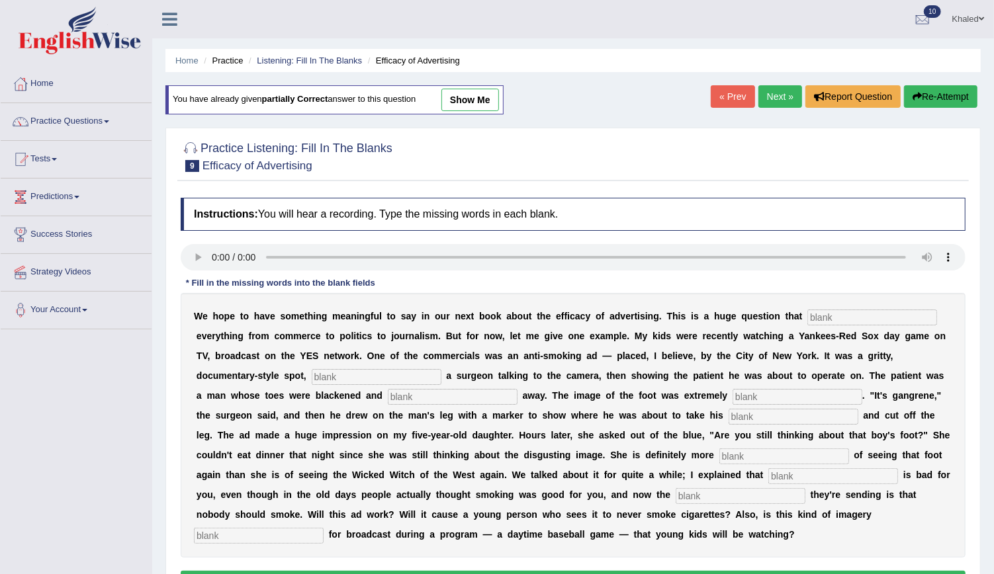
type input "haks"
type input "scare"
type input "smoking"
type input "massage"
type input "appropriates"
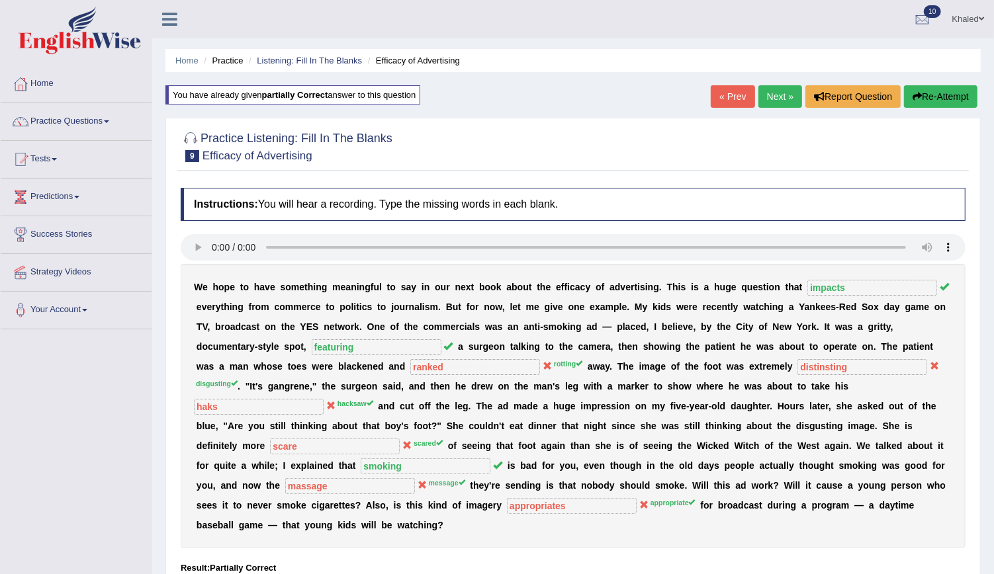
scroll to position [120, 0]
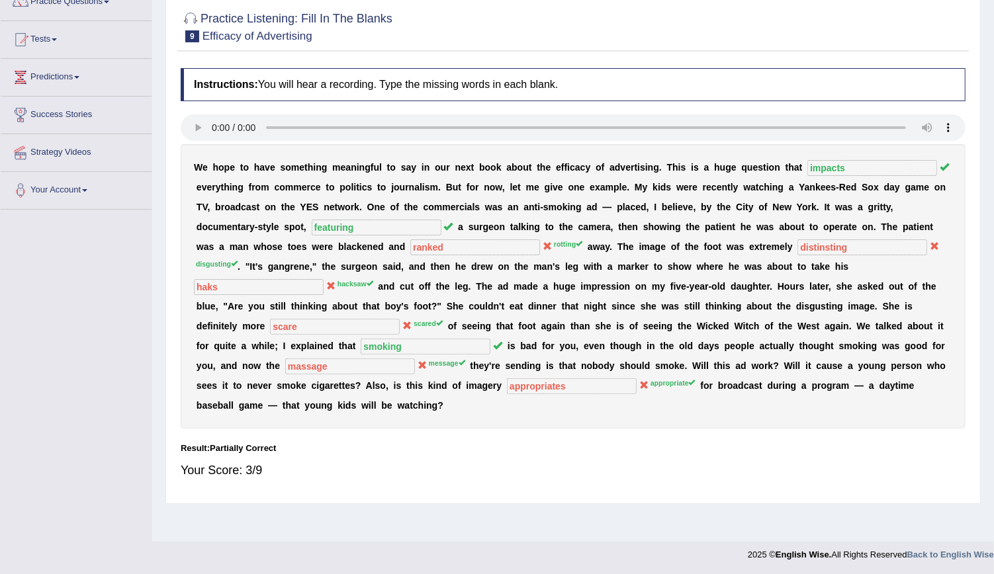
drag, startPoint x: 533, startPoint y: 343, endPoint x: 561, endPoint y: 344, distance: 27.8
click at [561, 344] on div "W e h o p e t o h a v e s o m e t h i n g m e a n i n g f u l t o s a y i n o u…" at bounding box center [573, 286] width 785 height 284
click at [730, 370] on div "W e h o p e t o h a v e s o m e t h i n g m e a n i n g f u l t o s a y i n o u…" at bounding box center [573, 286] width 785 height 284
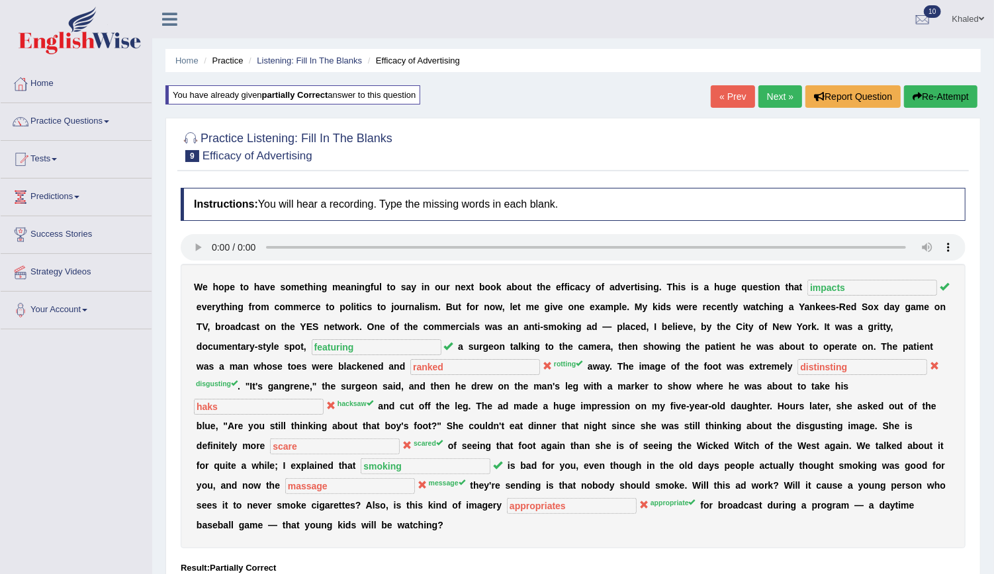
click at [775, 97] on link "Next »" at bounding box center [780, 96] width 44 height 22
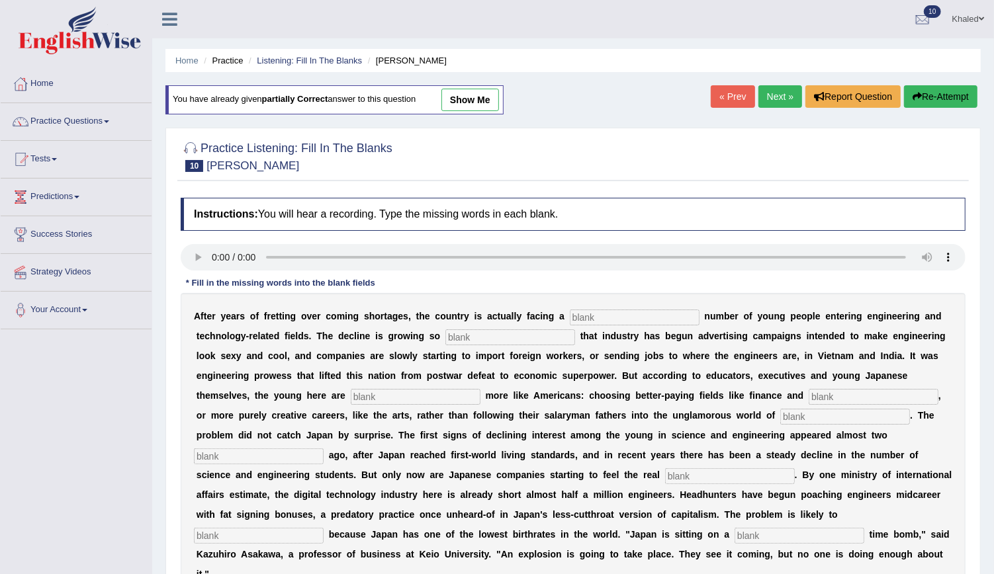
click at [470, 107] on link "show me" at bounding box center [470, 100] width 58 height 22
type input "dwitiling"
type input "drusting"
type input "behaving"
type input "medecine"
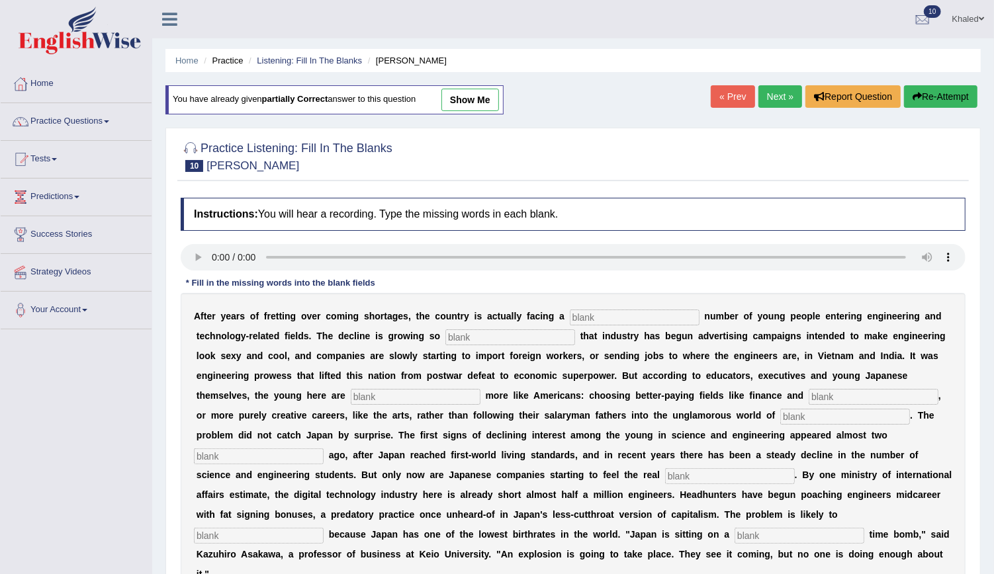
type input "many factering"
type input "decades"
type input "pench"
type input "worth"
type input "damotrafic"
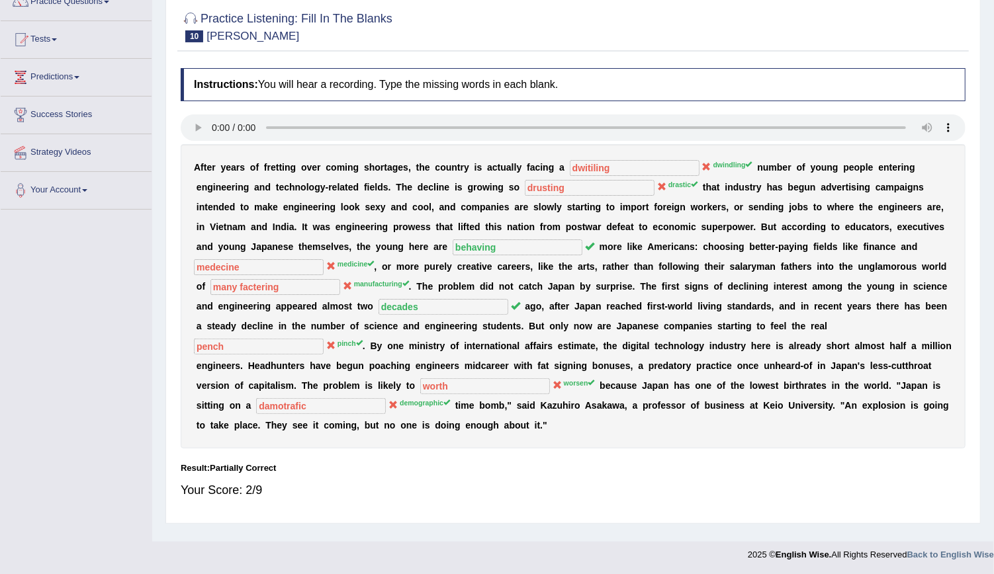
scroll to position [43, 0]
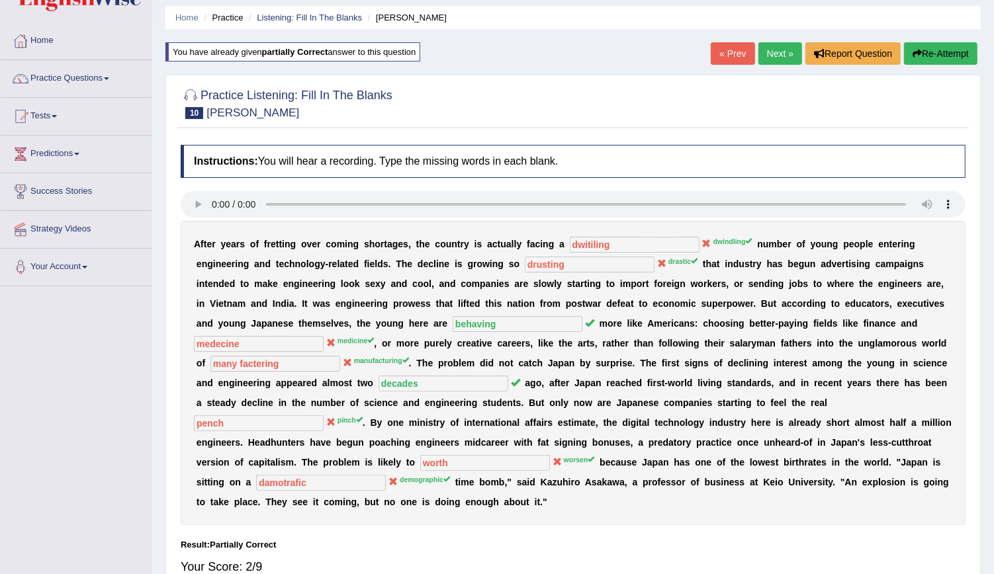
click at [774, 42] on link "Next »" at bounding box center [780, 53] width 44 height 22
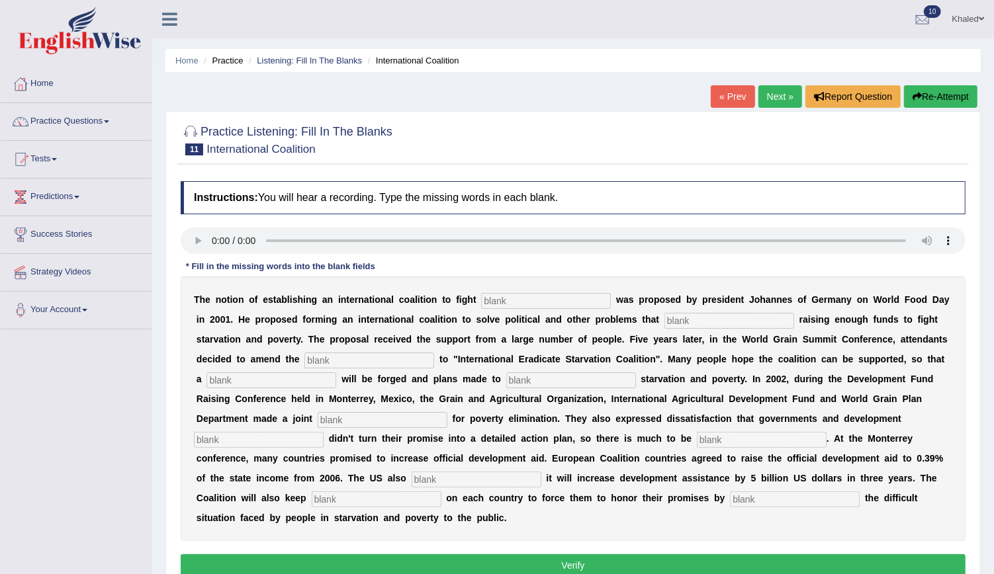
scroll to position [120, 0]
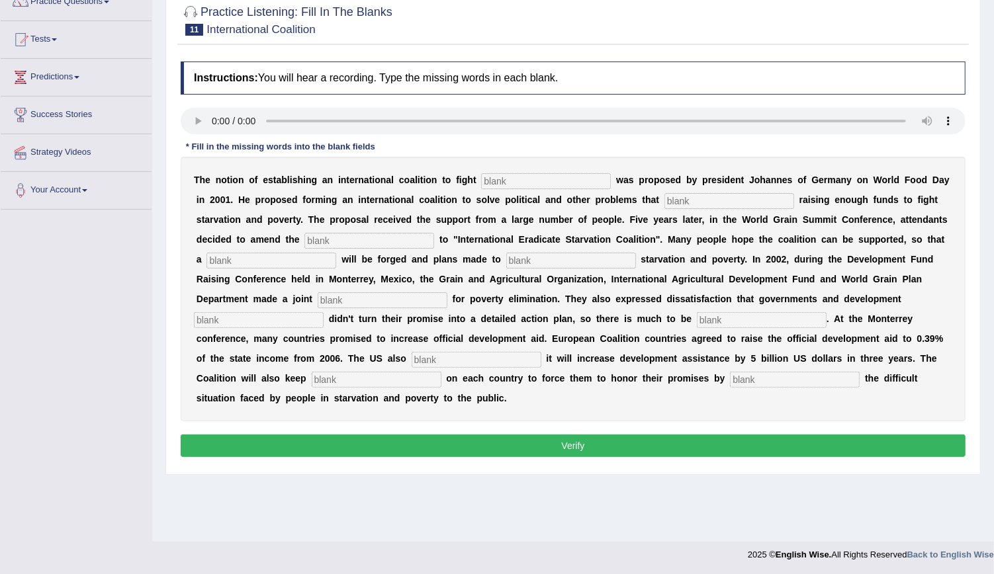
drag, startPoint x: 656, startPoint y: 310, endPoint x: 426, endPoint y: 277, distance: 231.8
click at [534, 291] on div "T h e n o t i o n o f e s t a b l i s h i n g a n i n t e r n a t i o n a l c o…" at bounding box center [573, 289] width 785 height 265
click at [730, 378] on input "text" at bounding box center [795, 380] width 130 height 16
type input "exposing"
click at [441, 372] on input "text" at bounding box center [377, 380] width 130 height 16
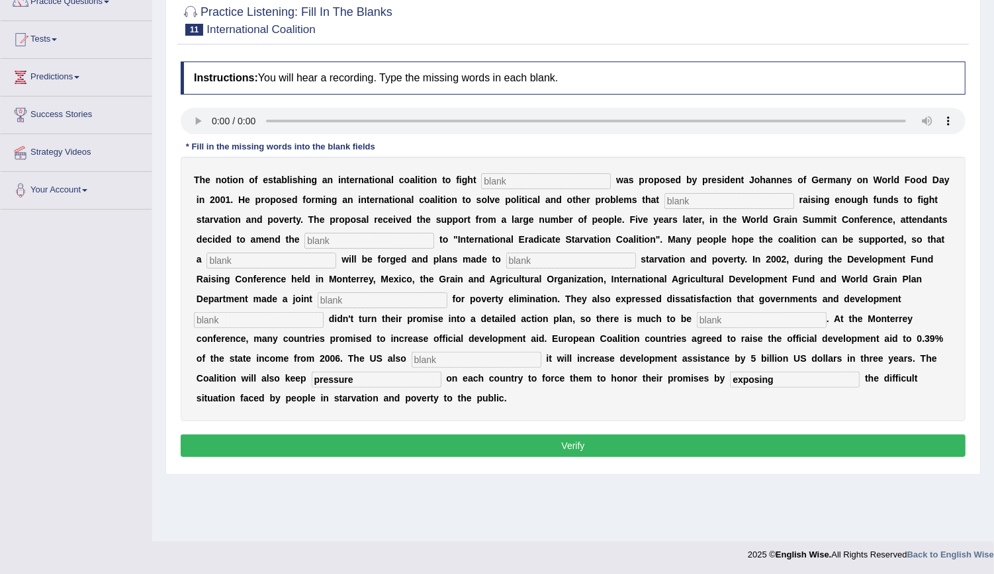
type input "pressure"
click at [541, 352] on input "text" at bounding box center [476, 360] width 130 height 16
type input "announced"
click at [697, 318] on input "text" at bounding box center [762, 320] width 130 height 16
type input "desired"
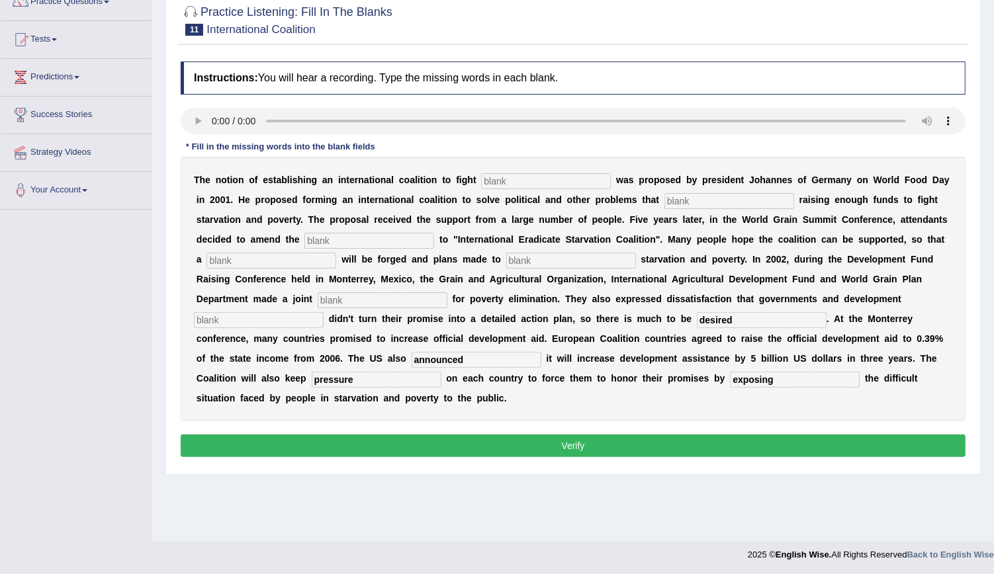
click at [323, 312] on input "text" at bounding box center [259, 320] width 130 height 16
click at [494, 182] on input "text" at bounding box center [546, 181] width 130 height 16
type input "starvation"
click at [664, 196] on input "text" at bounding box center [729, 201] width 130 height 16
type input "atsrackt"
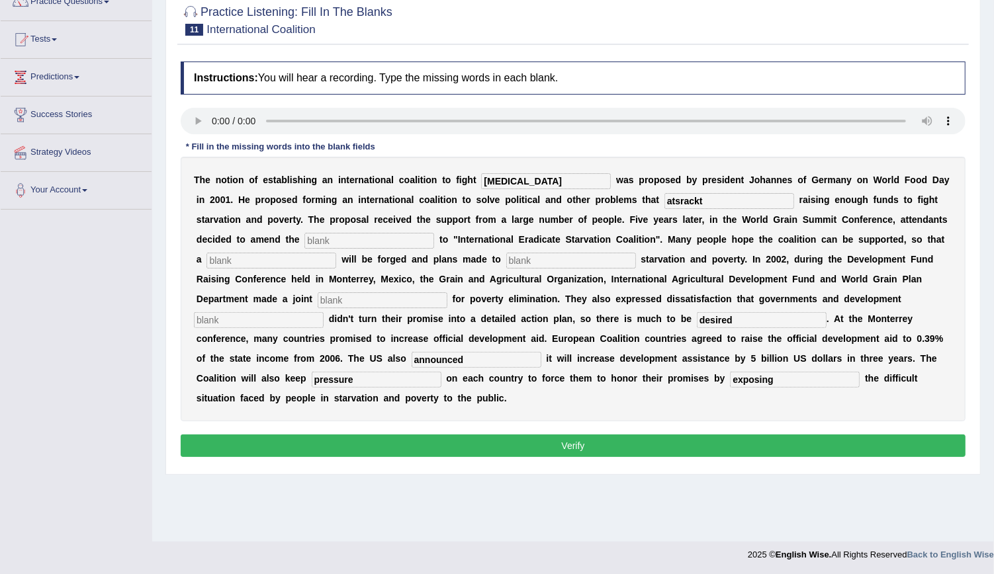
click at [304, 238] on input "text" at bounding box center [369, 241] width 130 height 16
type input "manifaster"
click at [336, 253] on input "text" at bounding box center [271, 261] width 130 height 16
type input "resolution"
click at [506, 259] on input "text" at bounding box center [571, 261] width 130 height 16
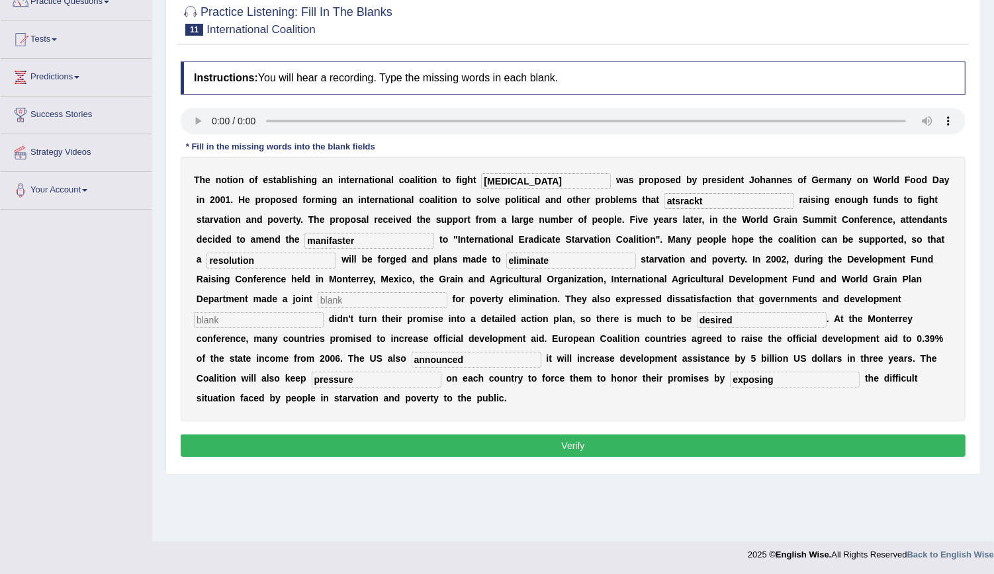
type input "eliminate"
click at [447, 292] on input "text" at bounding box center [383, 300] width 130 height 16
type input "appears"
click at [323, 312] on input "text" at bounding box center [259, 320] width 130 height 16
type input "o"
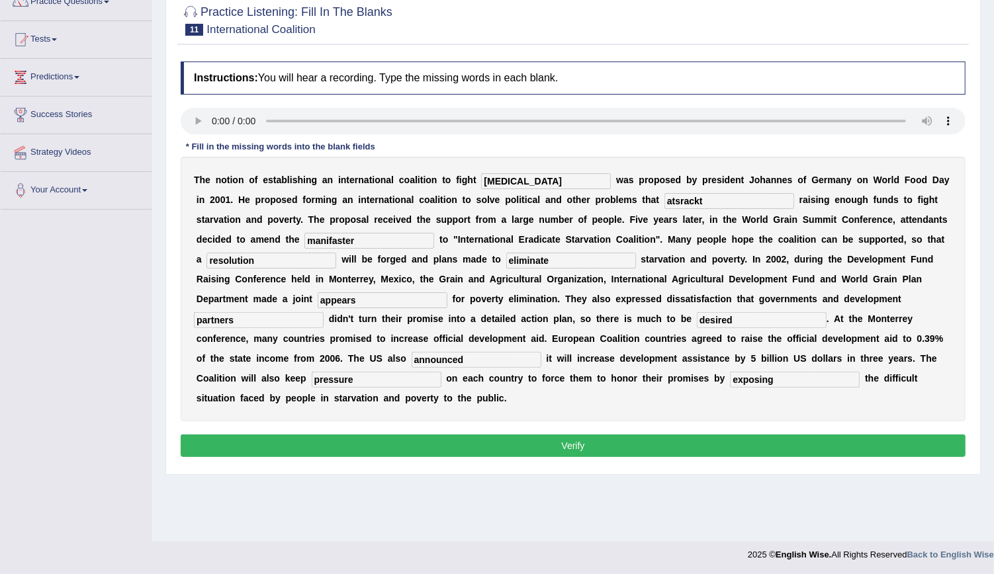
type input "partners"
click at [621, 435] on button "Verify" at bounding box center [573, 446] width 785 height 22
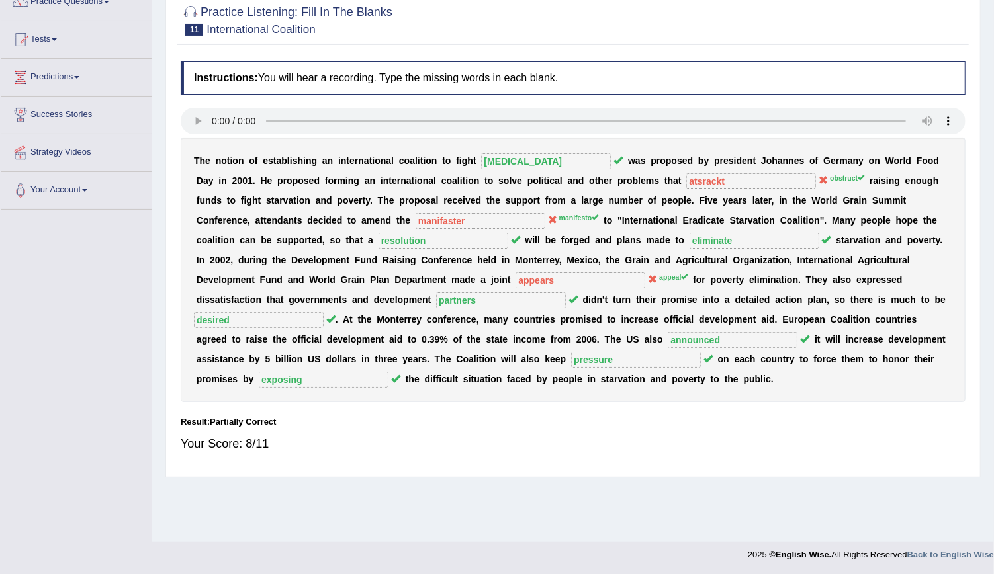
scroll to position [0, 0]
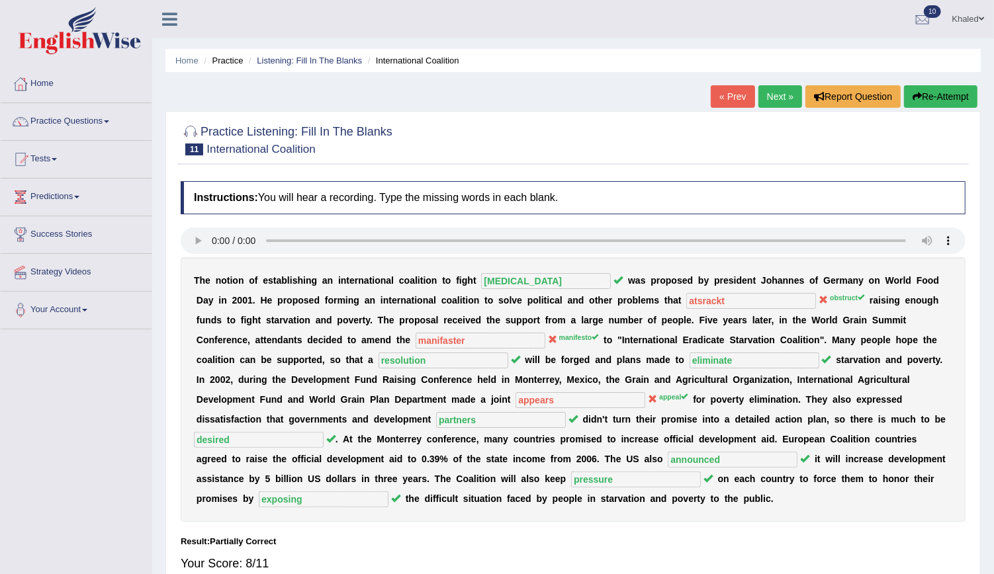
click at [776, 101] on link "Next »" at bounding box center [780, 96] width 44 height 22
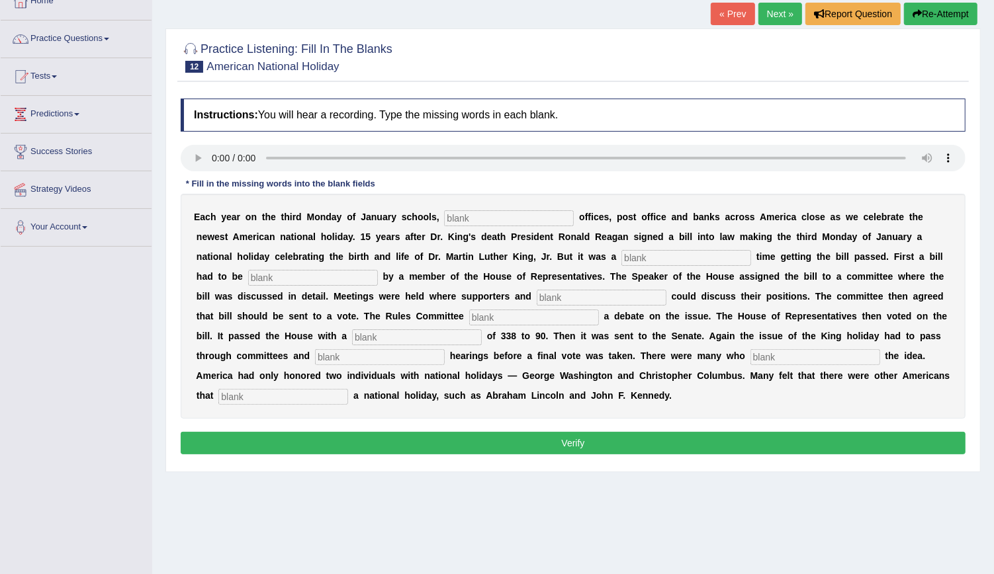
scroll to position [100, 0]
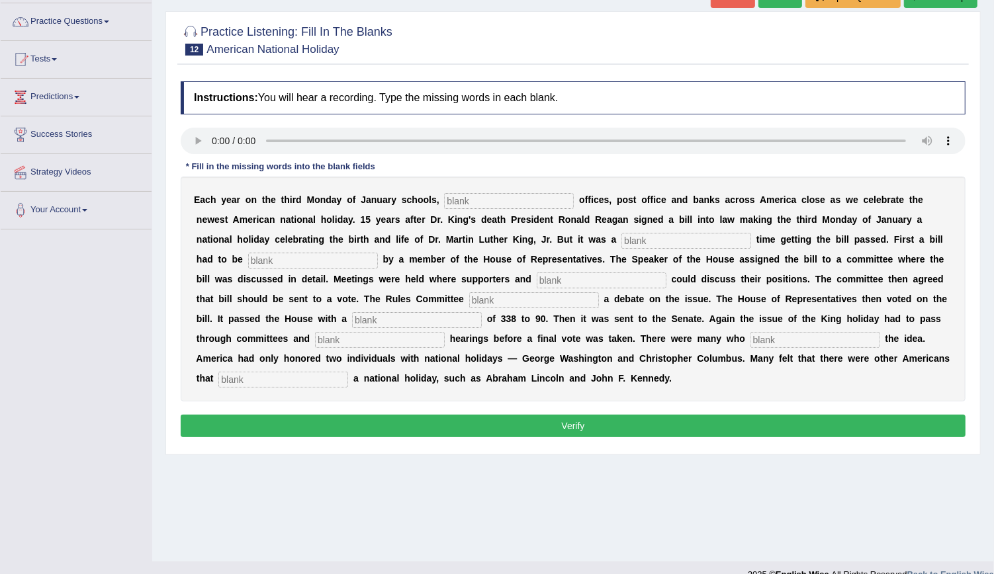
click at [348, 372] on input "text" at bounding box center [283, 380] width 130 height 16
type input "deserved"
click at [750, 337] on input "text" at bounding box center [815, 340] width 130 height 16
type input "apposed"
click at [510, 202] on input "text" at bounding box center [509, 201] width 130 height 16
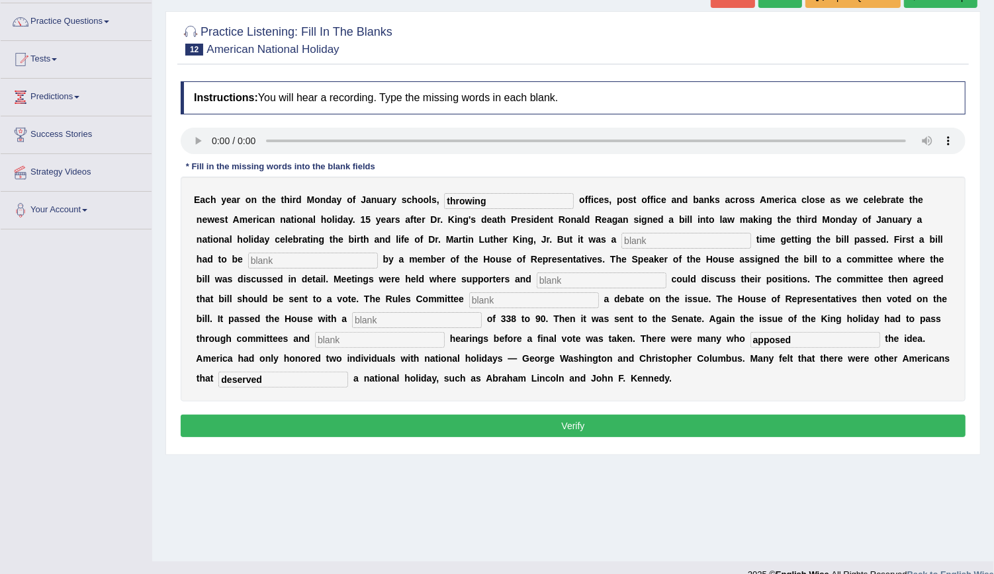
type input "throwing"
click at [621, 234] on input "text" at bounding box center [686, 241] width 130 height 16
type input "tough"
click at [378, 253] on input "text" at bounding box center [313, 261] width 130 height 16
type input "introduced"
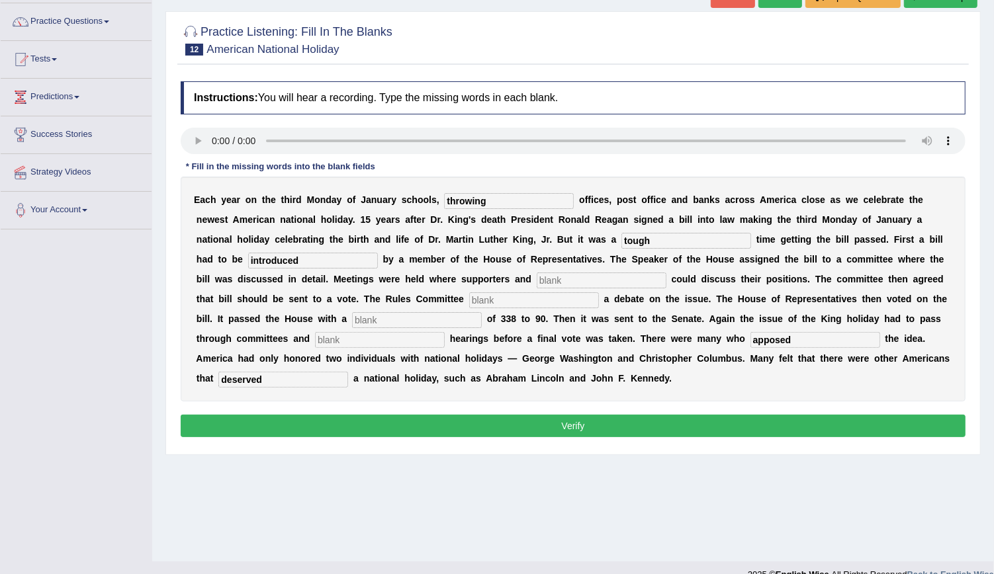
click at [537, 273] on input "text" at bounding box center [602, 281] width 130 height 16
click at [610, 415] on button "Verify" at bounding box center [573, 426] width 785 height 22
click at [537, 277] on input "debates" at bounding box center [602, 281] width 130 height 16
type input "d"
type input "apponesed"
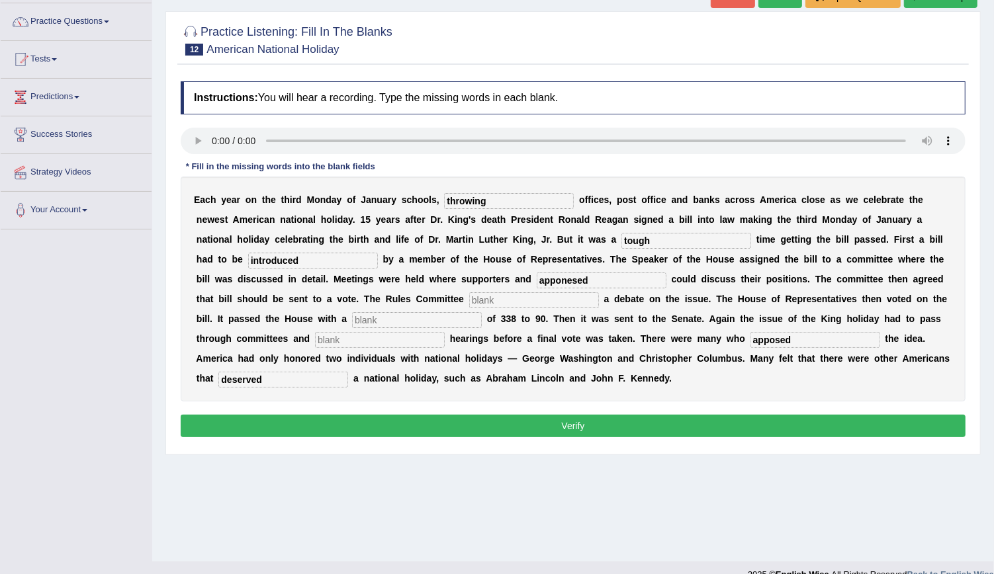
click at [469, 297] on input "text" at bounding box center [534, 300] width 130 height 16
type input "k"
type input "true"
click at [482, 312] on input "text" at bounding box center [417, 320] width 130 height 16
type input "n"
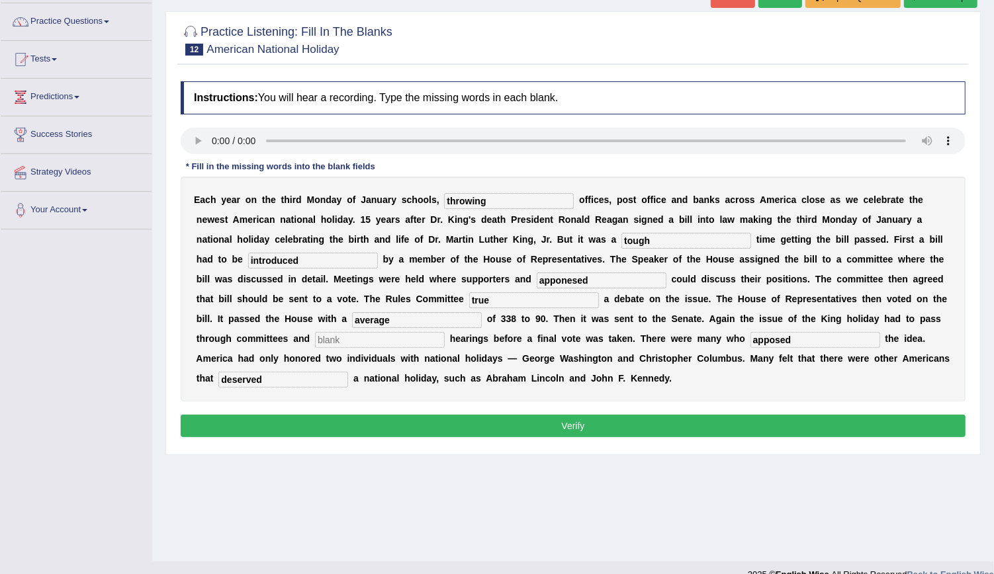
type input "average"
click at [445, 332] on input "text" at bounding box center [380, 340] width 130 height 16
type input "committees"
click at [715, 415] on button "Verify" at bounding box center [573, 426] width 785 height 22
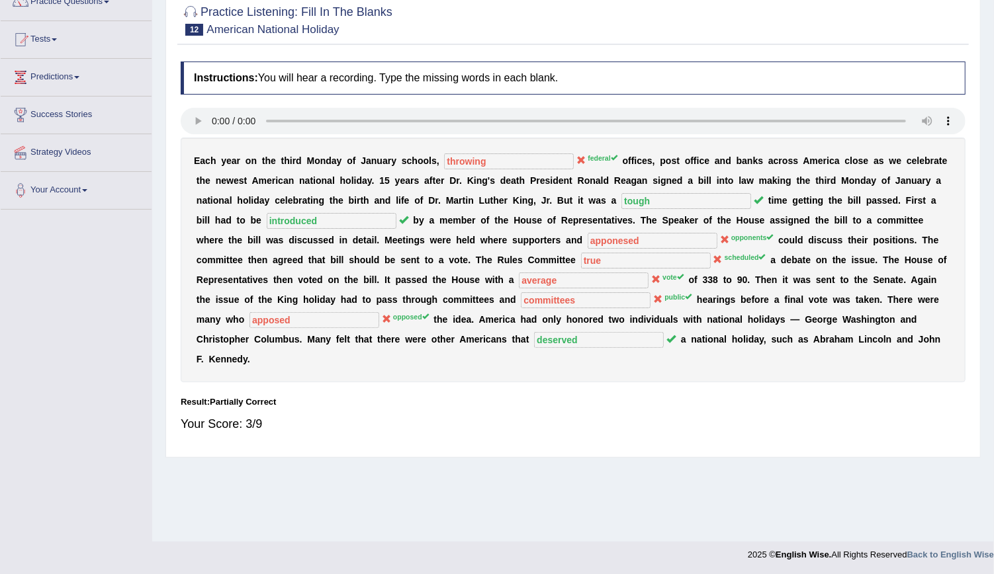
scroll to position [0, 0]
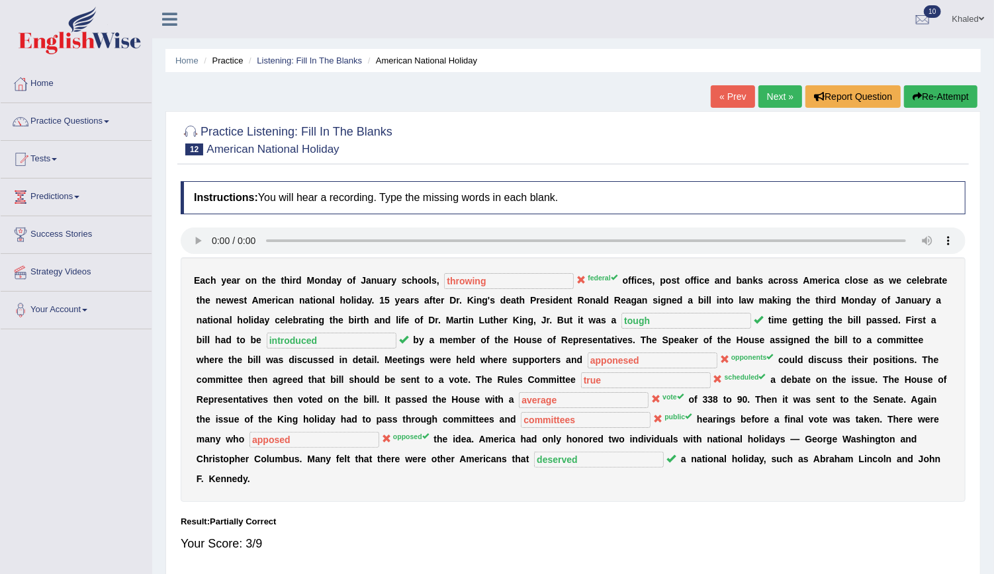
click at [943, 105] on button "Re-Attempt" at bounding box center [940, 96] width 73 height 22
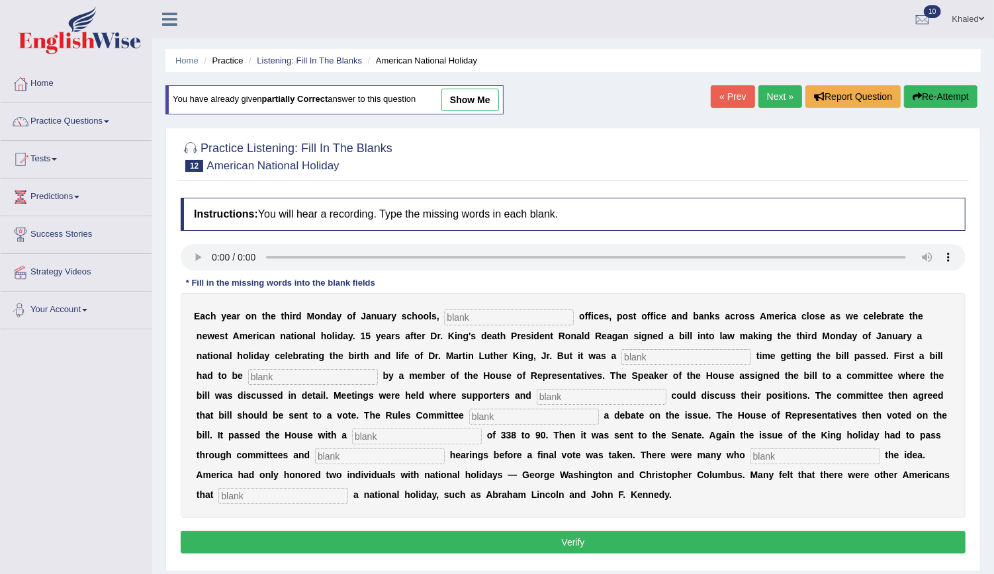
click at [480, 318] on input "text" at bounding box center [509, 318] width 130 height 16
type input "thorow"
click at [621, 355] on input "text" at bounding box center [686, 357] width 130 height 16
type input "tough"
click at [378, 369] on input "text" at bounding box center [313, 377] width 130 height 16
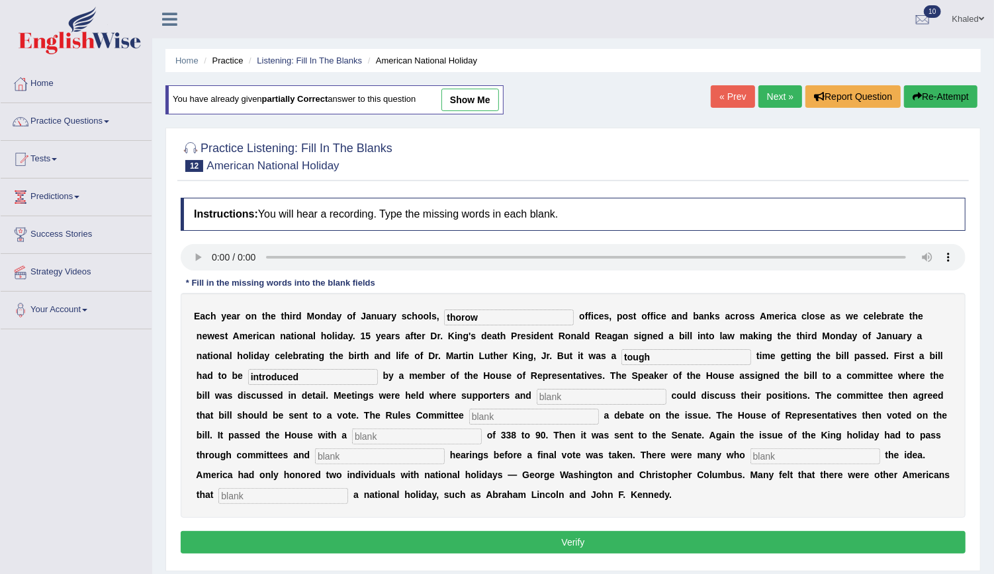
type input "introduced"
click at [537, 395] on input "text" at bounding box center [602, 397] width 130 height 16
type input "opponeses"
click at [469, 413] on input "text" at bounding box center [534, 417] width 130 height 16
type input "scheduled"
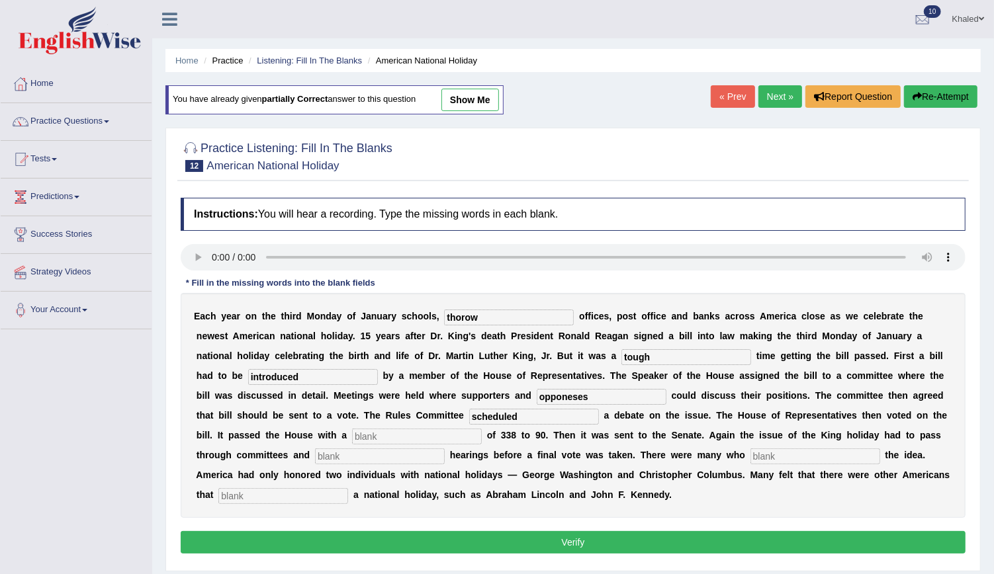
click at [482, 429] on input "text" at bounding box center [417, 437] width 130 height 16
type input "vote"
click at [445, 449] on input "text" at bounding box center [380, 457] width 130 height 16
type input "publicores"
click at [750, 456] on input "text" at bounding box center [815, 457] width 130 height 16
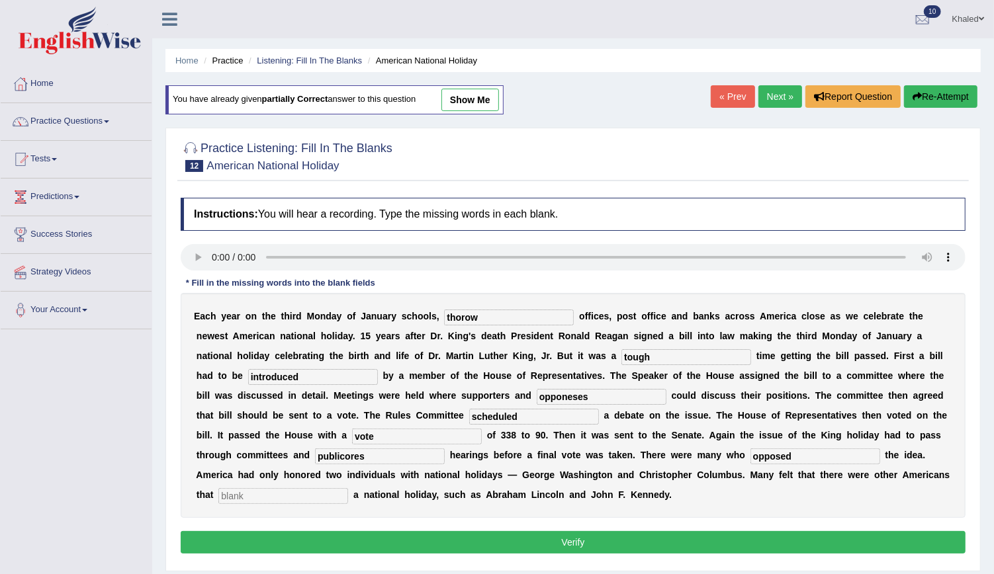
type input "opposed"
click at [348, 488] on input "text" at bounding box center [283, 496] width 130 height 16
type input "deserved"
click at [517, 531] on button "Verify" at bounding box center [573, 542] width 785 height 22
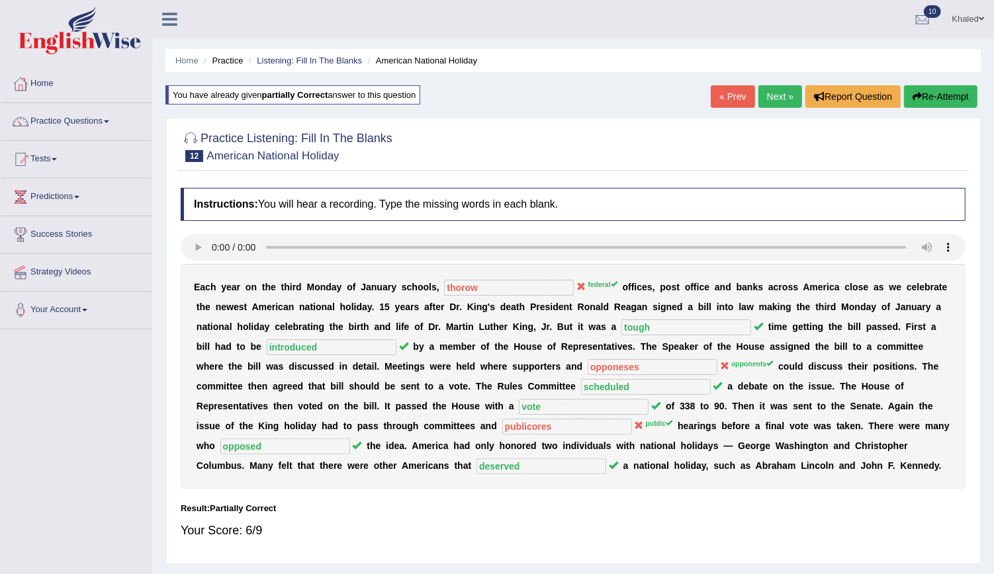
click at [771, 103] on link "Next »" at bounding box center [780, 96] width 44 height 22
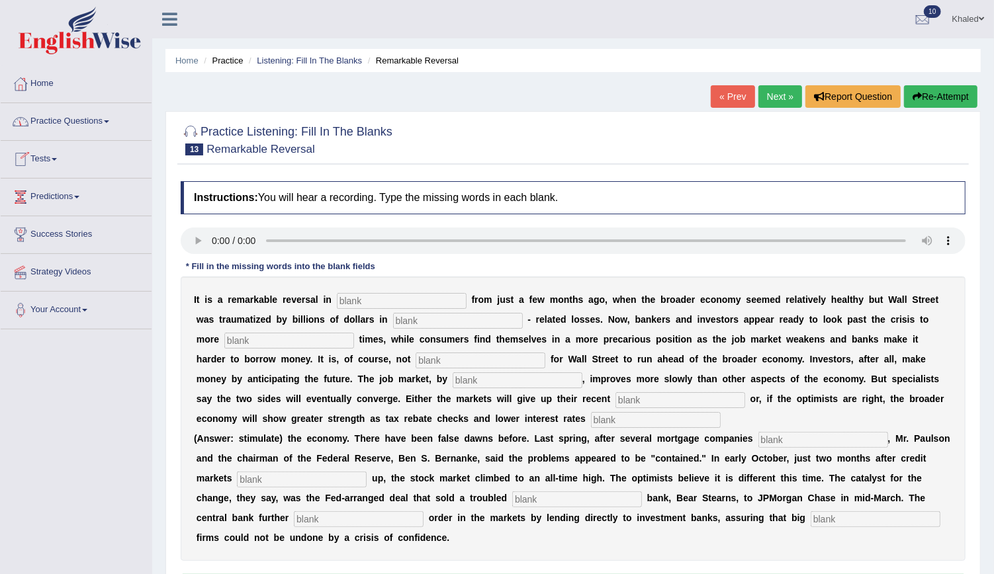
scroll to position [120, 0]
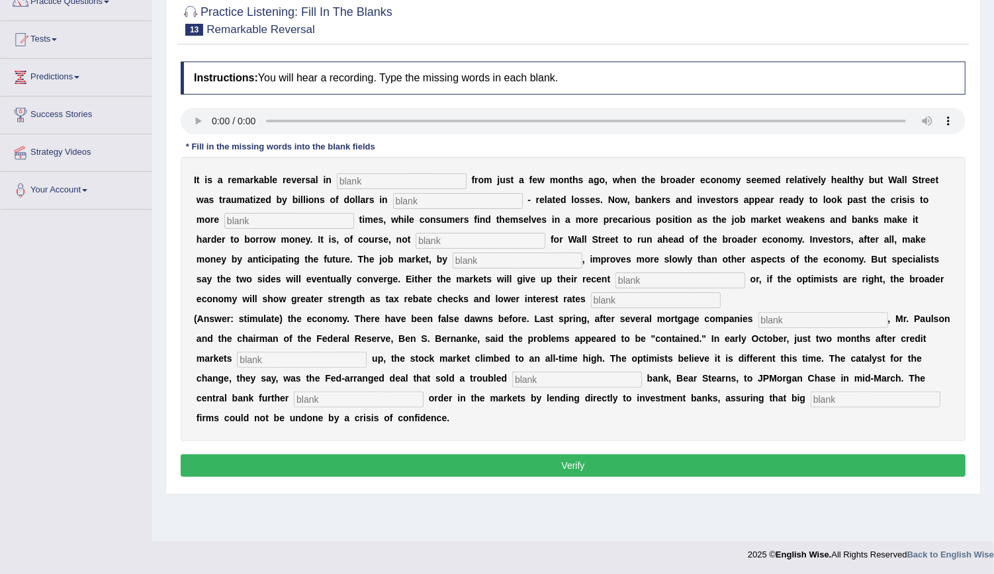
click at [810, 396] on input "text" at bounding box center [875, 400] width 130 height 16
type input "security"
click at [294, 405] on input "text" at bounding box center [359, 400] width 130 height 16
type input "restored"
click at [512, 373] on input "text" at bounding box center [577, 380] width 130 height 16
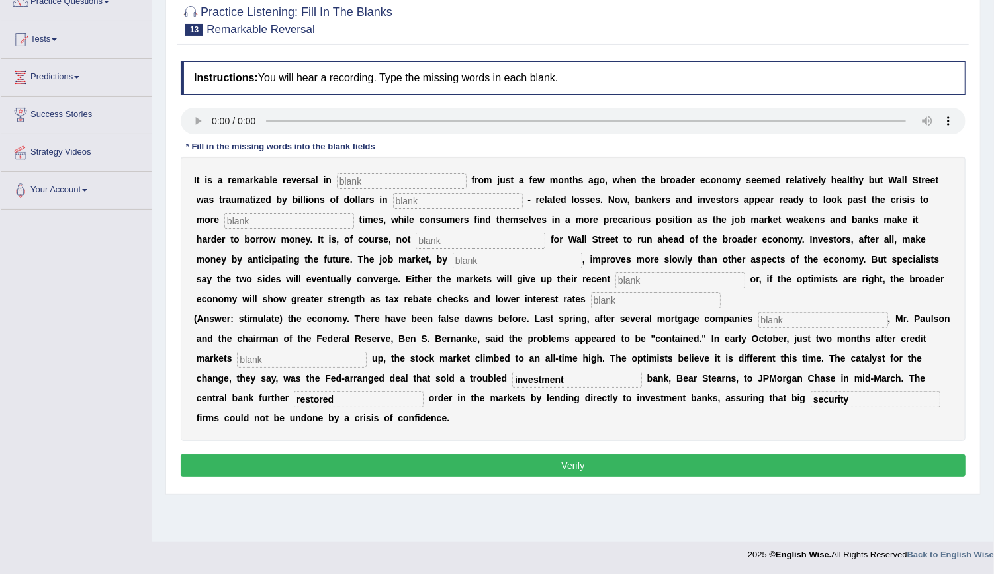
type input "investment"
click at [237, 359] on input "text" at bounding box center [302, 360] width 130 height 16
type input "force"
click at [376, 177] on input "text" at bounding box center [402, 181] width 130 height 16
type input "attitudes"
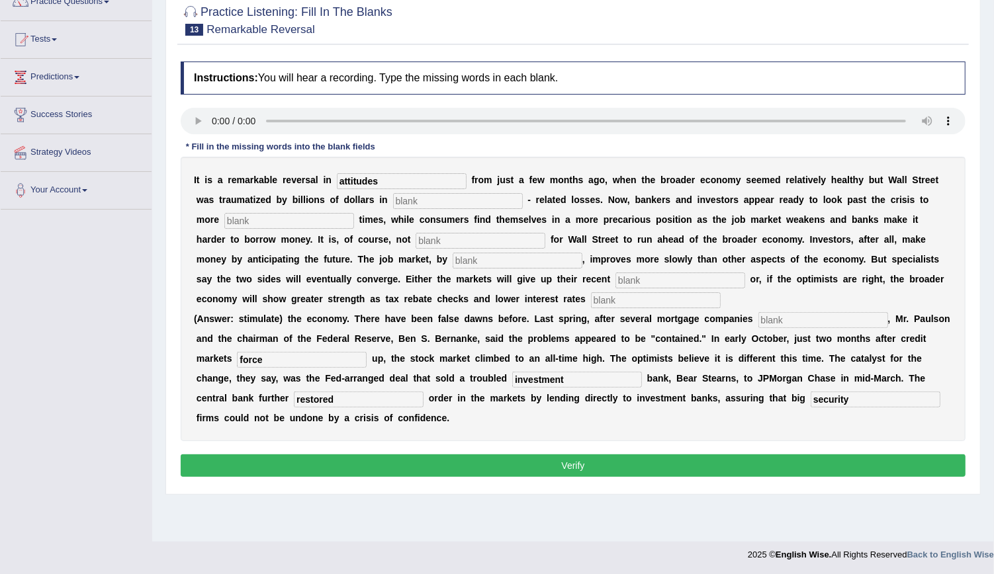
click at [413, 198] on input "text" at bounding box center [458, 201] width 130 height 16
type input "market"
click at [279, 220] on input "text" at bounding box center [289, 221] width 130 height 16
type input "profitable"
click at [415, 238] on input "text" at bounding box center [480, 241] width 130 height 16
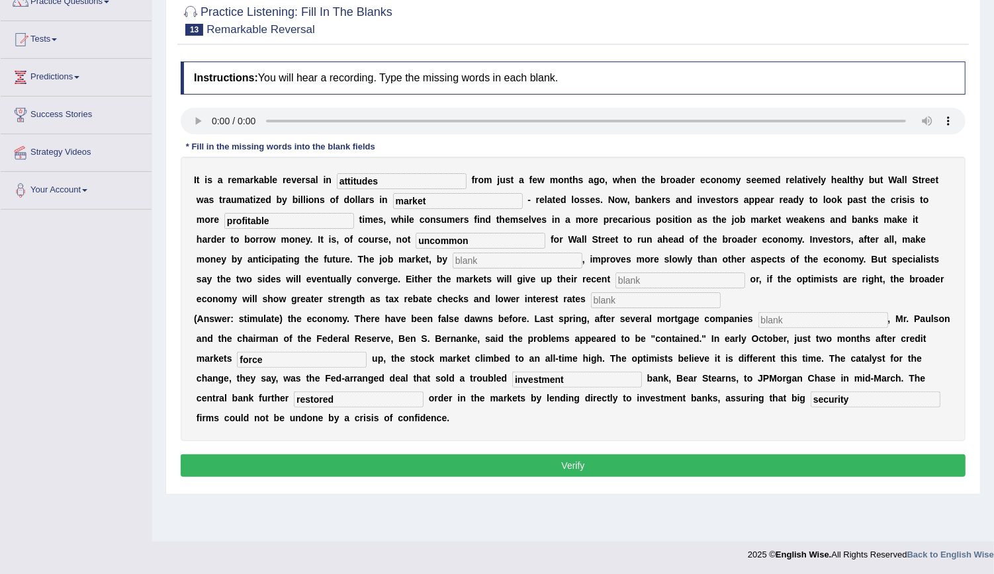
type input "uncommon"
click at [452, 260] on input "text" at bounding box center [517, 261] width 130 height 16
type input "contrast"
click at [615, 281] on input "text" at bounding box center [680, 281] width 130 height 16
type input "gains"
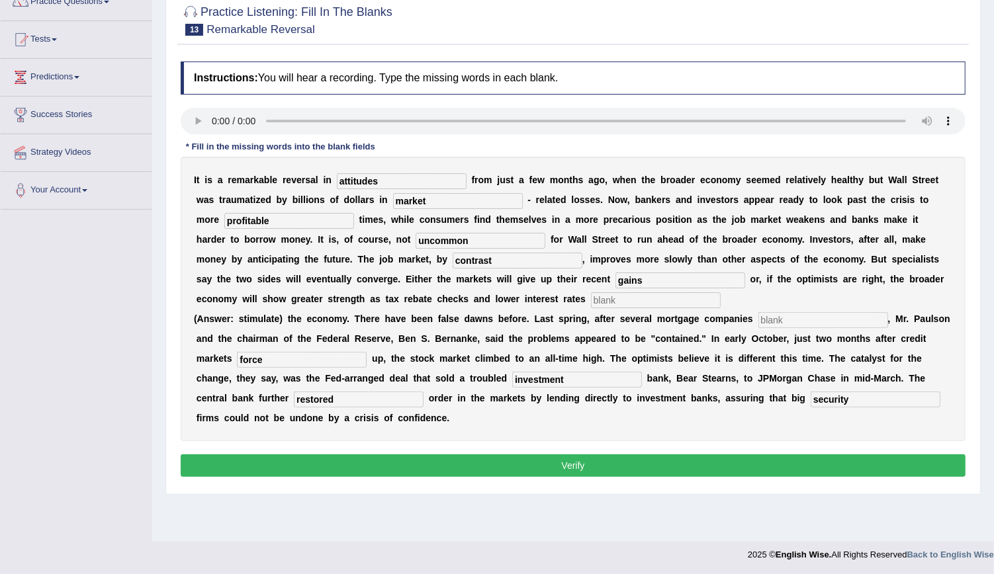
click at [591, 298] on input "text" at bounding box center [656, 300] width 130 height 16
click at [759, 316] on input "text" at bounding box center [823, 320] width 130 height 16
drag, startPoint x: 435, startPoint y: 378, endPoint x: 371, endPoint y: 378, distance: 64.2
click at [512, 378] on input "investment" at bounding box center [577, 380] width 130 height 16
click at [512, 380] on input "investment" at bounding box center [577, 380] width 130 height 16
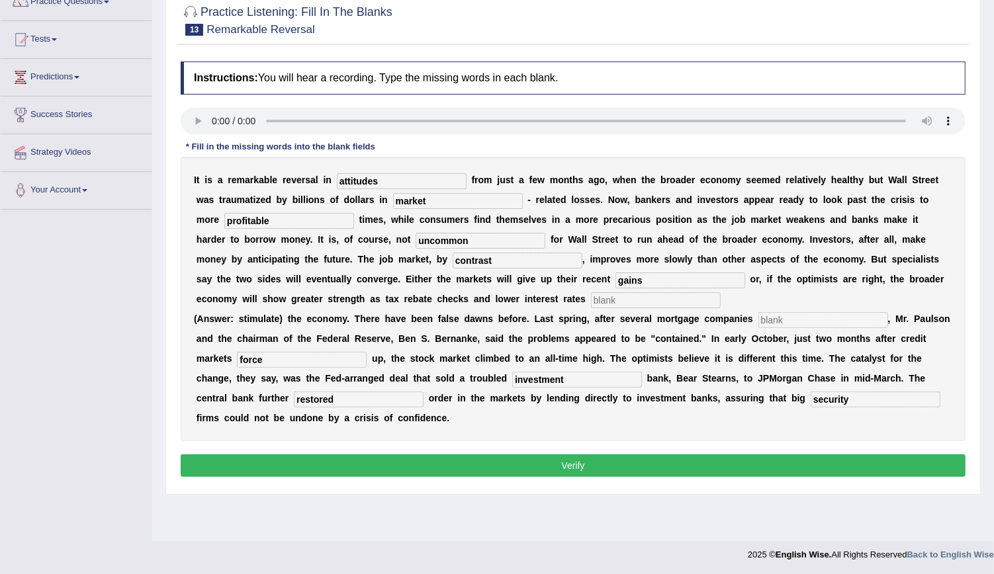
click at [591, 294] on input "text" at bounding box center [656, 300] width 130 height 16
click at [591, 293] on input "text" at bounding box center [656, 300] width 130 height 16
type input "stimulate"
click at [758, 321] on input "text" at bounding box center [823, 320] width 130 height 16
type input "collapsed"
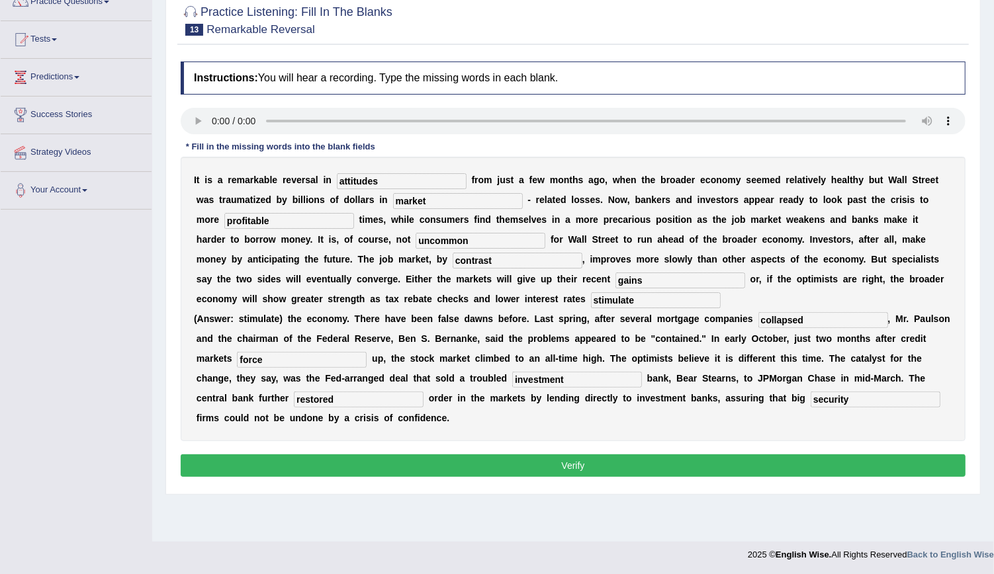
click at [662, 465] on button "Verify" at bounding box center [573, 465] width 785 height 22
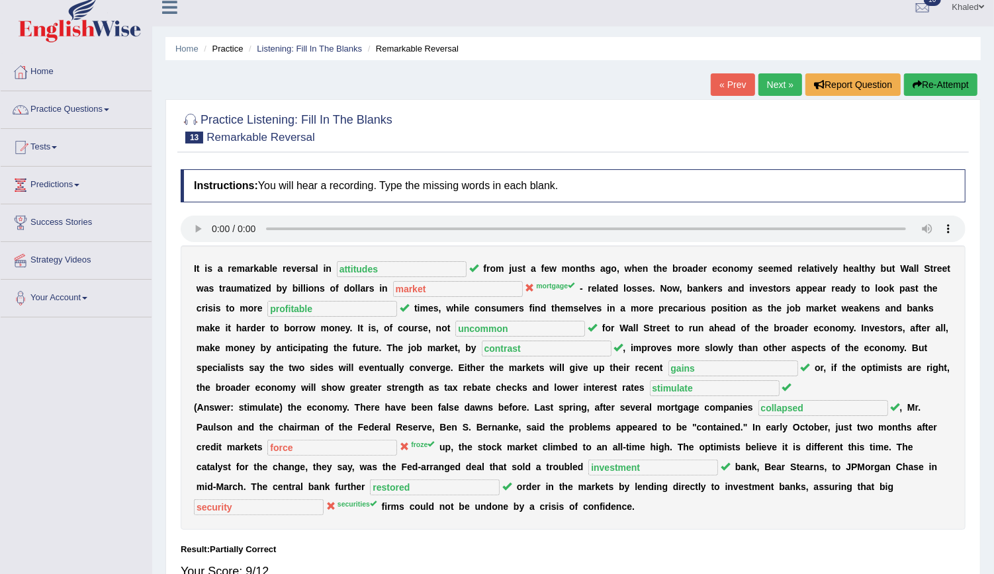
scroll to position [0, 0]
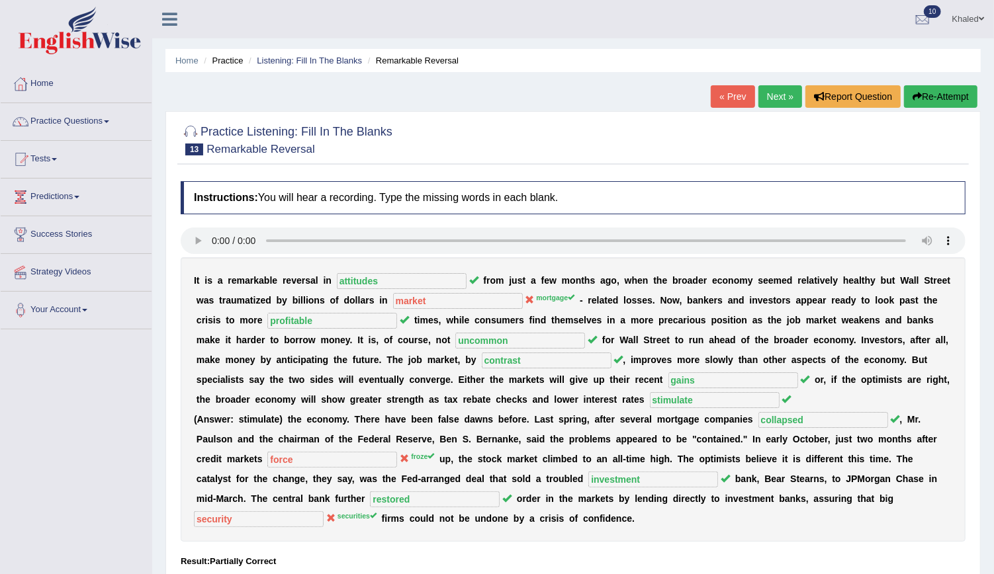
click at [783, 98] on link "Next »" at bounding box center [780, 96] width 44 height 22
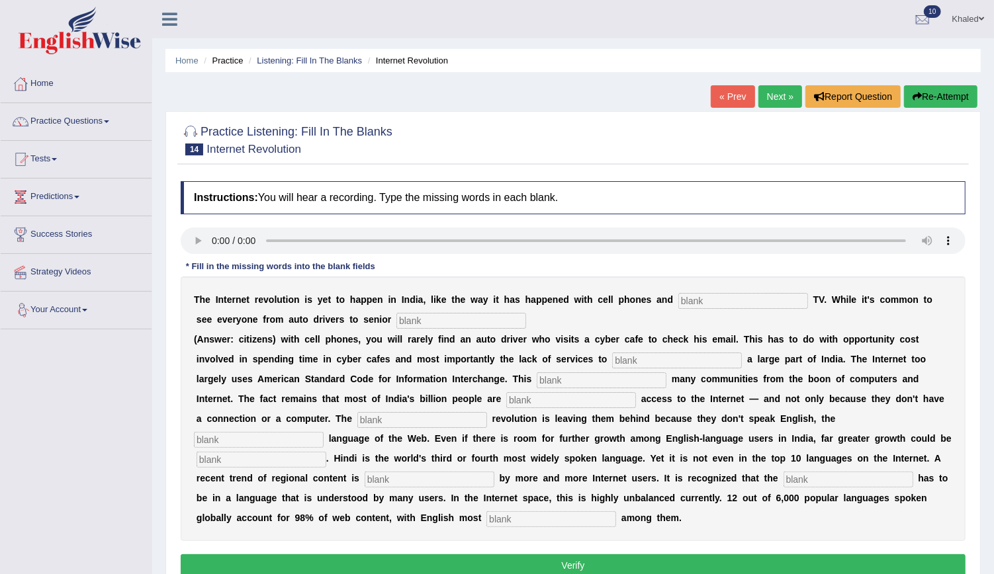
scroll to position [120, 0]
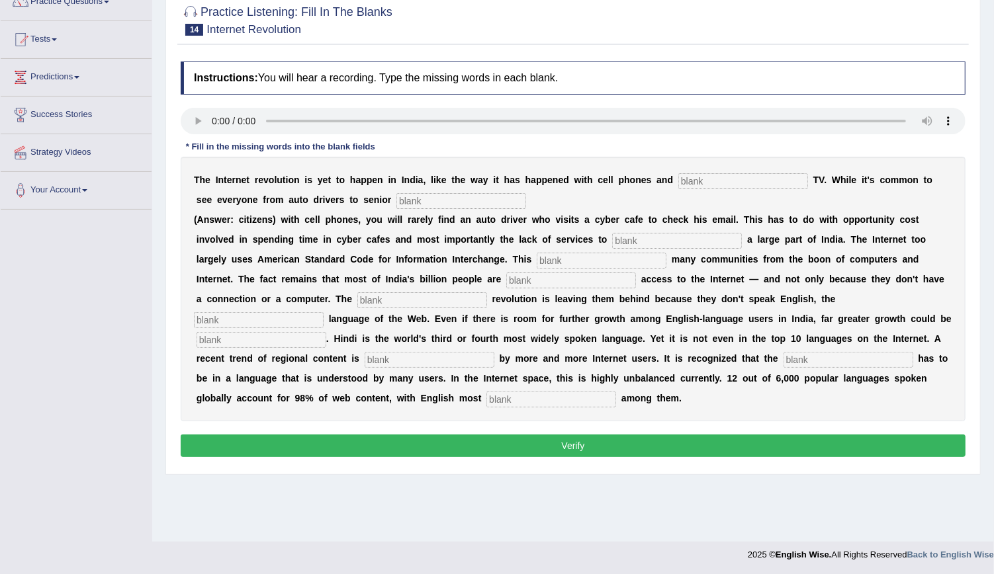
click at [616, 392] on input "text" at bounding box center [551, 400] width 130 height 16
type input "prominant"
click at [783, 359] on input "text" at bounding box center [848, 360] width 130 height 16
type input "content"
click at [494, 352] on input "text" at bounding box center [430, 360] width 130 height 16
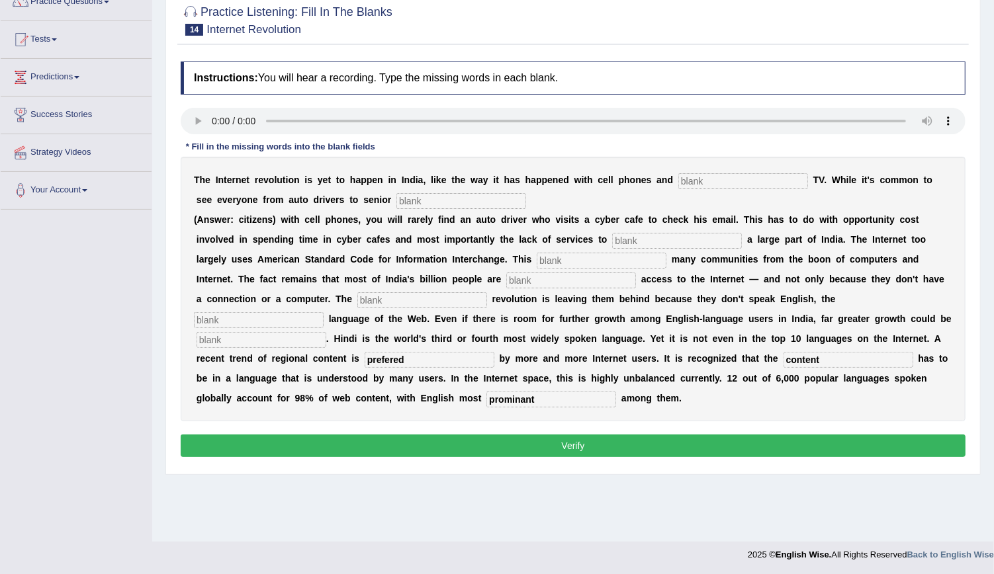
type input "prefered"
click at [326, 332] on input "text" at bounding box center [261, 340] width 130 height 16
type input "a"
type input "anlyshed"
click at [678, 181] on input "text" at bounding box center [743, 181] width 130 height 16
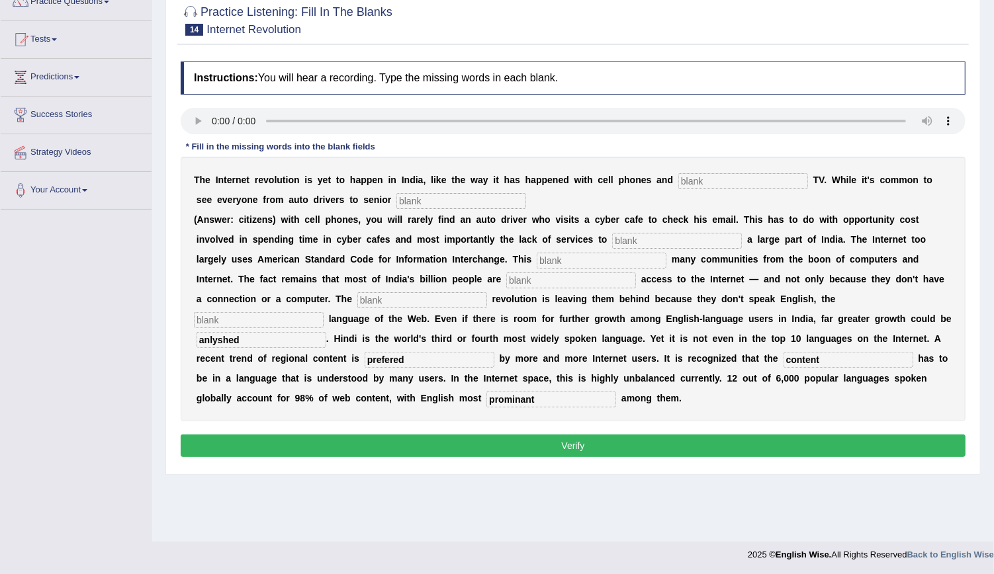
click at [678, 181] on input "text" at bounding box center [743, 181] width 130 height 16
click at [685, 180] on input "text" at bounding box center [743, 181] width 130 height 16
type input "cable"
click at [396, 201] on input "text" at bounding box center [461, 201] width 130 height 16
type input "citizens"
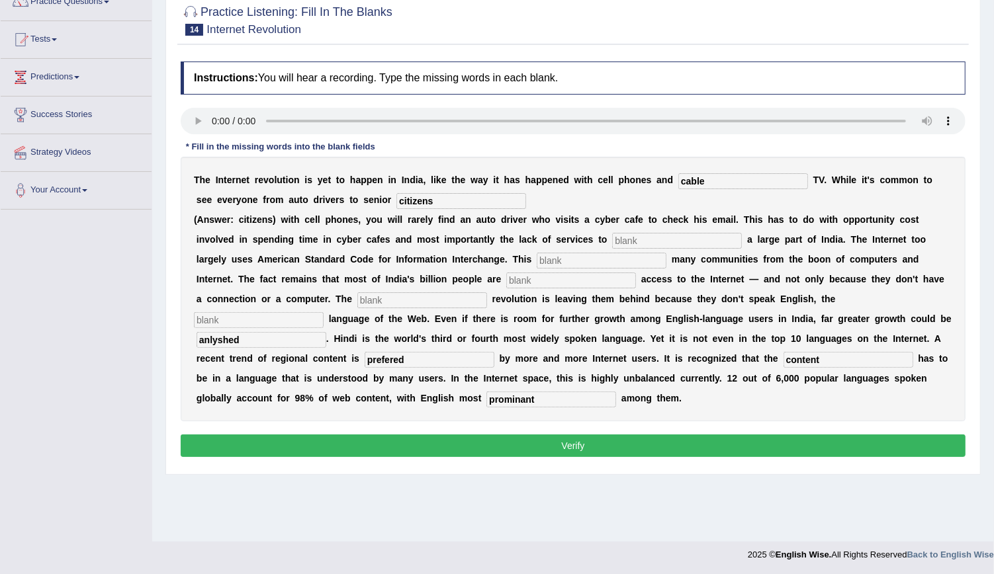
click at [612, 239] on input "text" at bounding box center [677, 241] width 130 height 16
type input "r"
type input "target"
click at [537, 263] on input "text" at bounding box center [602, 261] width 130 height 16
type input "aliastics"
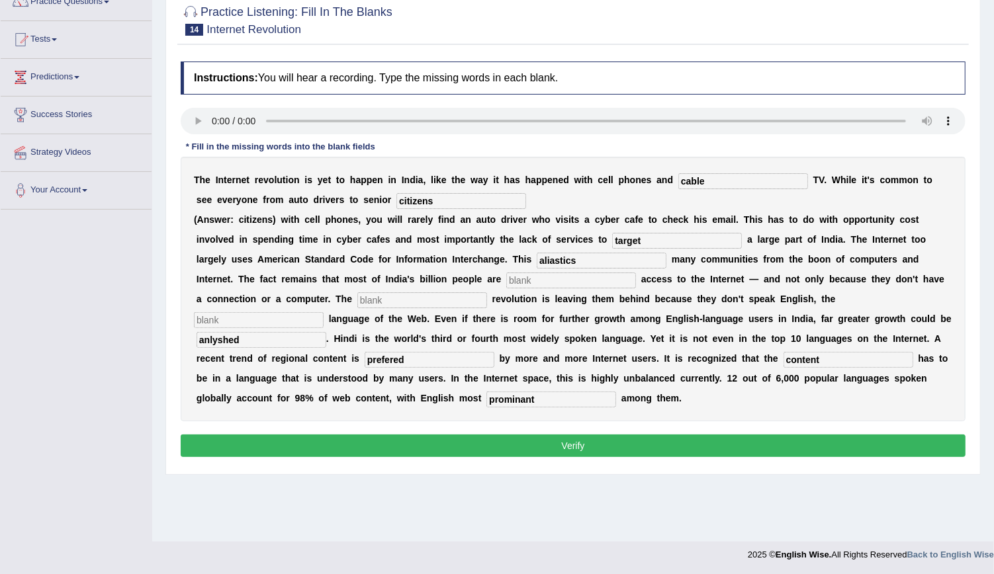
click at [506, 277] on input "text" at bounding box center [571, 281] width 130 height 16
type input "denyed"
click at [357, 298] on input "text" at bounding box center [422, 300] width 130 height 16
type input "digital"
click at [323, 312] on input "text" at bounding box center [259, 320] width 130 height 16
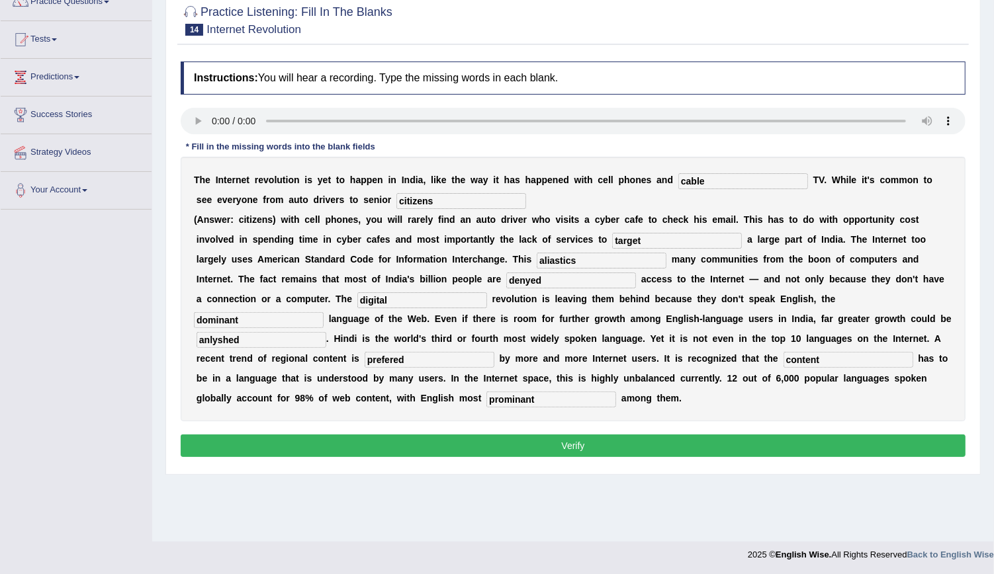
type input "dominant"
click at [581, 435] on button "Verify" at bounding box center [573, 446] width 785 height 22
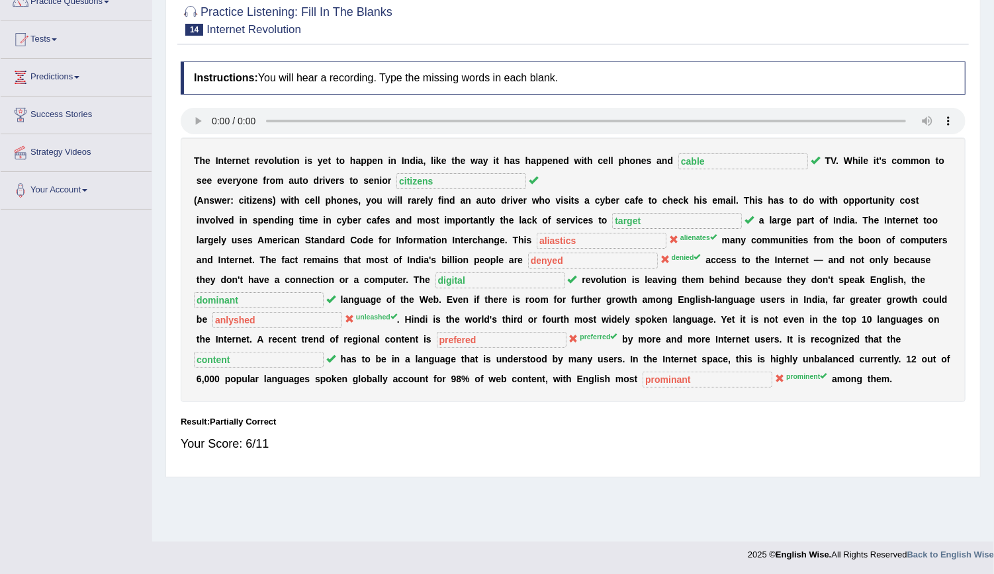
scroll to position [0, 0]
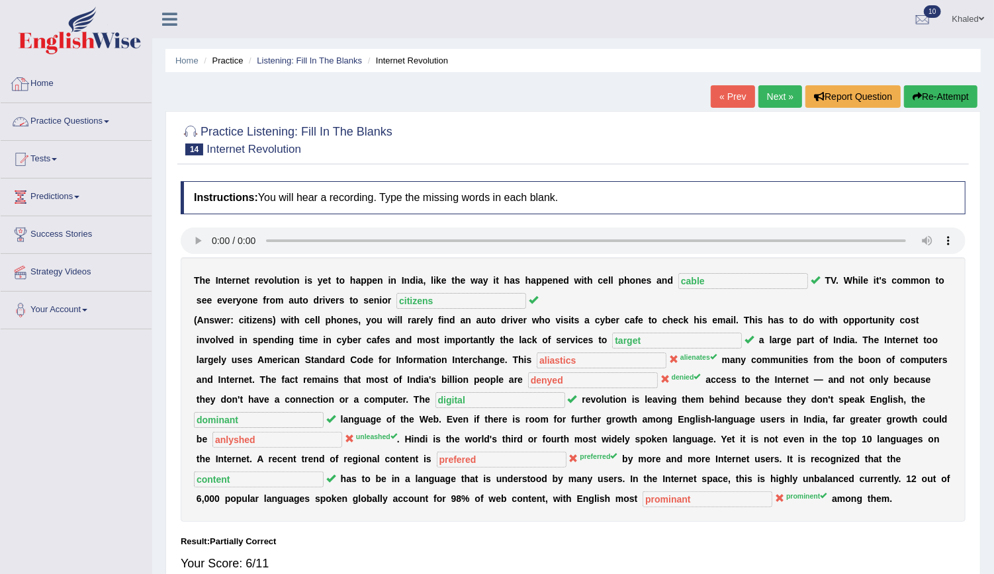
click at [118, 116] on link "Practice Questions" at bounding box center [76, 119] width 151 height 33
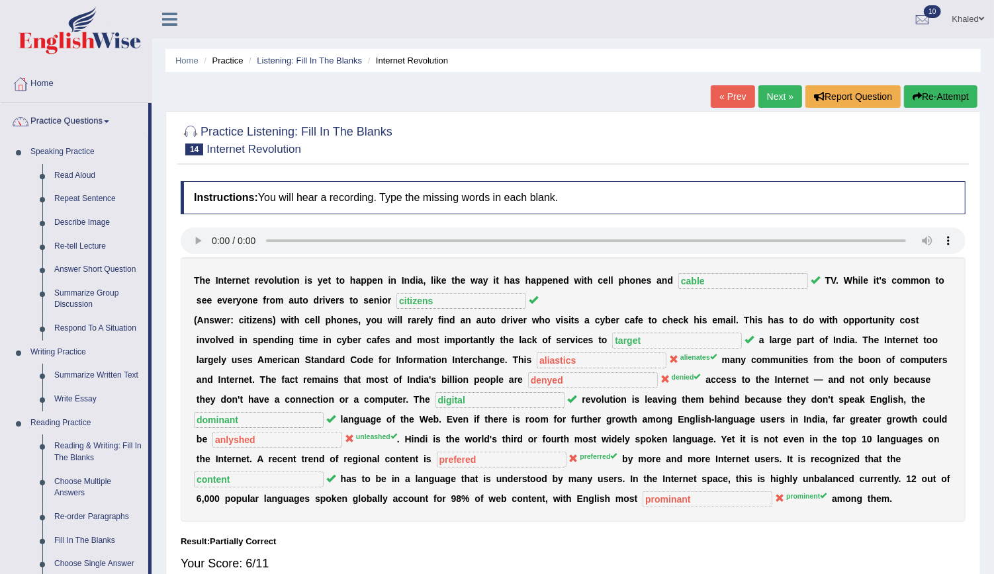
scroll to position [460, 0]
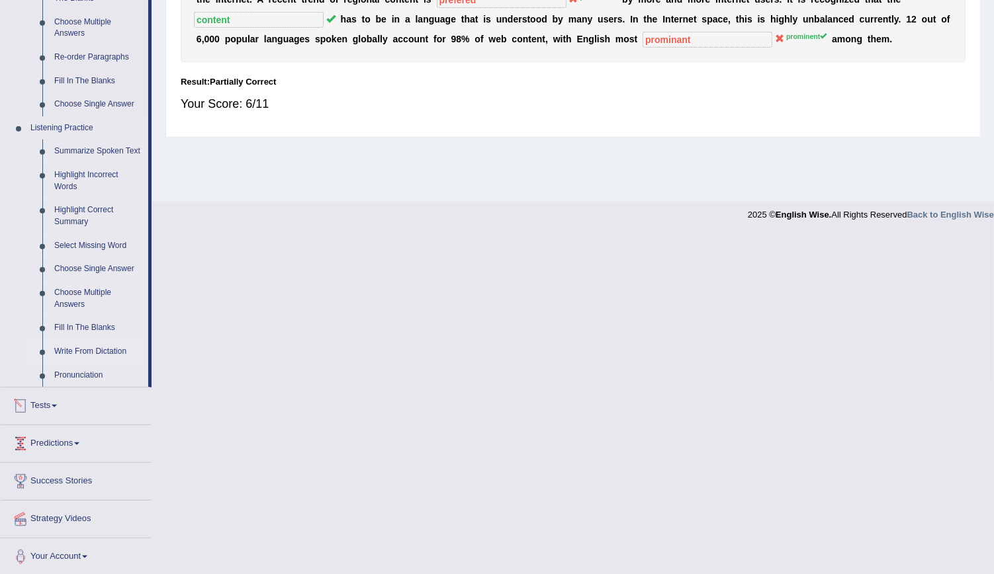
click at [88, 347] on link "Write From Dictation" at bounding box center [98, 352] width 100 height 24
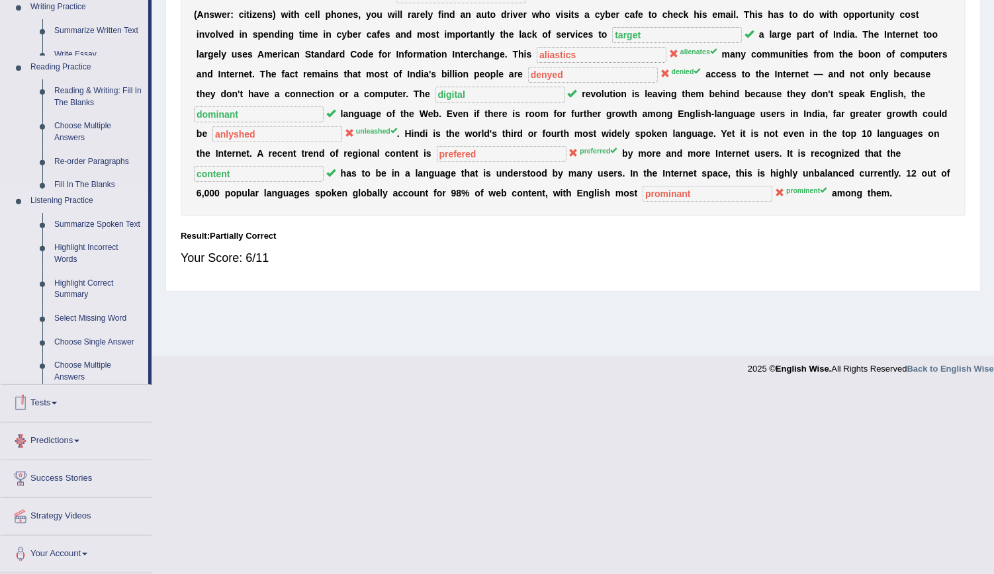
scroll to position [120, 0]
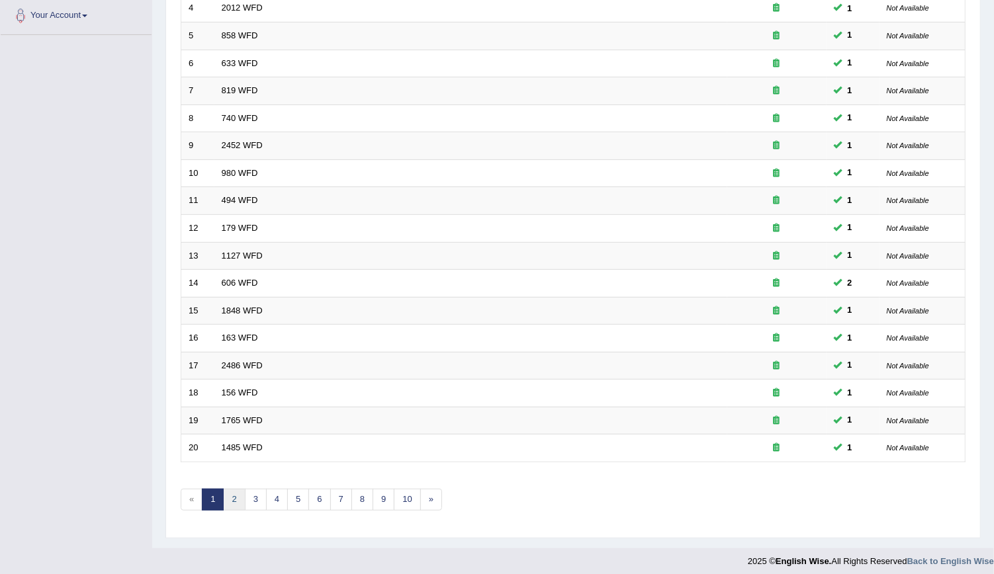
click at [232, 494] on link "2" at bounding box center [234, 500] width 22 height 22
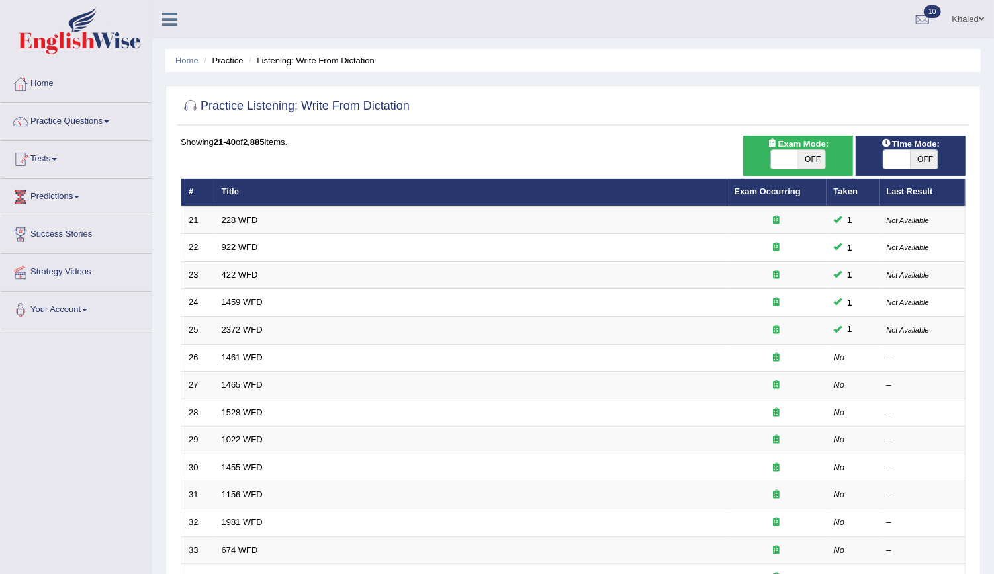
scroll to position [255, 0]
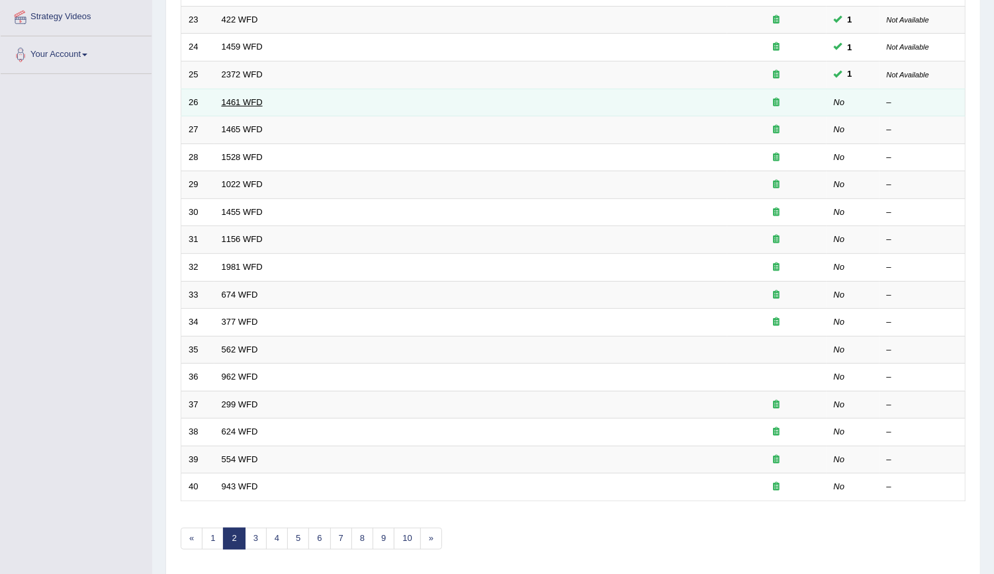
click at [248, 103] on link "1461 WFD" at bounding box center [242, 102] width 41 height 10
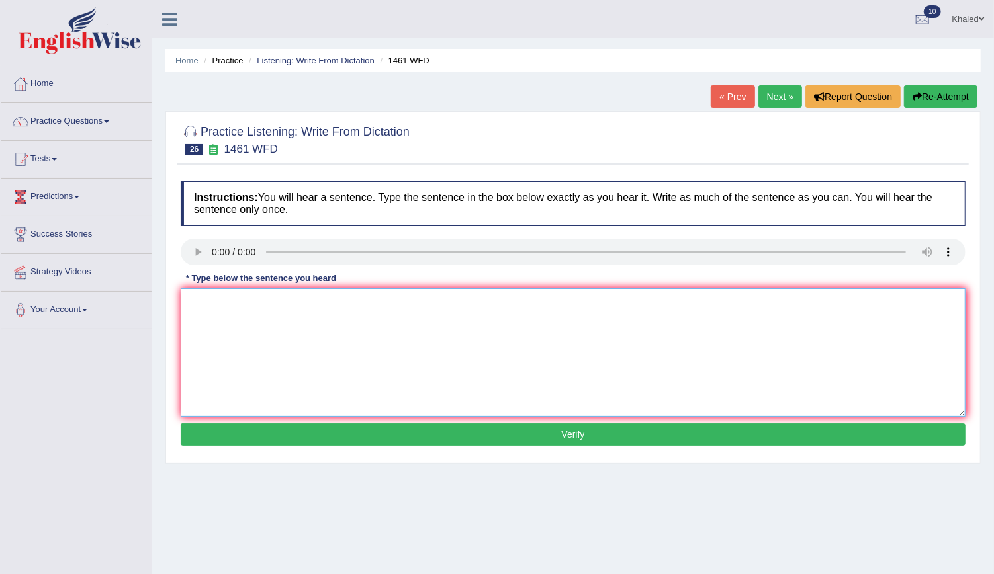
click at [196, 344] on textarea at bounding box center [573, 352] width 785 height 128
type textarea "My sister runs a business system about small toys."
click at [303, 437] on button "Verify" at bounding box center [573, 434] width 785 height 22
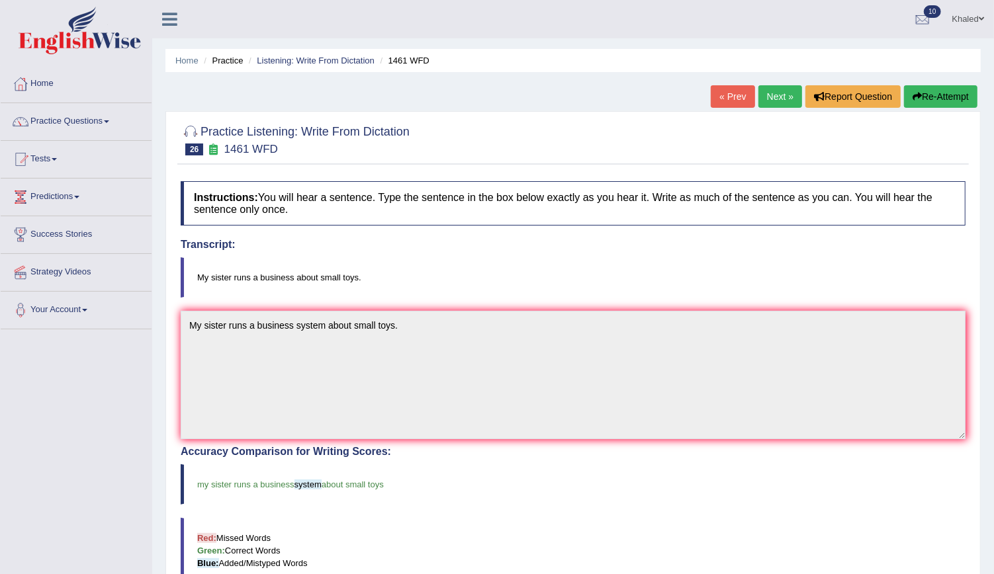
click at [785, 105] on link "Next »" at bounding box center [780, 96] width 44 height 22
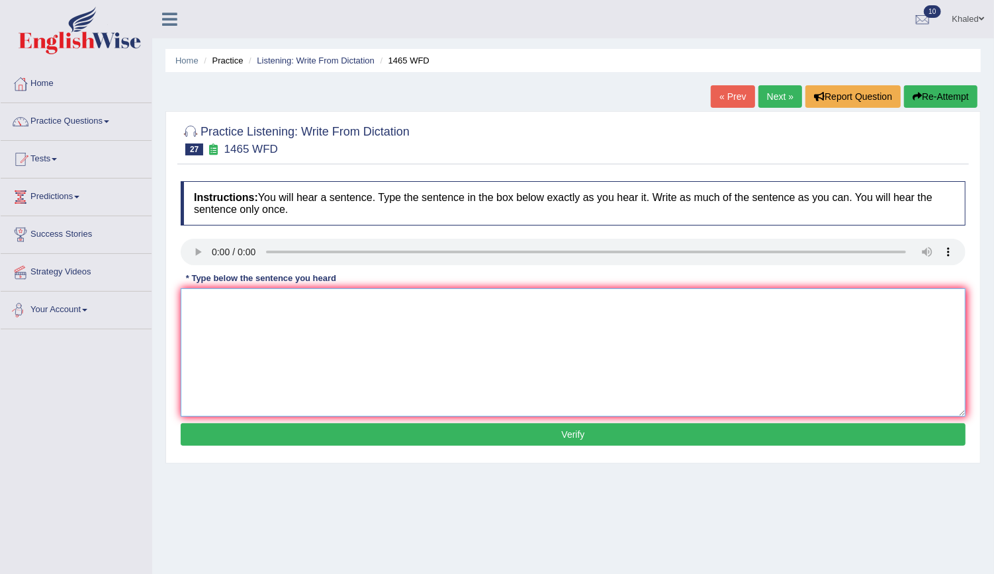
click at [206, 359] on textarea at bounding box center [573, 352] width 785 height 128
type textarea "You can find the complain camplain complaint form on the website."
click at [389, 431] on button "Verify" at bounding box center [573, 434] width 785 height 22
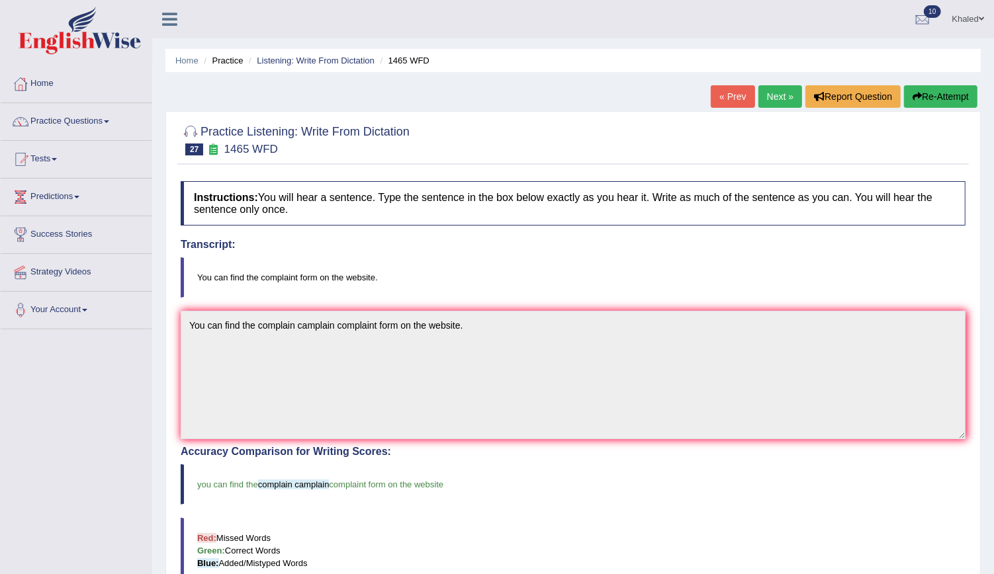
drag, startPoint x: 1006, startPoint y: 228, endPoint x: 1006, endPoint y: 254, distance: 25.8
click at [782, 99] on link "Next »" at bounding box center [780, 96] width 44 height 22
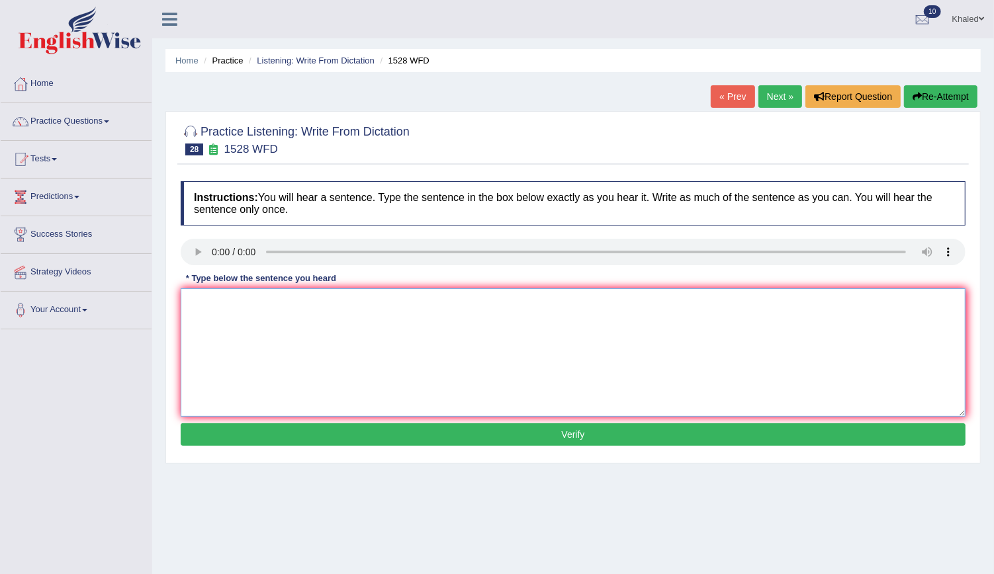
click at [299, 297] on textarea at bounding box center [573, 352] width 785 height 128
click at [418, 304] on textarea "We are looking to imtroduce new methods a method to engaging" at bounding box center [573, 352] width 785 height 128
click at [502, 307] on textarea "We are looking to imtroduce new methods a method to the and engaging" at bounding box center [573, 352] width 785 height 128
type textarea "We are looking to imtroduce new methods a method to the and engaging."
click at [417, 431] on button "Verify" at bounding box center [573, 434] width 785 height 22
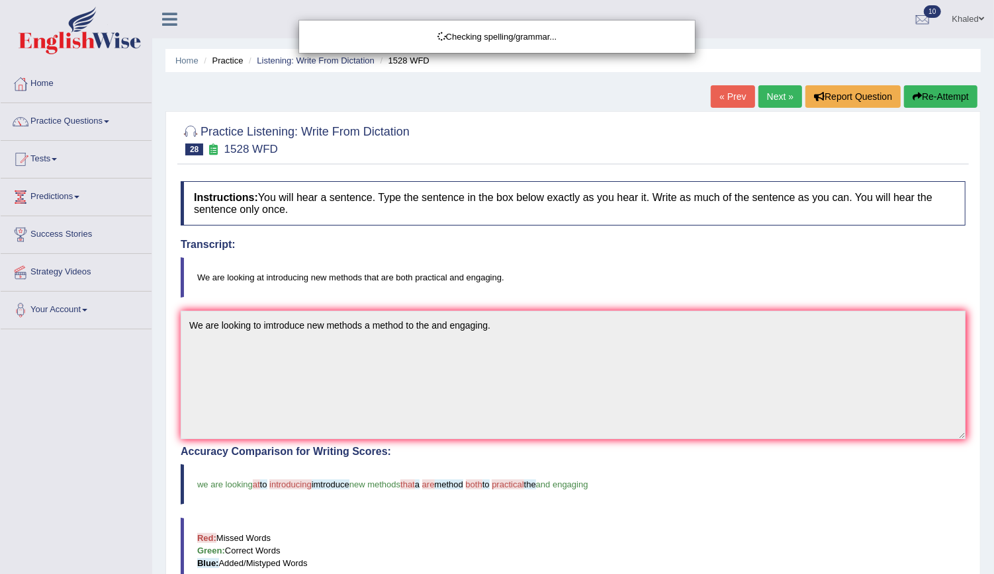
drag, startPoint x: 1006, startPoint y: 181, endPoint x: 994, endPoint y: 233, distance: 53.5
click at [993, 233] on html "Toggle navigation Home Practice Questions Speaking Practice Read Aloud Repeat S…" at bounding box center [497, 287] width 994 height 574
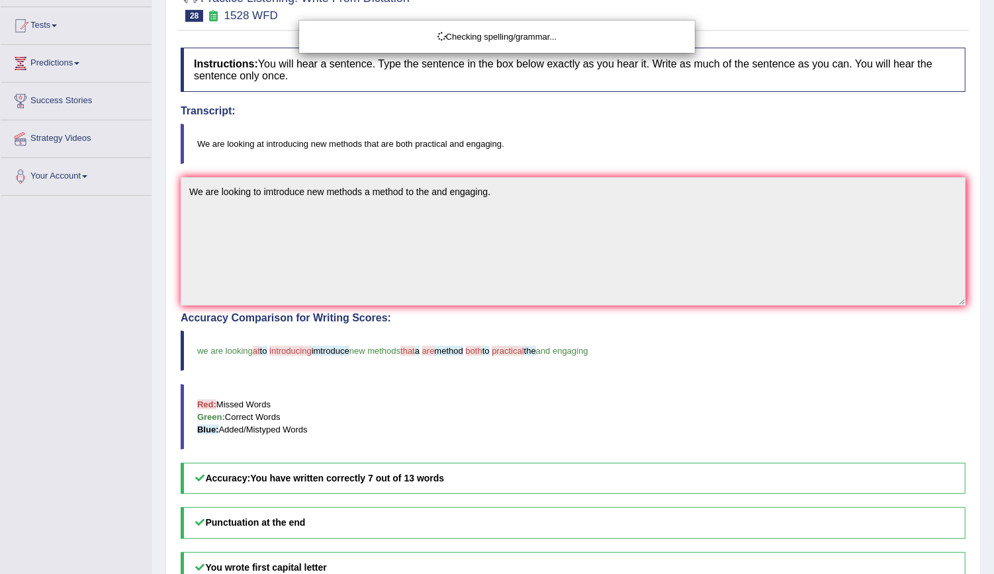
scroll to position [277, 0]
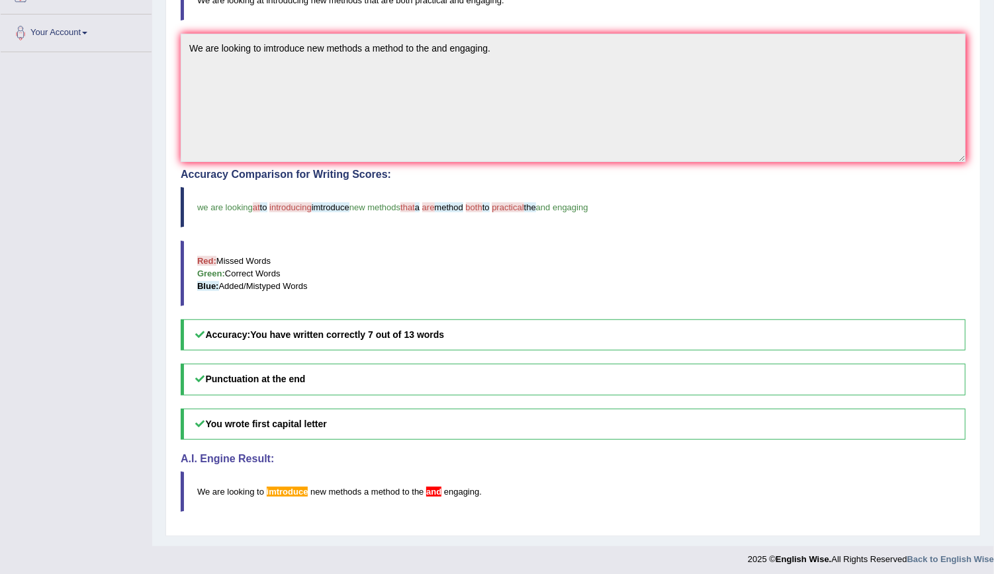
click at [988, 297] on html "Toggle navigation Home Practice Questions Speaking Practice Read Aloud Repeat S…" at bounding box center [497, 10] width 994 height 574
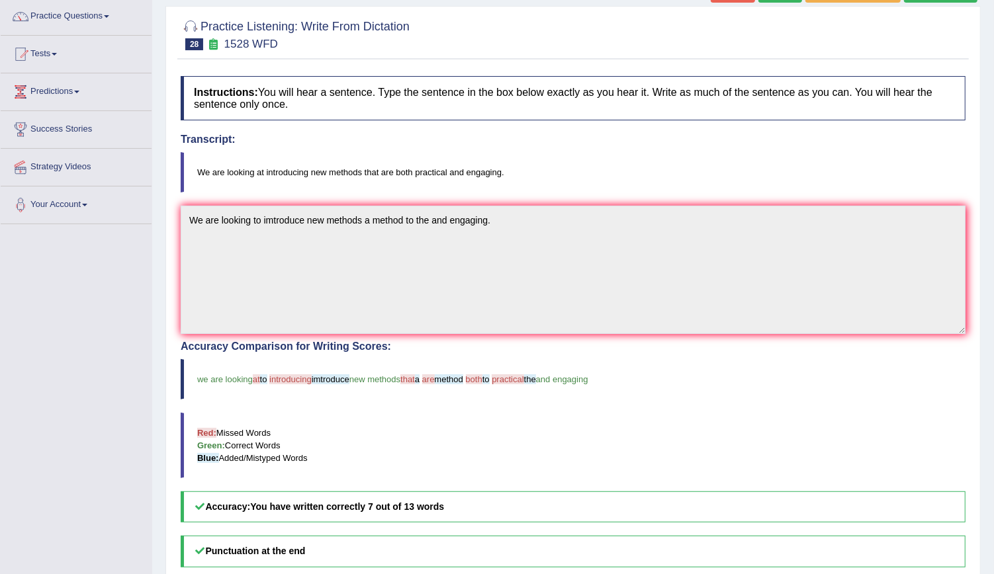
scroll to position [75, 0]
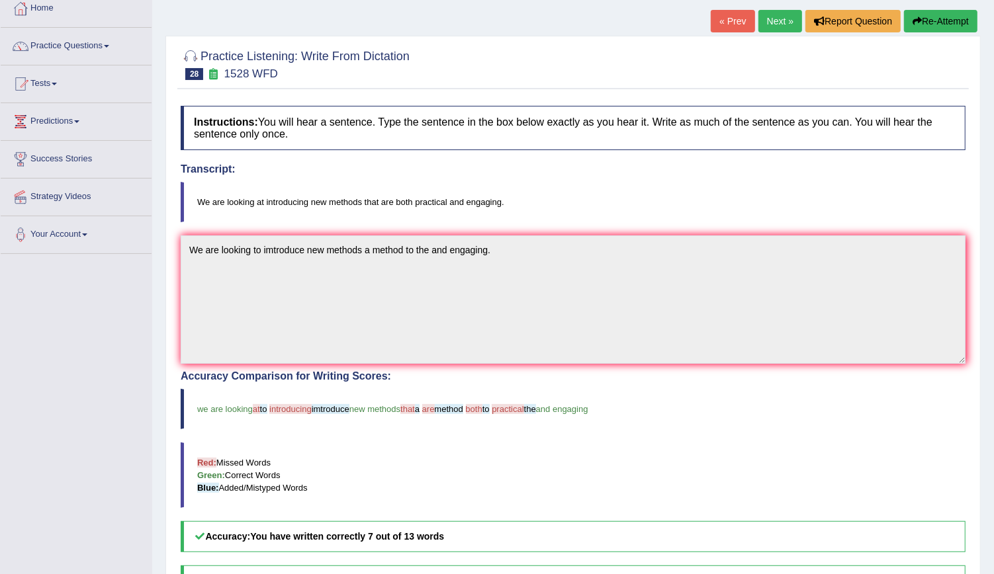
click at [773, 24] on link "Next »" at bounding box center [780, 21] width 44 height 22
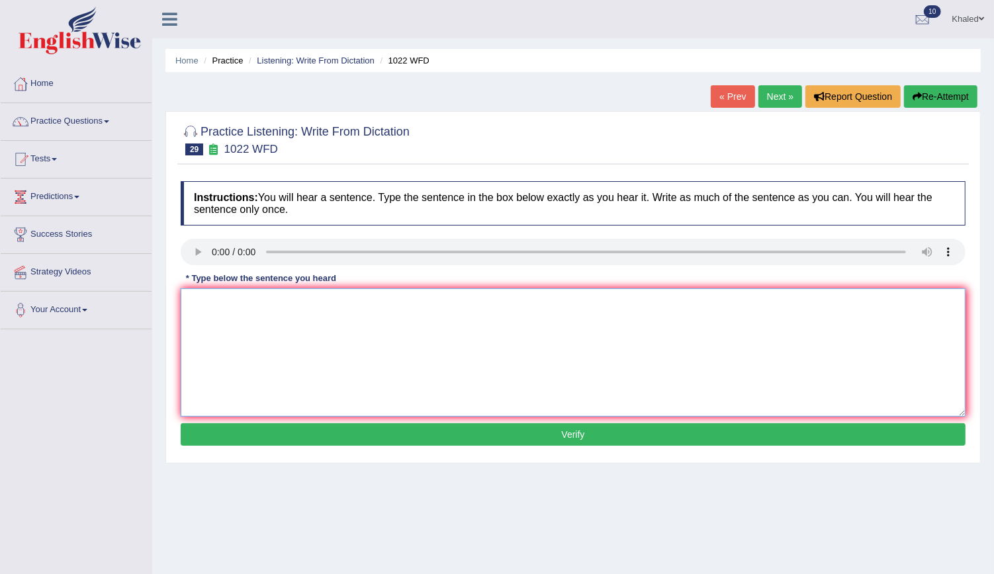
click at [250, 316] on textarea at bounding box center [573, 352] width 785 height 128
click at [316, 302] on textarea "Mathematics provides provide information about foundations foundation and analy…" at bounding box center [573, 352] width 785 height 128
type textarea "Mathematics provides provide the information about foundations foundation and a…"
click at [577, 435] on button "Verify" at bounding box center [573, 434] width 785 height 22
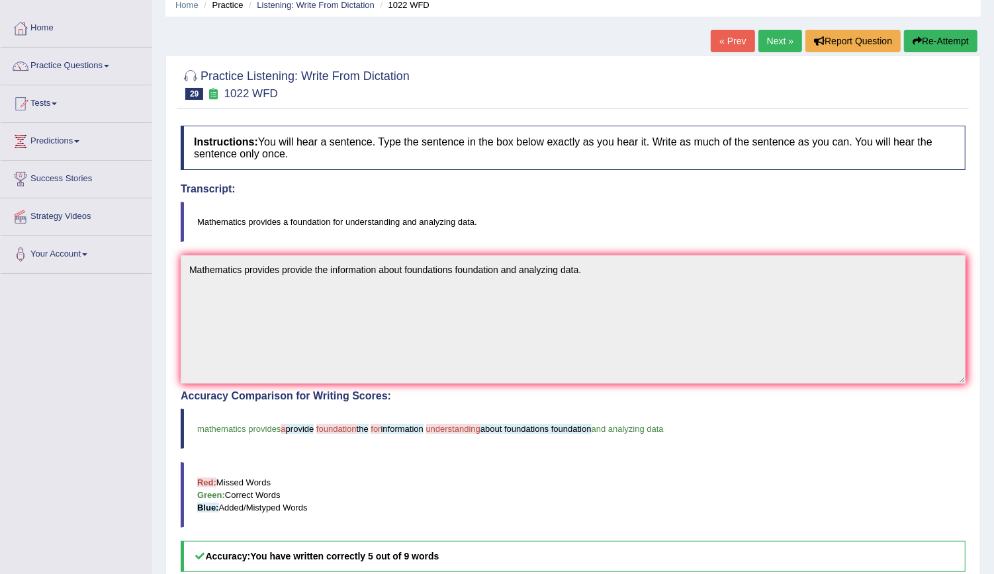
scroll to position [34, 0]
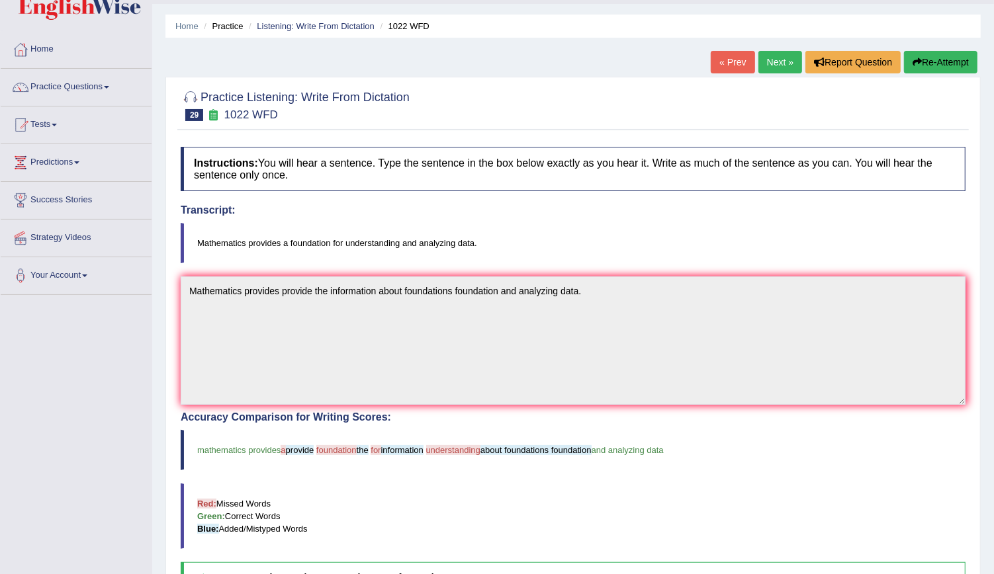
click at [777, 62] on link "Next »" at bounding box center [780, 62] width 44 height 22
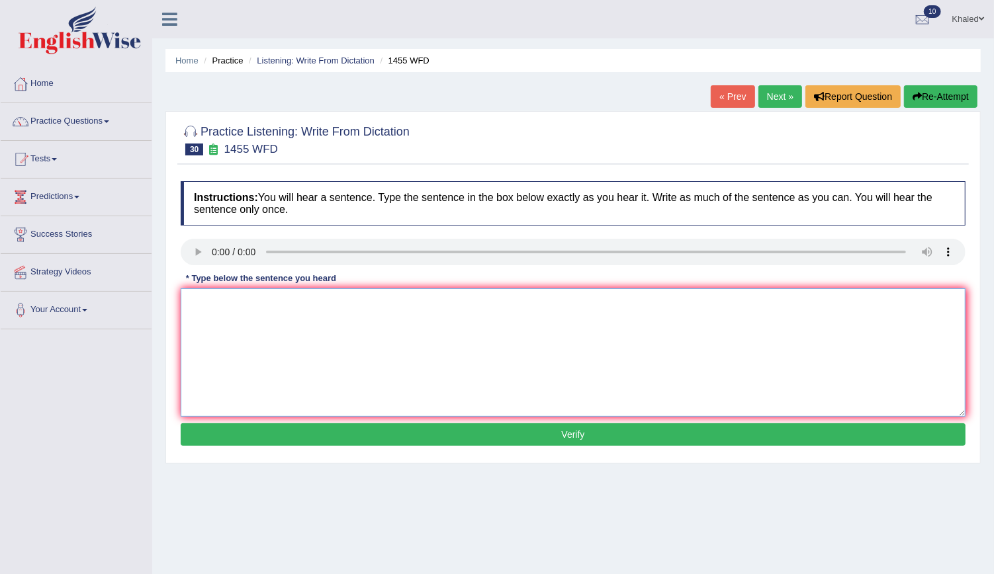
click at [236, 326] on textarea at bounding box center [573, 352] width 785 height 128
type textarea "You must wear a hard hat on the constraction site."
click at [324, 424] on button "Verify" at bounding box center [573, 434] width 785 height 22
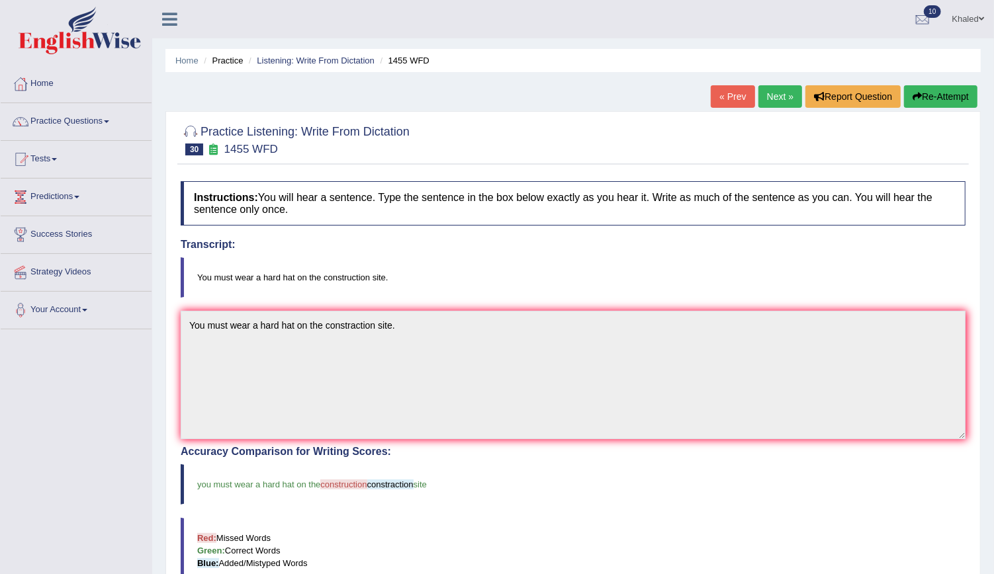
click at [778, 101] on link "Next »" at bounding box center [780, 96] width 44 height 22
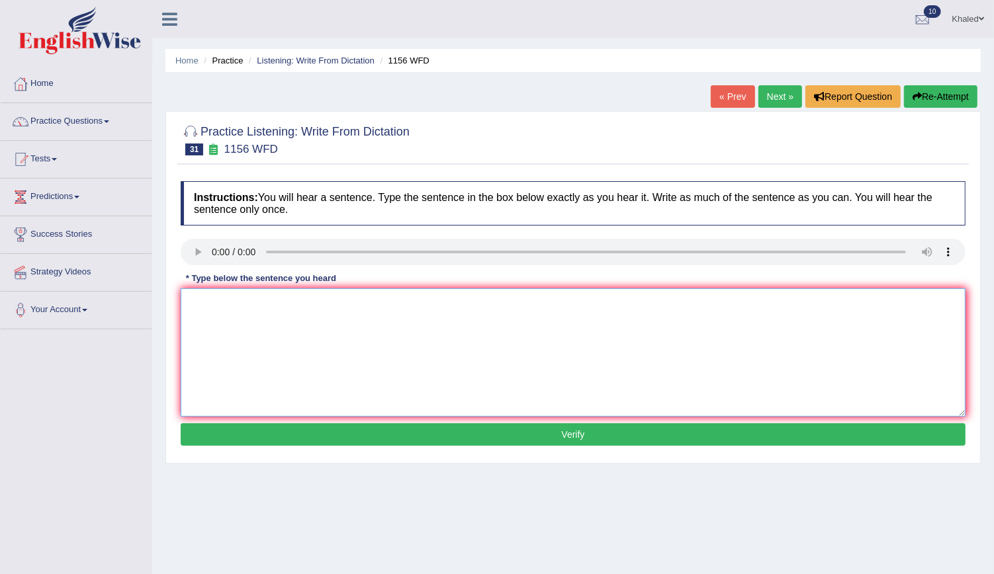
click at [243, 340] on textarea at bounding box center [573, 352] width 785 height 128
type textarea "Chemical reaction susbtation reaction when combine and change."
click at [333, 440] on button "Verify" at bounding box center [573, 434] width 785 height 22
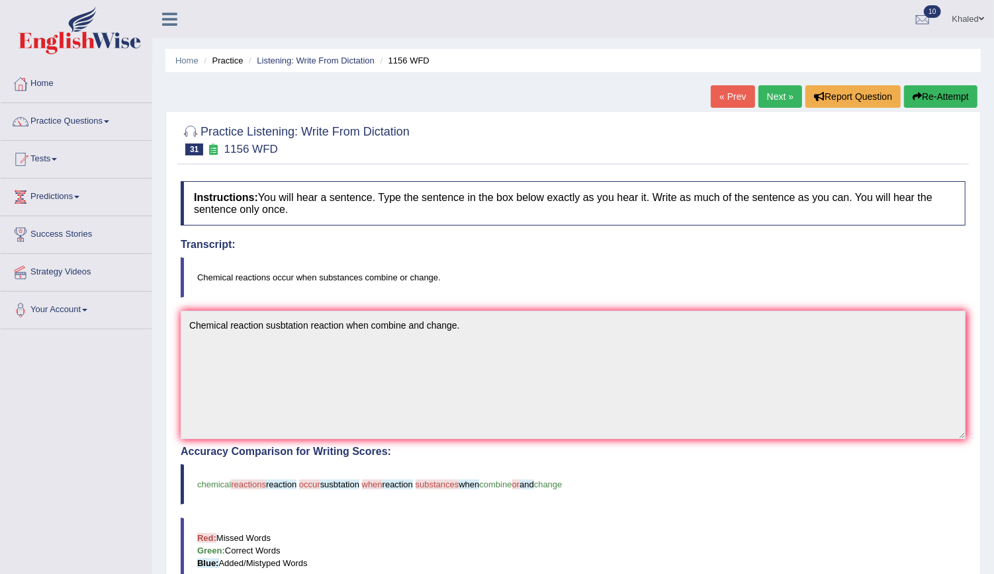
drag, startPoint x: 1006, startPoint y: 178, endPoint x: 1004, endPoint y: 229, distance: 51.0
click at [931, 100] on button "Re-Attempt" at bounding box center [940, 96] width 73 height 22
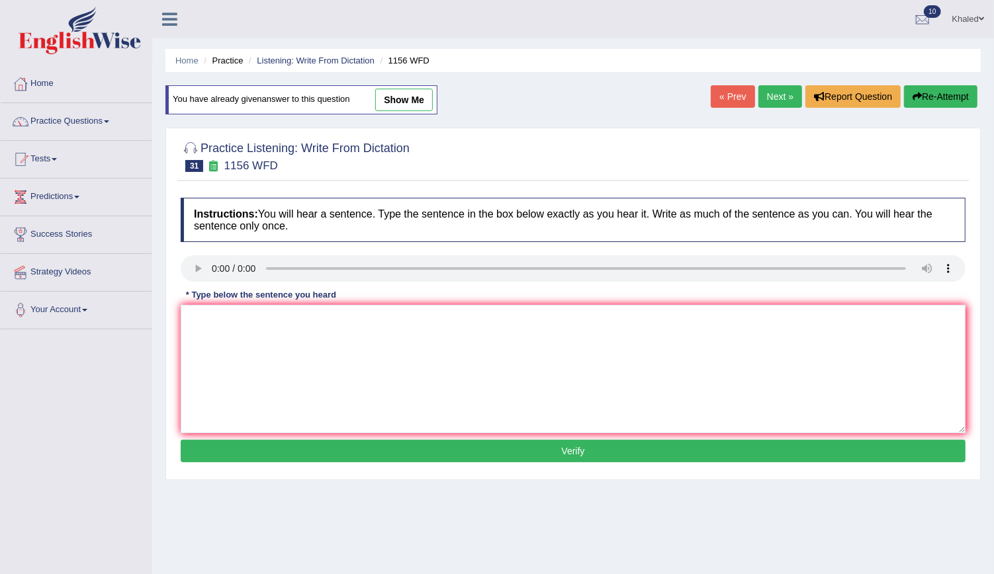
click at [773, 103] on link "Next »" at bounding box center [780, 96] width 44 height 22
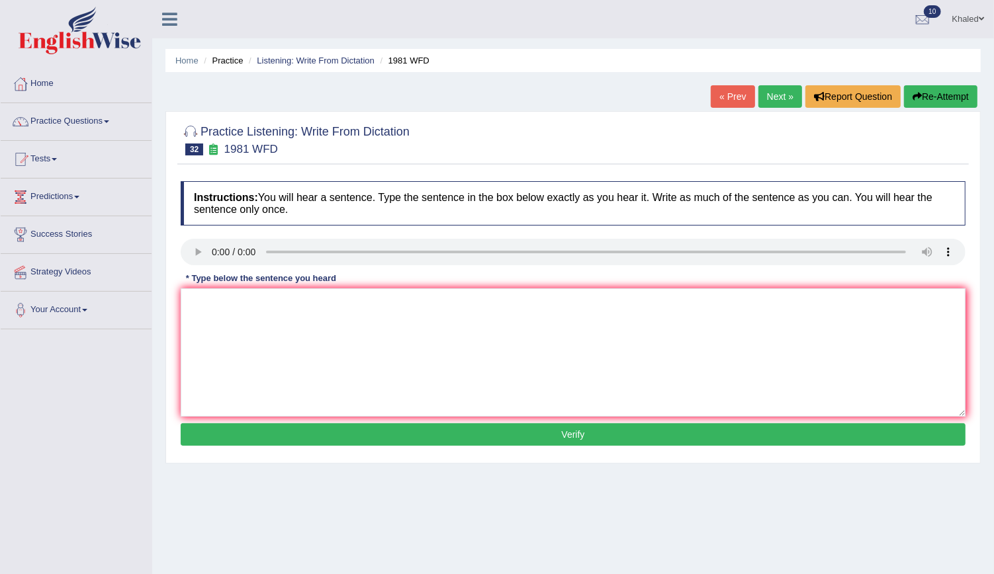
click at [735, 86] on link "« Prev" at bounding box center [732, 96] width 44 height 22
click at [237, 322] on textarea at bounding box center [573, 352] width 785 height 128
type textarea "All of you arguments must be supported by evidences evidence and."
click at [296, 431] on button "Verify" at bounding box center [573, 434] width 785 height 22
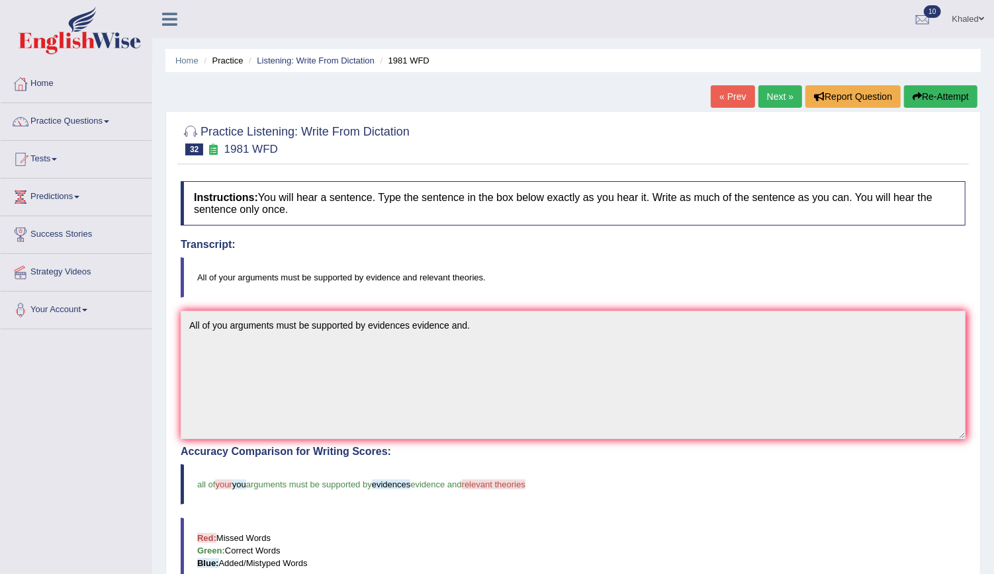
click at [765, 86] on link "Next »" at bounding box center [780, 96] width 44 height 22
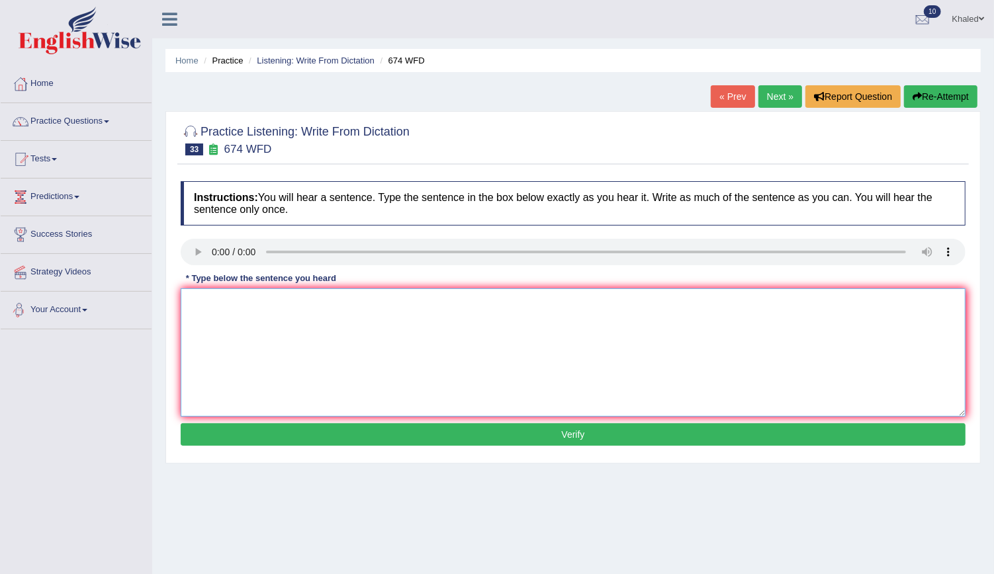
click at [230, 325] on textarea at bounding box center [573, 352] width 785 height 128
type textarea "An employment rate lowest level in years."
click at [338, 429] on button "Verify" at bounding box center [573, 434] width 785 height 22
